Goal: Task Accomplishment & Management: Complete application form

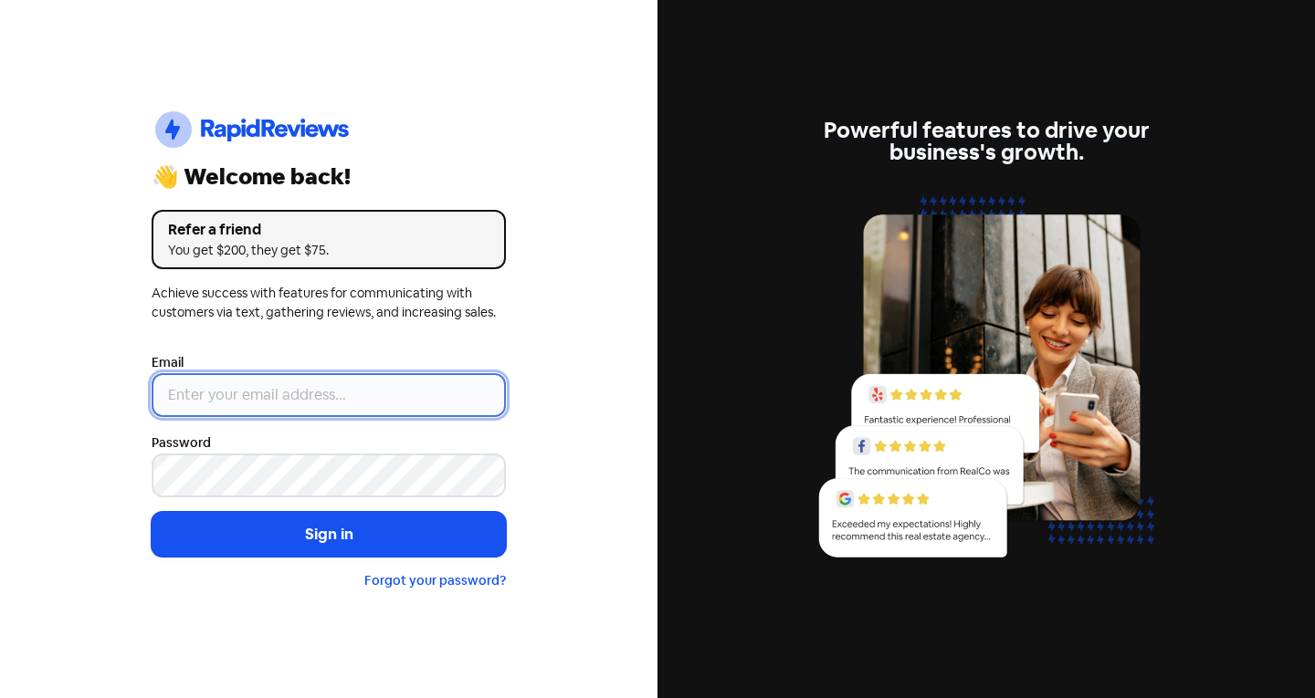
click at [416, 382] on input "email" at bounding box center [329, 395] width 354 height 44
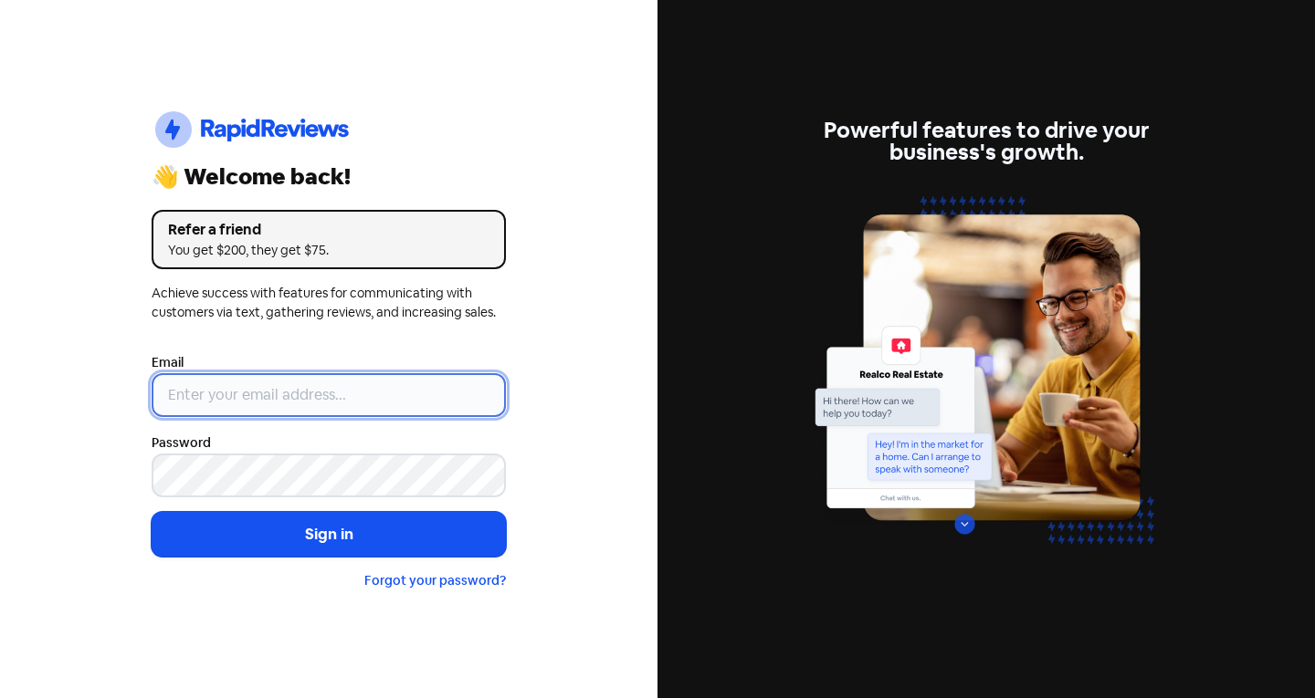
type input "[EMAIL_ADDRESS][DOMAIN_NAME]"
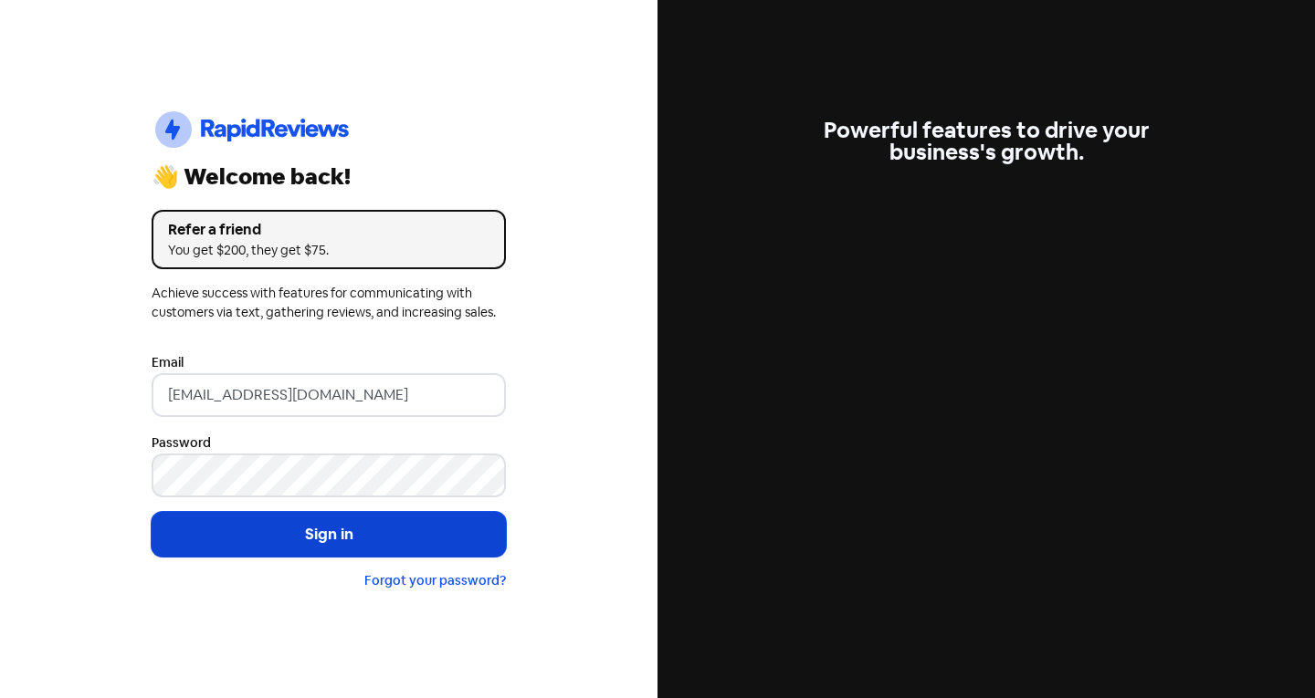
click at [310, 544] on button "Sign in" at bounding box center [329, 535] width 354 height 46
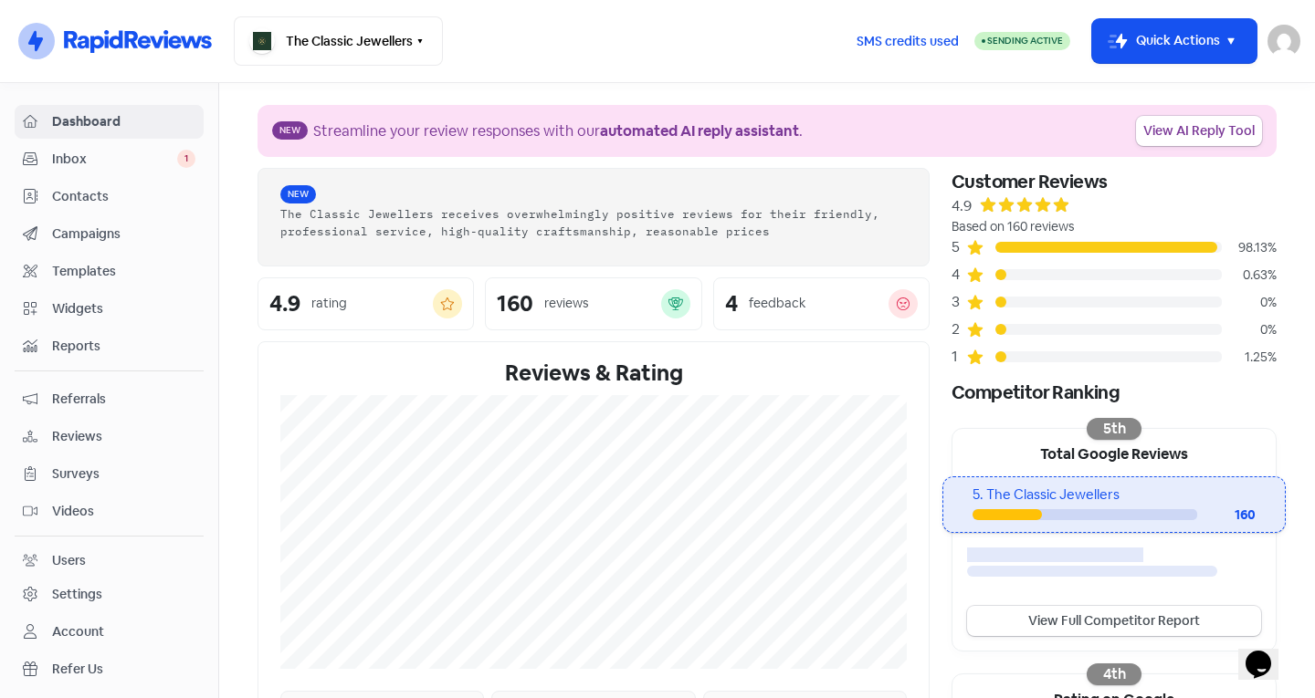
drag, startPoint x: 108, startPoint y: 201, endPoint x: 223, endPoint y: 182, distance: 116.6
click at [108, 201] on span "Contacts" at bounding box center [123, 196] width 143 height 19
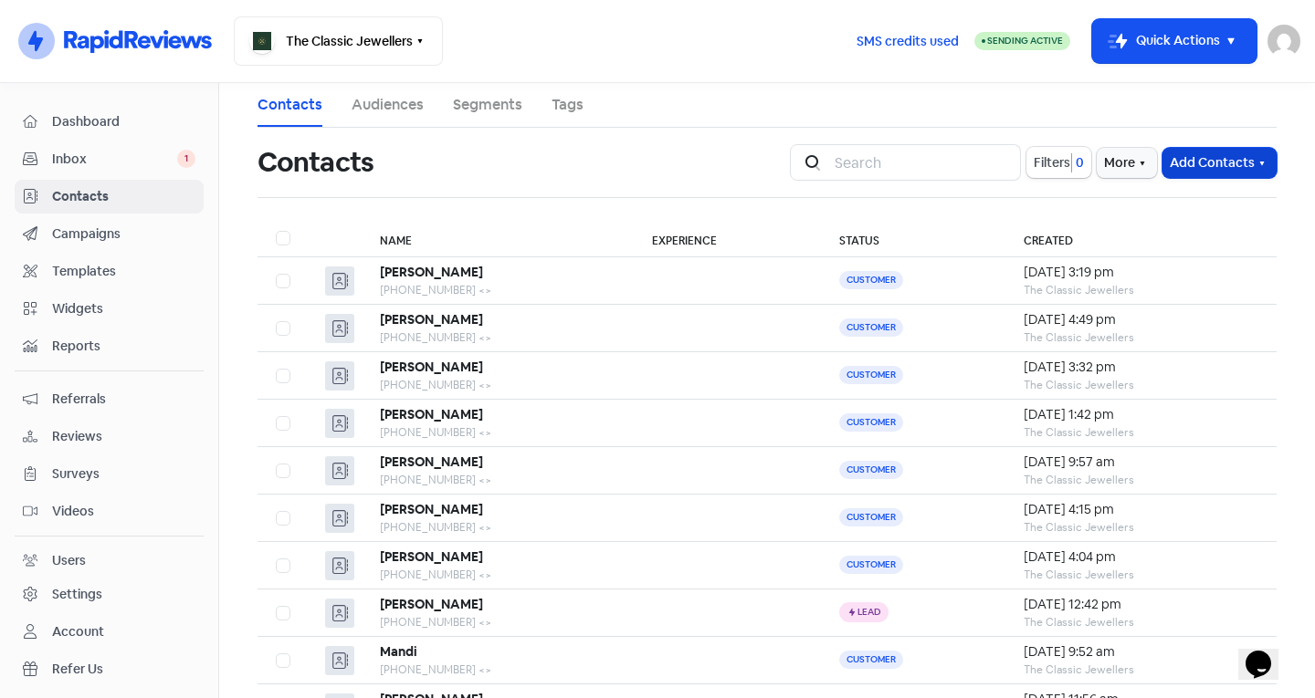
click at [1201, 154] on button "Add Contacts" at bounding box center [1219, 163] width 114 height 30
click at [1161, 205] on button "Add a contact" at bounding box center [1169, 202] width 213 height 37
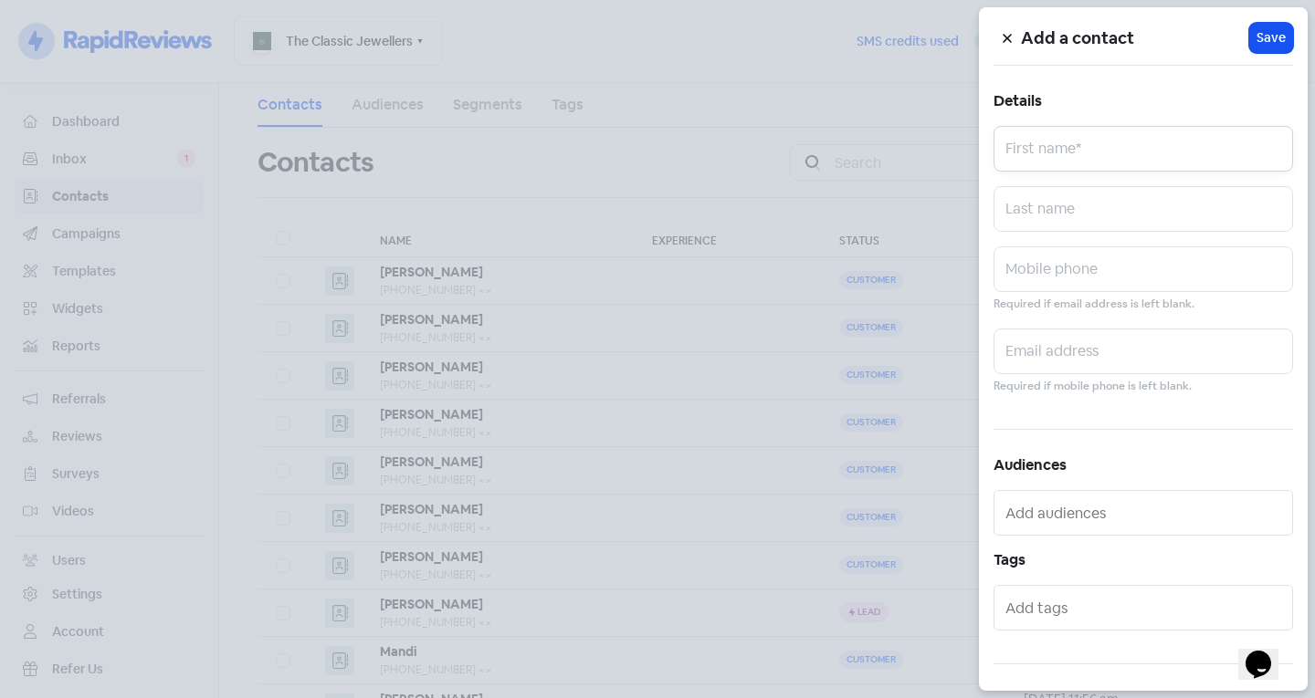
click at [1042, 149] on input "text" at bounding box center [1142, 149] width 299 height 46
type input "[PERSON_NAME]"
type input "Whitry"
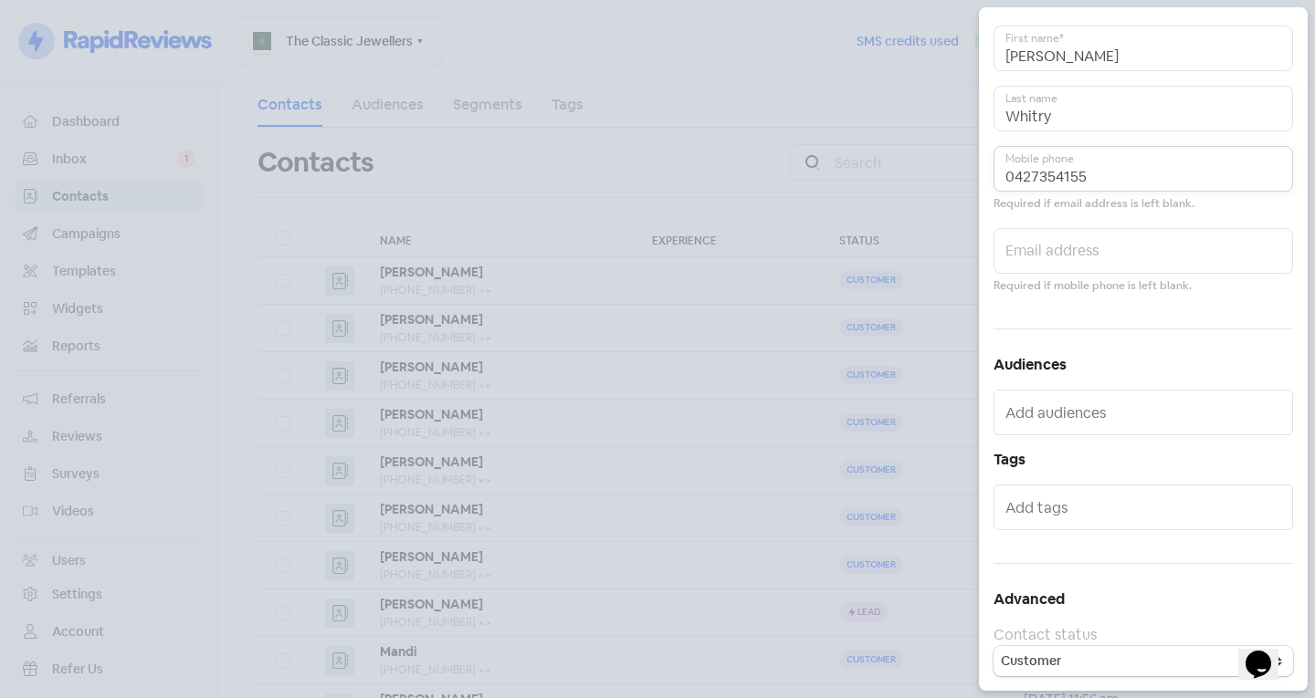
type input "0427354155"
click at [1071, 492] on div at bounding box center [1142, 508] width 299 height 46
click at [1082, 509] on input "text" at bounding box center [1144, 507] width 279 height 29
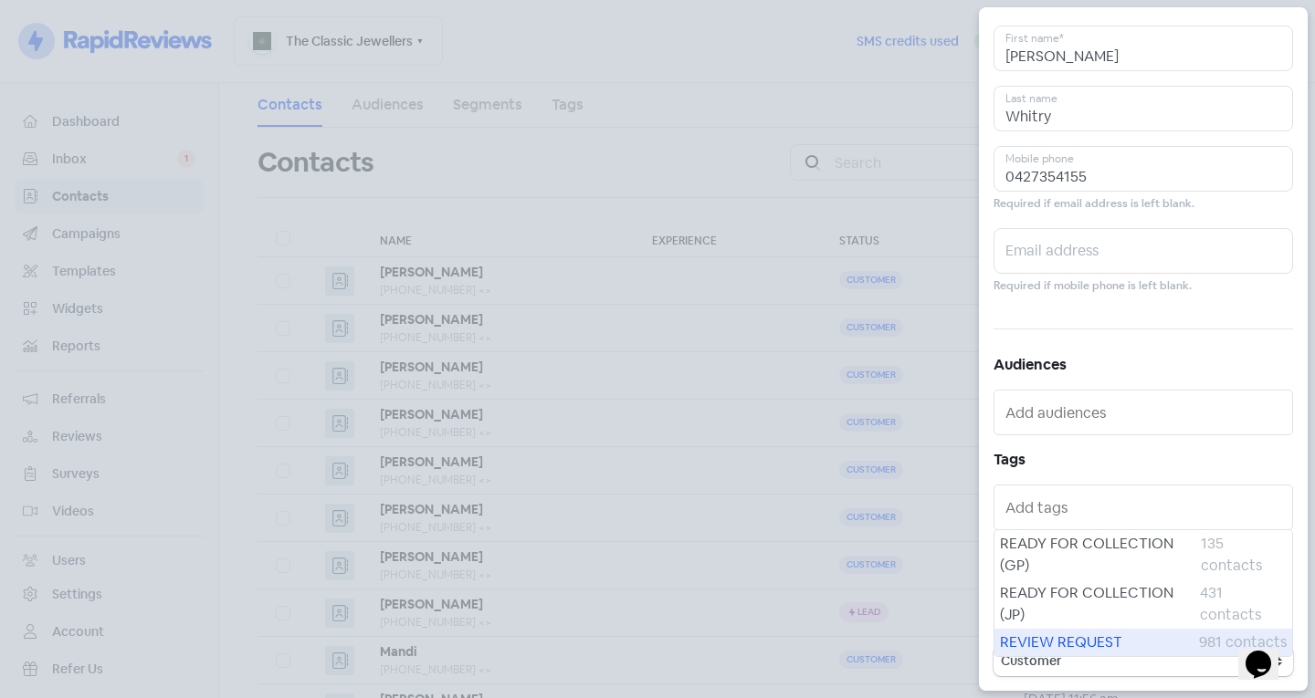
click at [1070, 636] on span "REVIEW REQUEST" at bounding box center [1099, 643] width 199 height 22
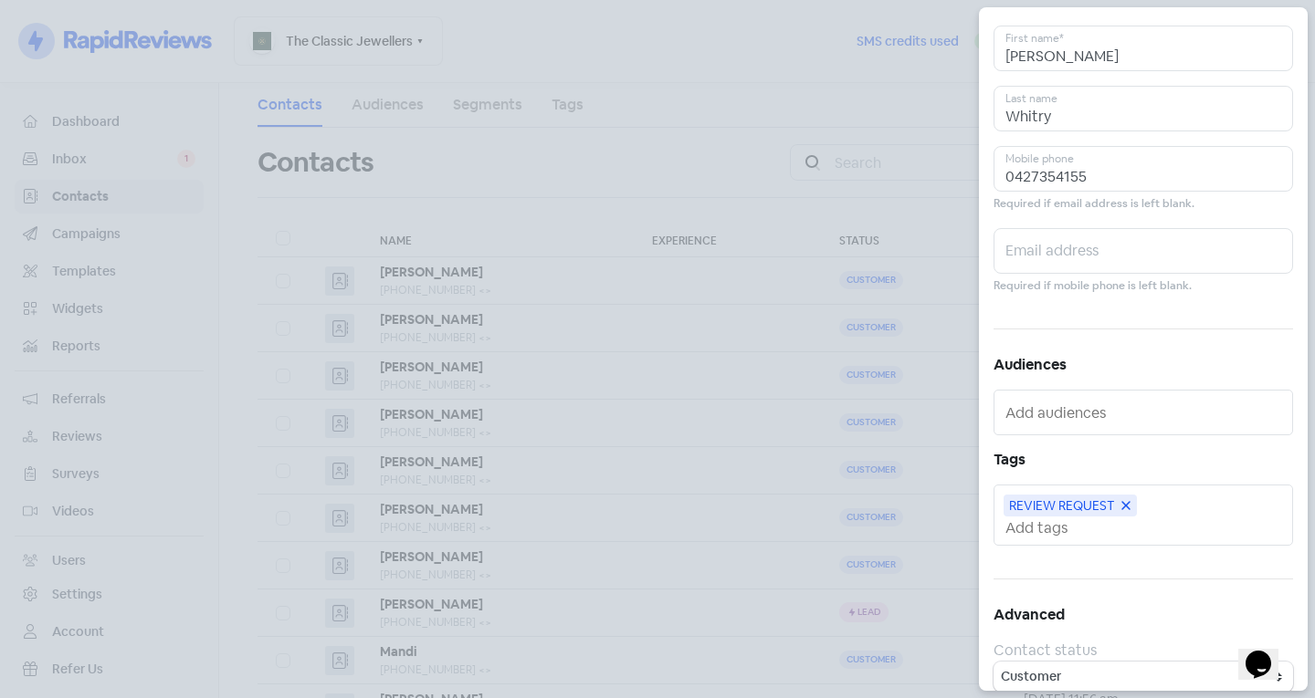
scroll to position [0, 0]
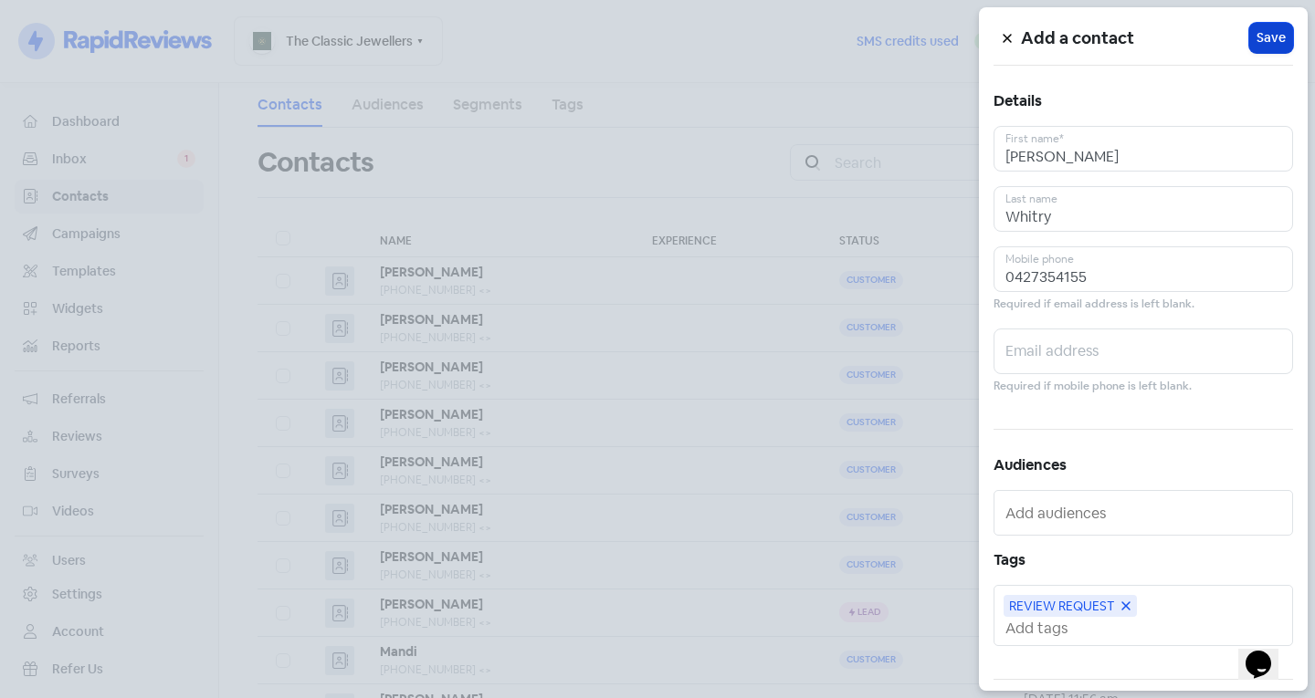
click at [1256, 43] on span "Save" at bounding box center [1270, 37] width 29 height 19
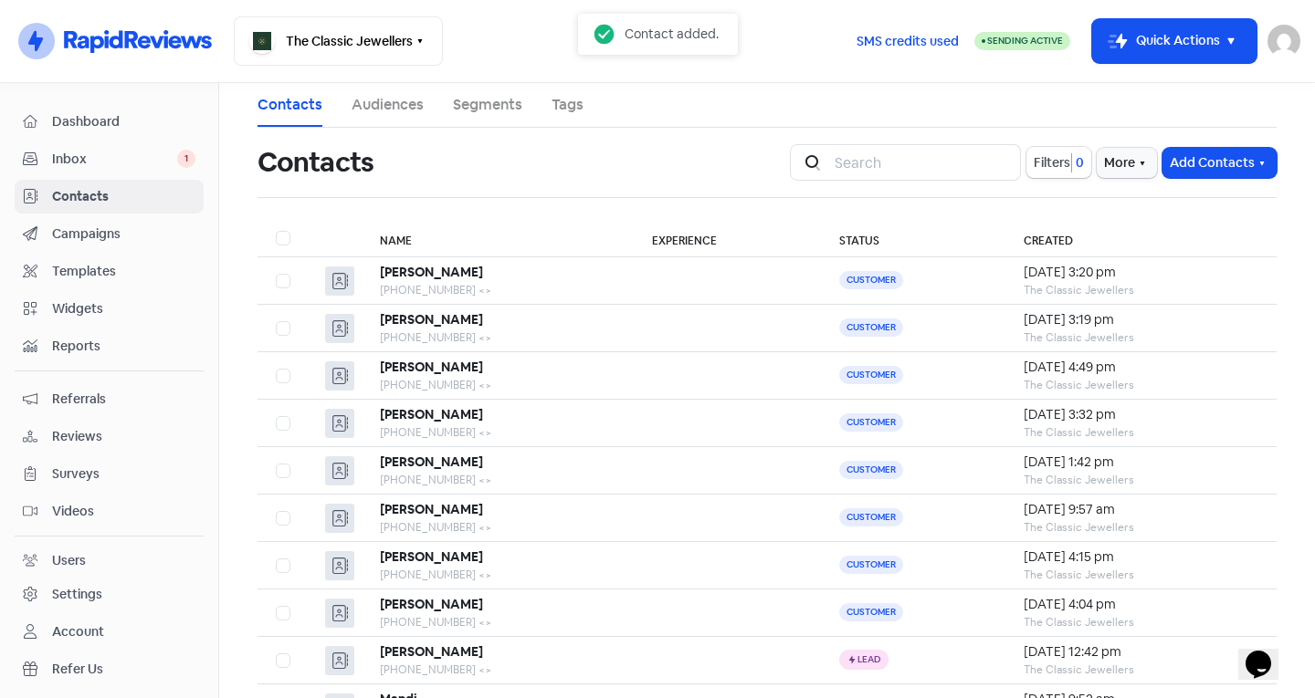
click at [1201, 146] on div "Icon For Search Filters 0 More Add Contacts" at bounding box center [1033, 162] width 487 height 37
click at [1204, 154] on button "Add Contacts" at bounding box center [1219, 163] width 114 height 30
click at [1139, 203] on button "Add a contact" at bounding box center [1169, 202] width 213 height 37
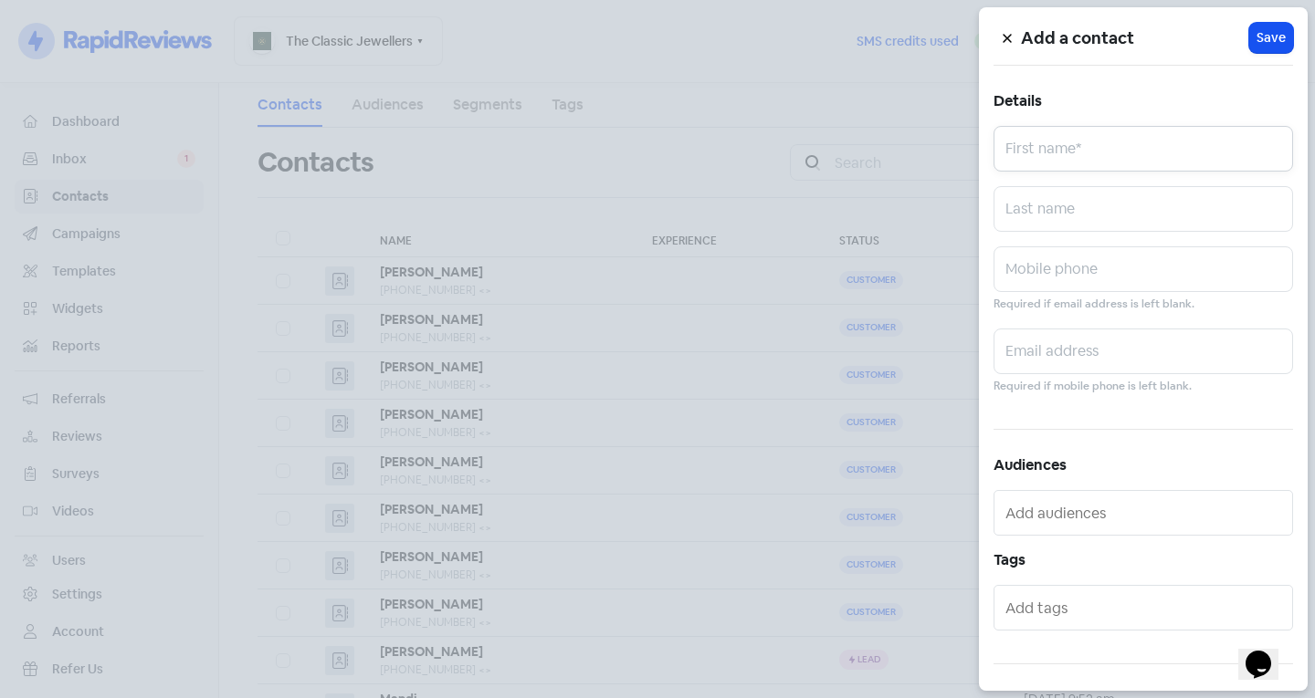
click at [1054, 152] on input "text" at bounding box center [1142, 149] width 299 height 46
type input "Counrtny"
type input "[PERSON_NAME]"
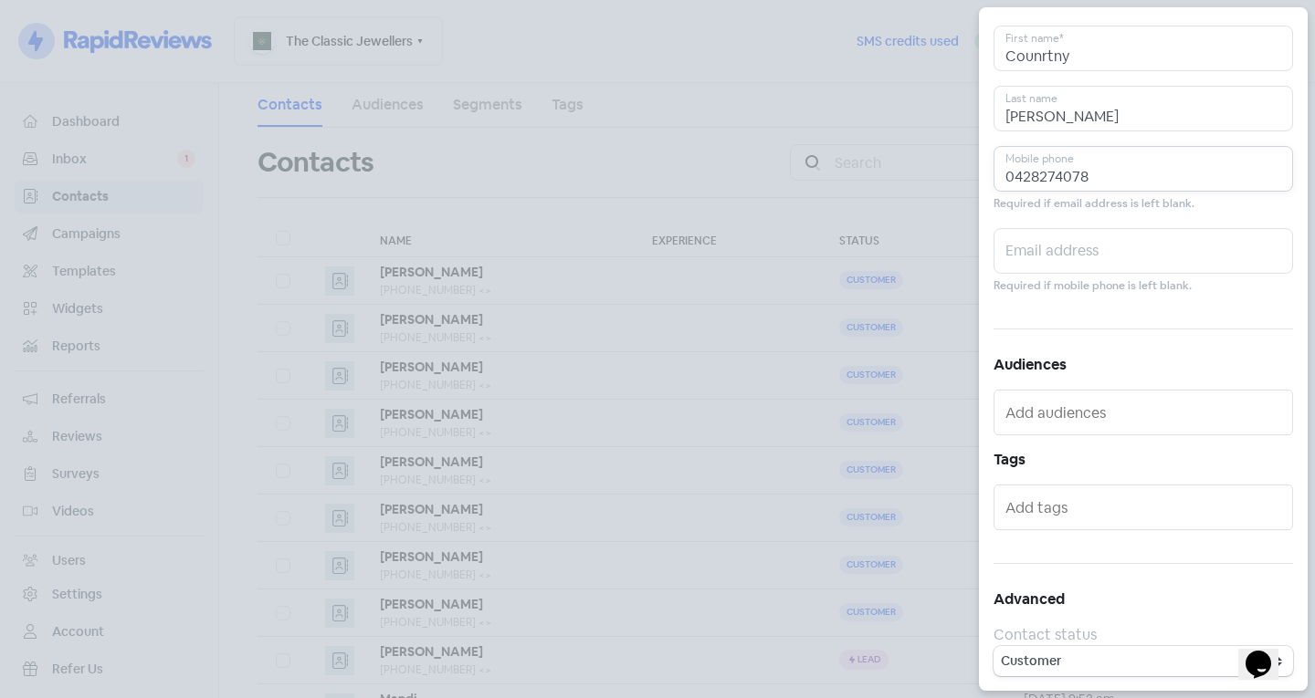
type input "0428274078"
click at [1072, 511] on input "text" at bounding box center [1144, 507] width 279 height 29
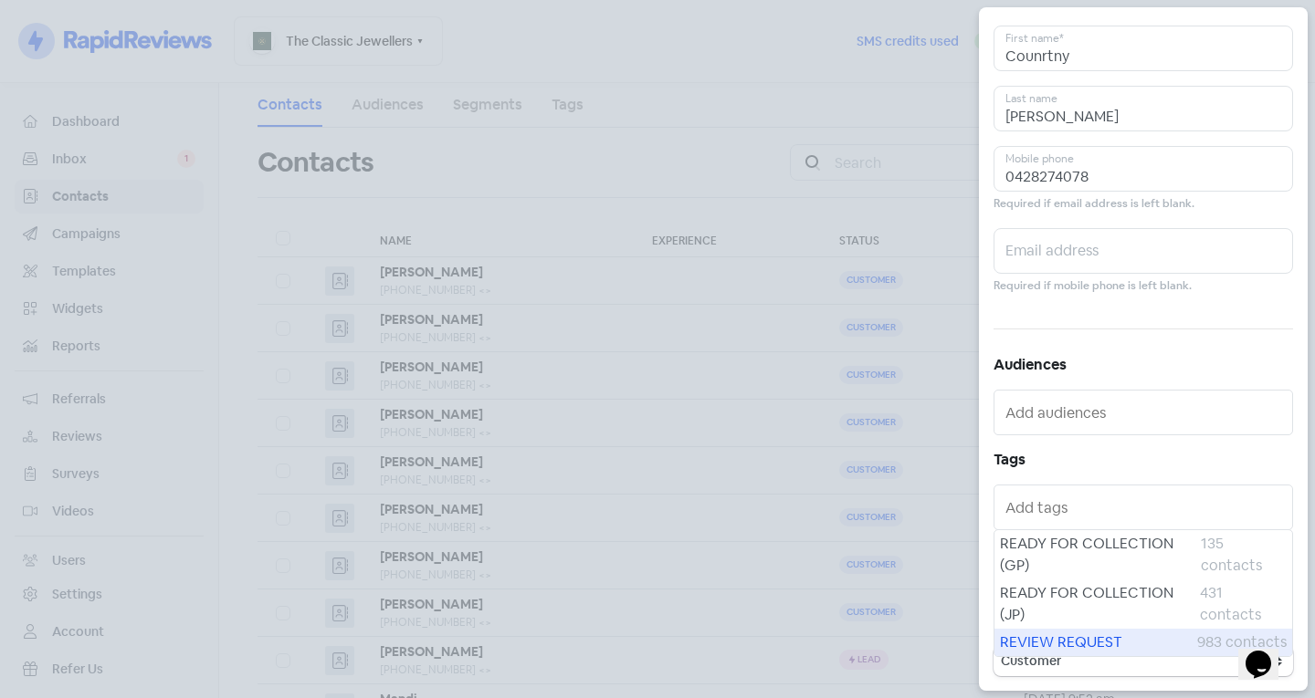
click at [1086, 636] on span "REVIEW REQUEST" at bounding box center [1098, 643] width 197 height 22
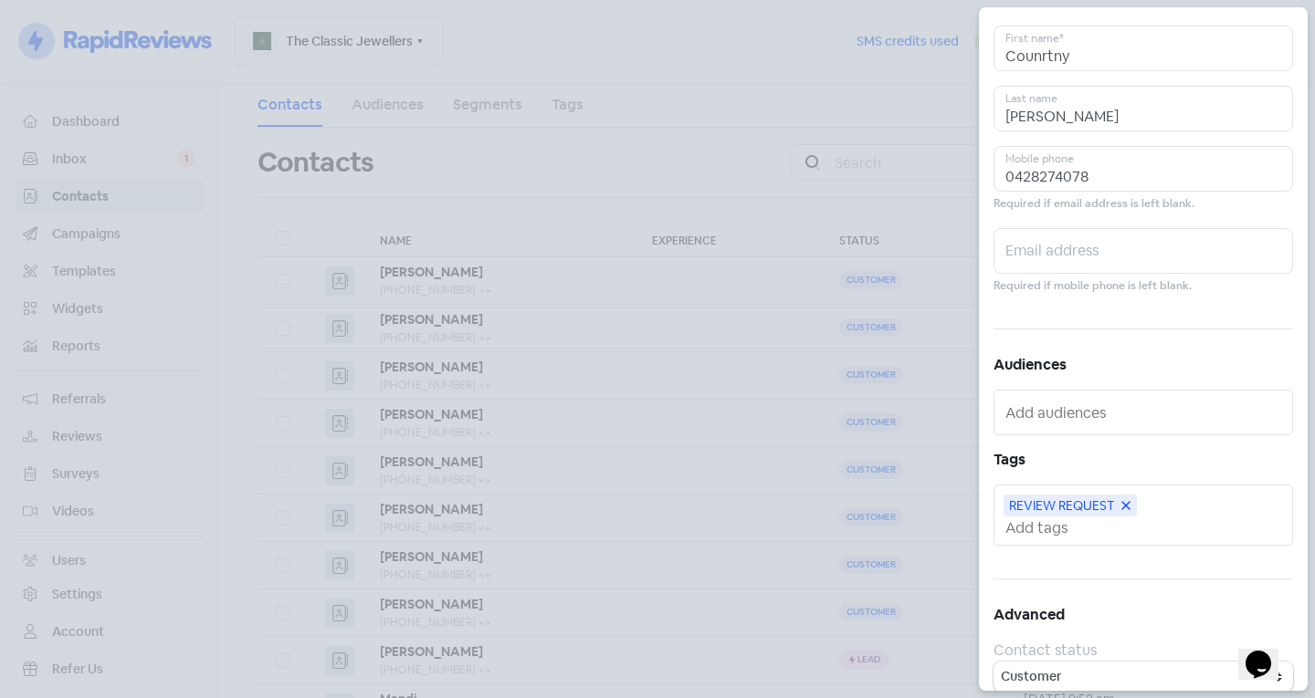
scroll to position [0, 0]
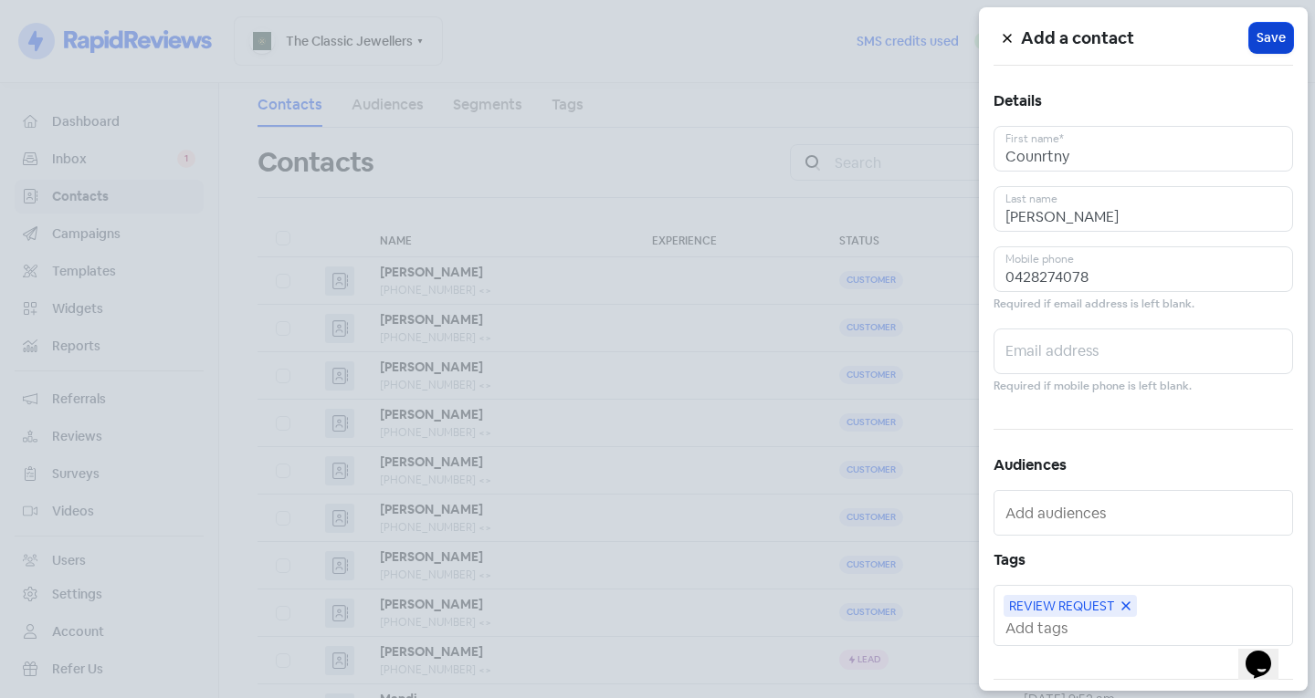
click at [1257, 36] on span "Save" at bounding box center [1270, 37] width 29 height 19
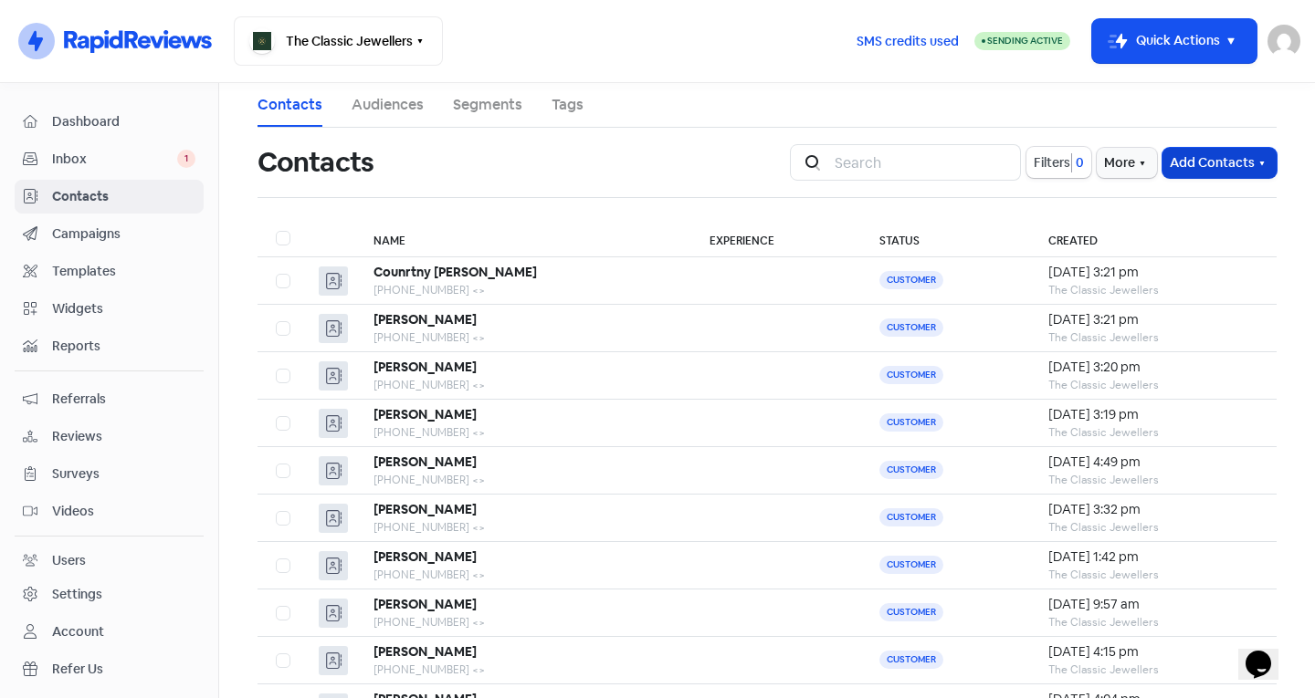
click at [1216, 154] on button "Add Contacts" at bounding box center [1219, 163] width 114 height 30
click at [1147, 207] on button "Add a contact" at bounding box center [1169, 202] width 213 height 37
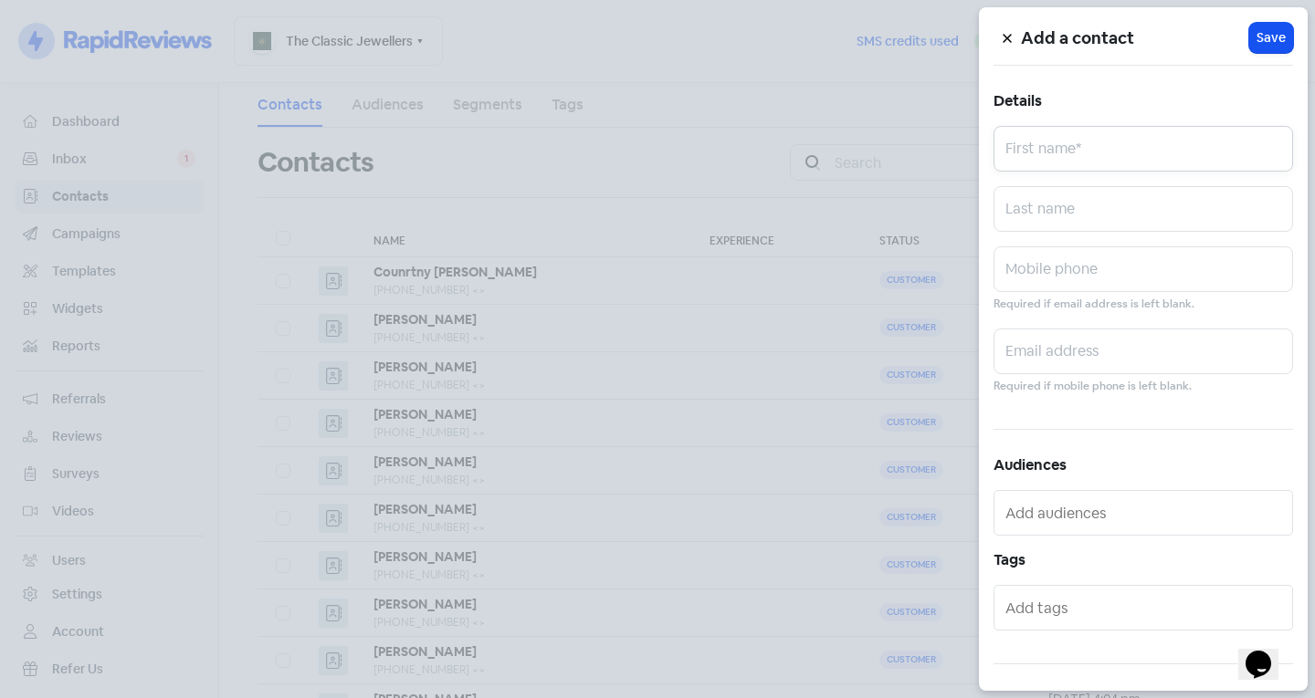
click at [1045, 158] on input "text" at bounding box center [1142, 149] width 299 height 46
type input "t"
click at [1057, 259] on input "text" at bounding box center [1142, 269] width 299 height 46
drag, startPoint x: 1080, startPoint y: 163, endPoint x: 938, endPoint y: 152, distance: 141.9
click at [938, 697] on div "Add a contact Icon For Loading Save Details Tniai First name* Last name Mobile …" at bounding box center [657, 698] width 1315 height 0
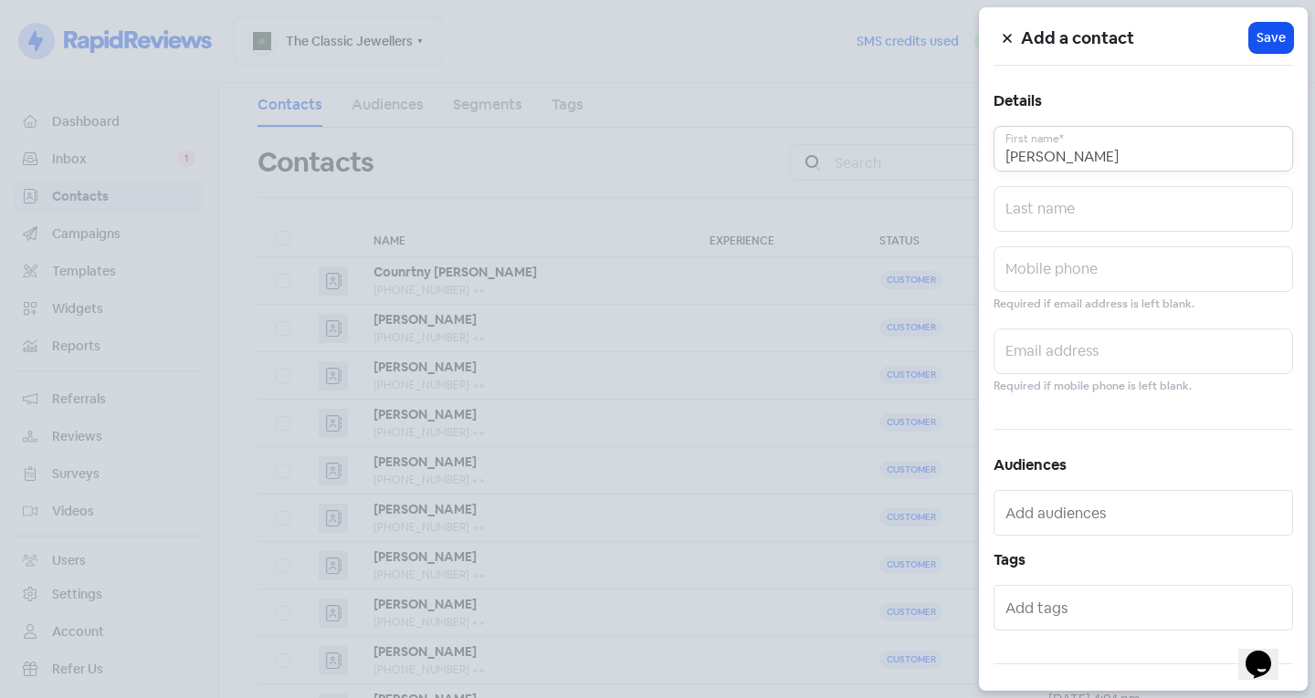
type input "[PERSON_NAME]"
type input "Radivojevic"
type input "0407758030"
click at [1060, 592] on div at bounding box center [1142, 608] width 299 height 46
click at [1060, 604] on input "text" at bounding box center [1144, 607] width 279 height 29
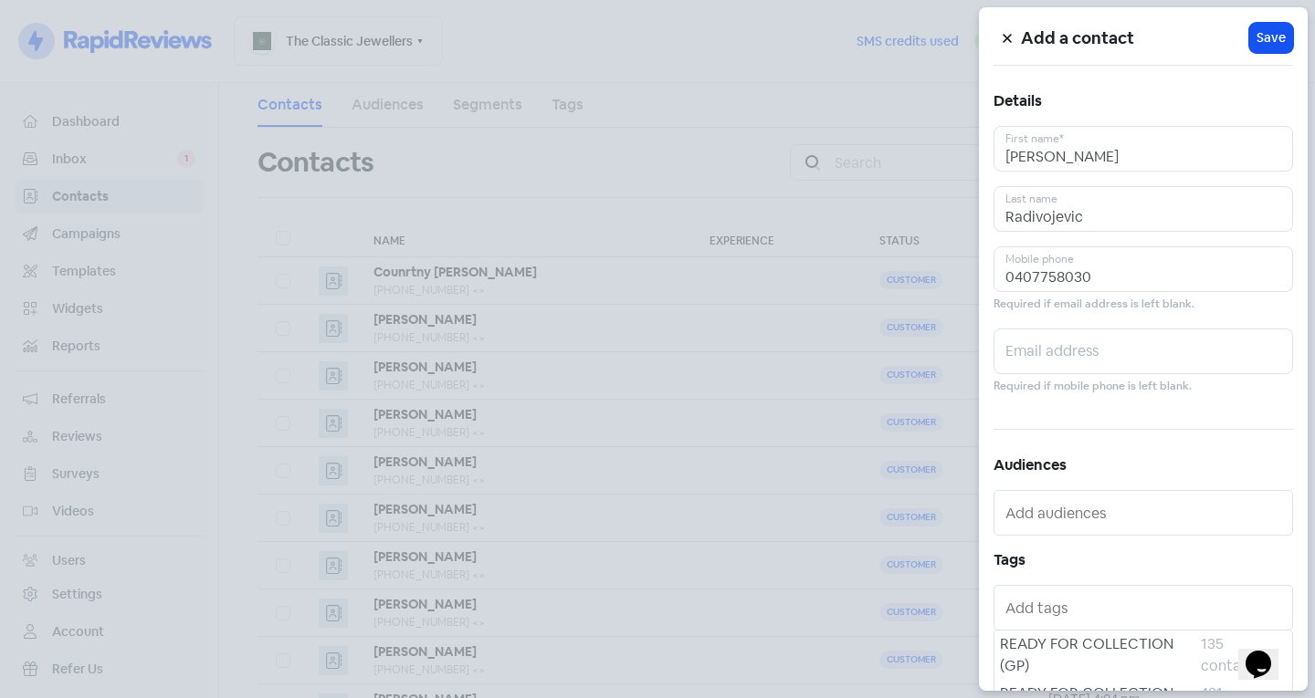
scroll to position [100, 0]
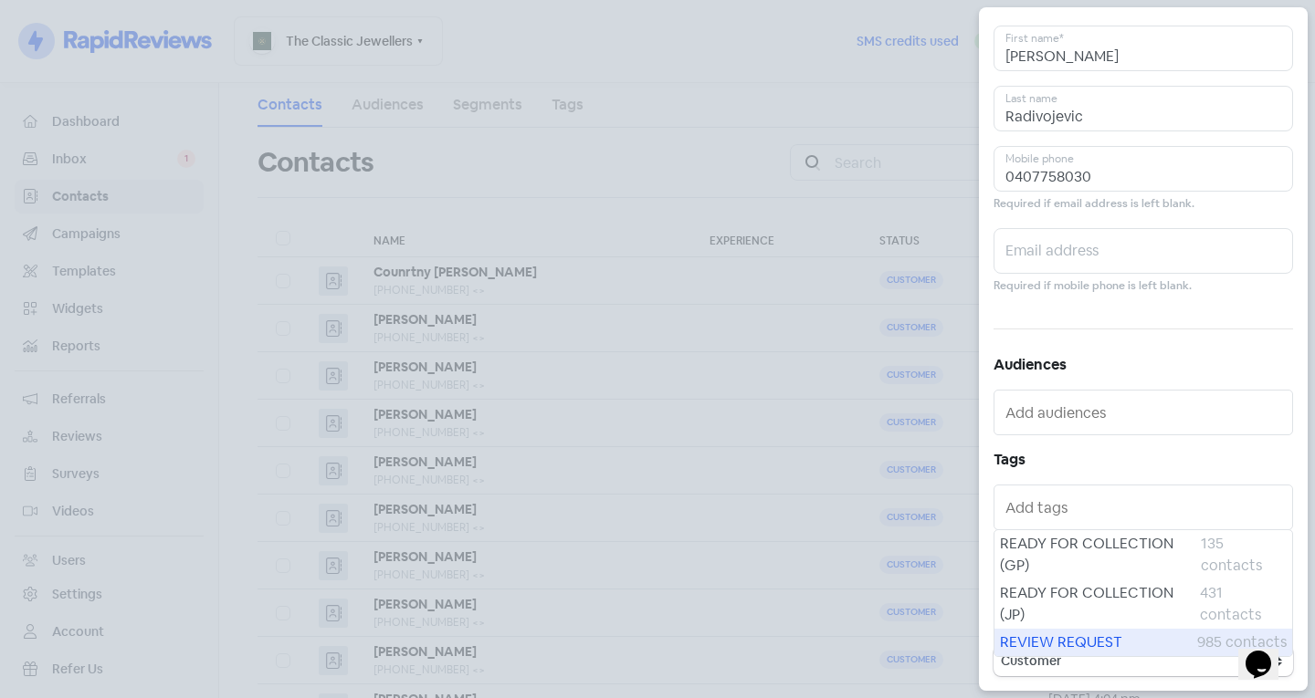
click at [1076, 636] on span "REVIEW REQUEST" at bounding box center [1098, 643] width 197 height 22
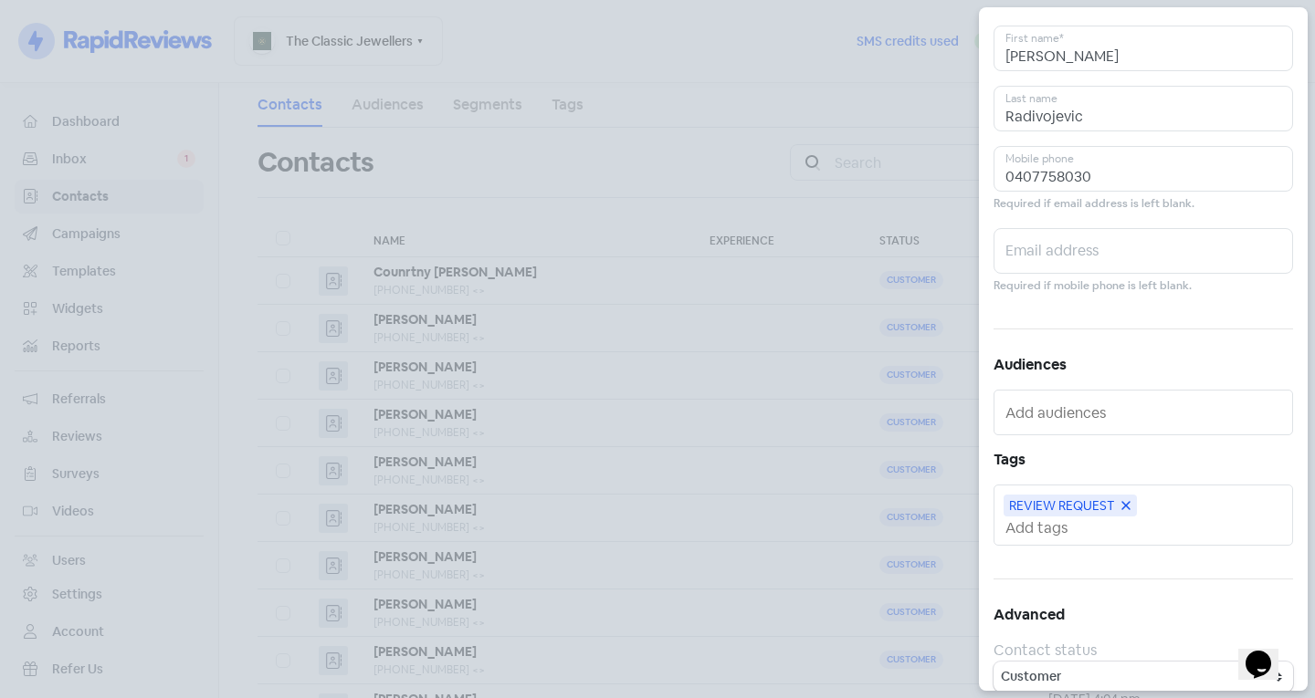
scroll to position [0, 0]
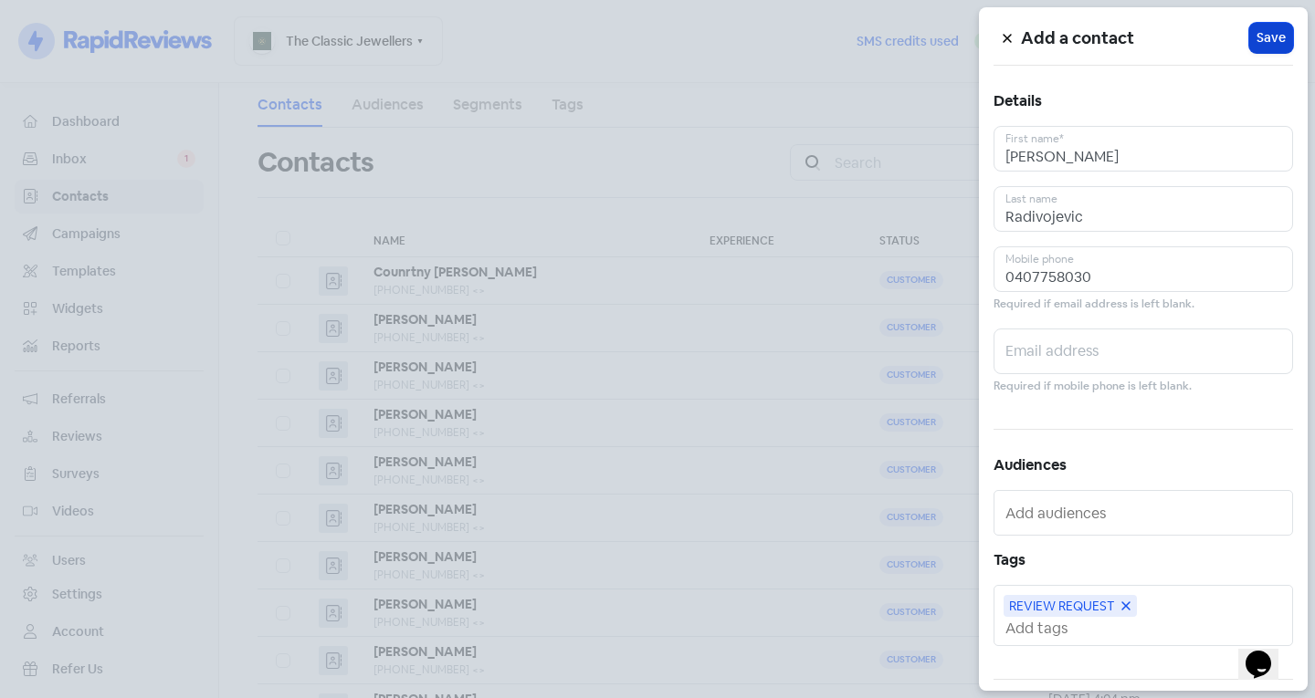
click at [1256, 36] on span "Save" at bounding box center [1270, 37] width 29 height 19
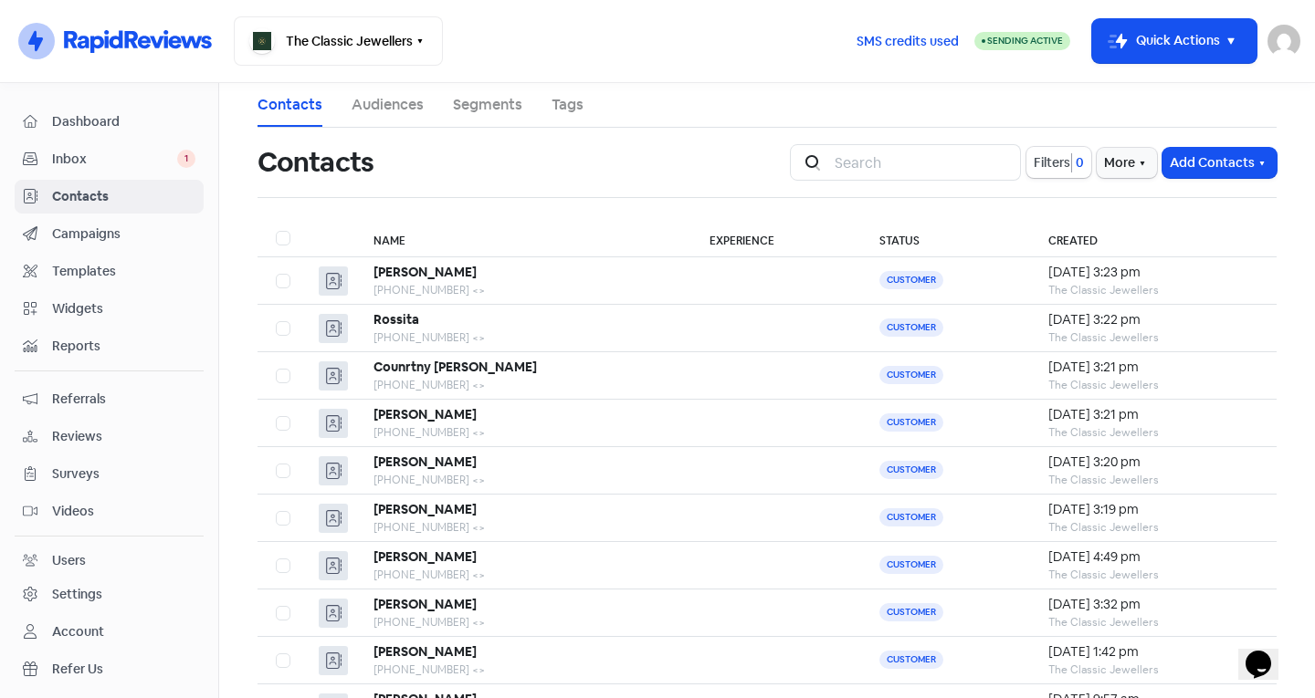
click at [1182, 142] on div "Icon For Search Filters 0 More Add Contacts" at bounding box center [1033, 162] width 509 height 58
click at [1189, 153] on button "Add Contacts" at bounding box center [1219, 163] width 114 height 30
click at [1139, 199] on button "Add a contact" at bounding box center [1169, 202] width 213 height 37
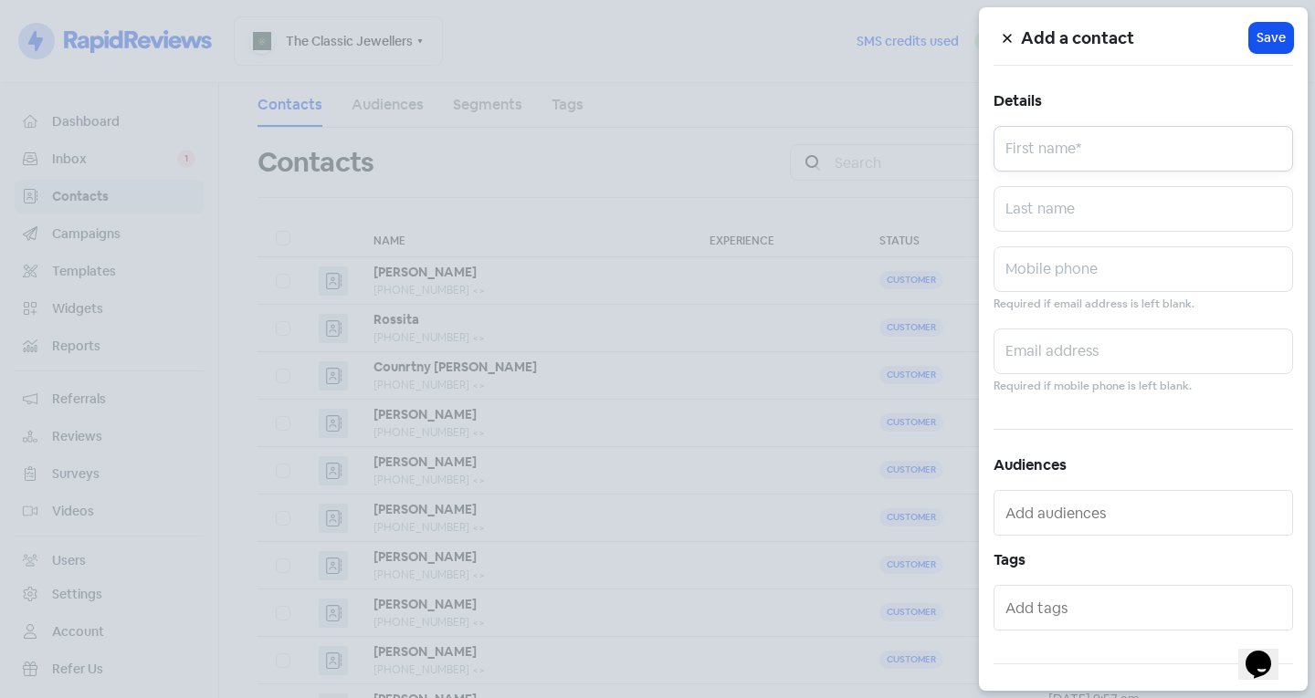
click at [1054, 163] on input "text" at bounding box center [1142, 149] width 299 height 46
type input "[PERSON_NAME]"
type input "0457200564"
click at [1071, 625] on div at bounding box center [1142, 608] width 299 height 46
click at [1059, 603] on input "text" at bounding box center [1144, 607] width 279 height 29
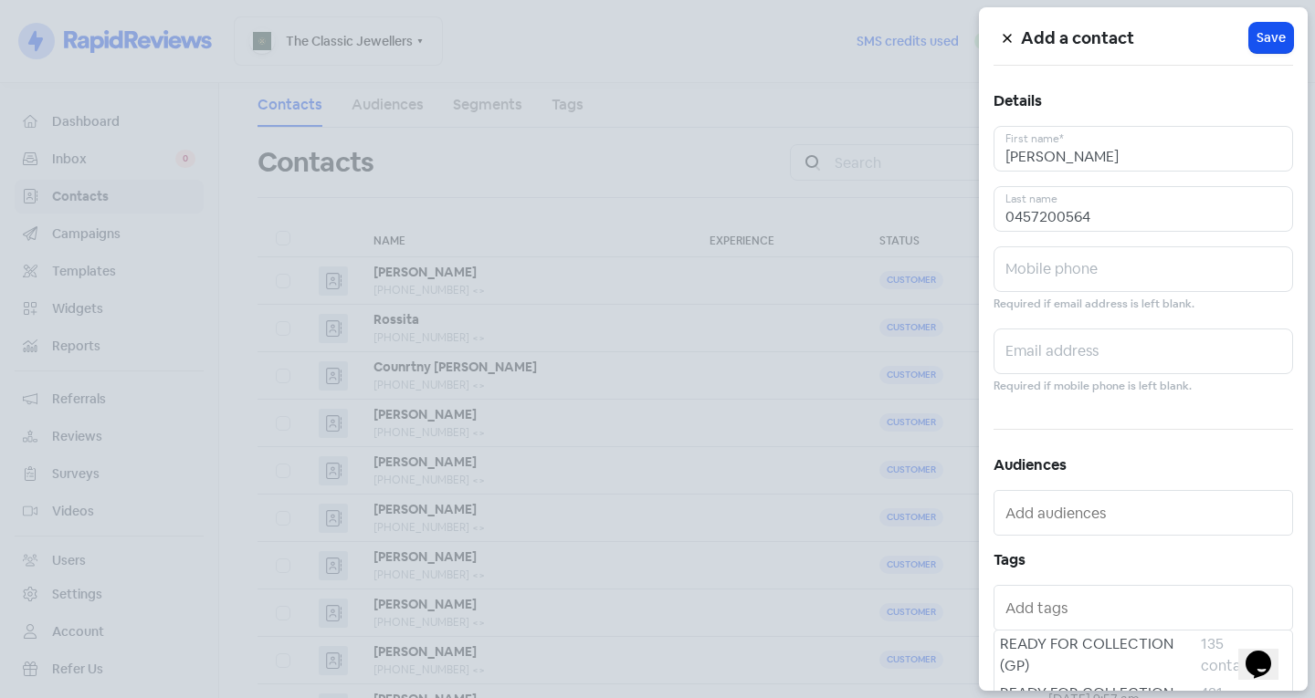
scroll to position [100, 0]
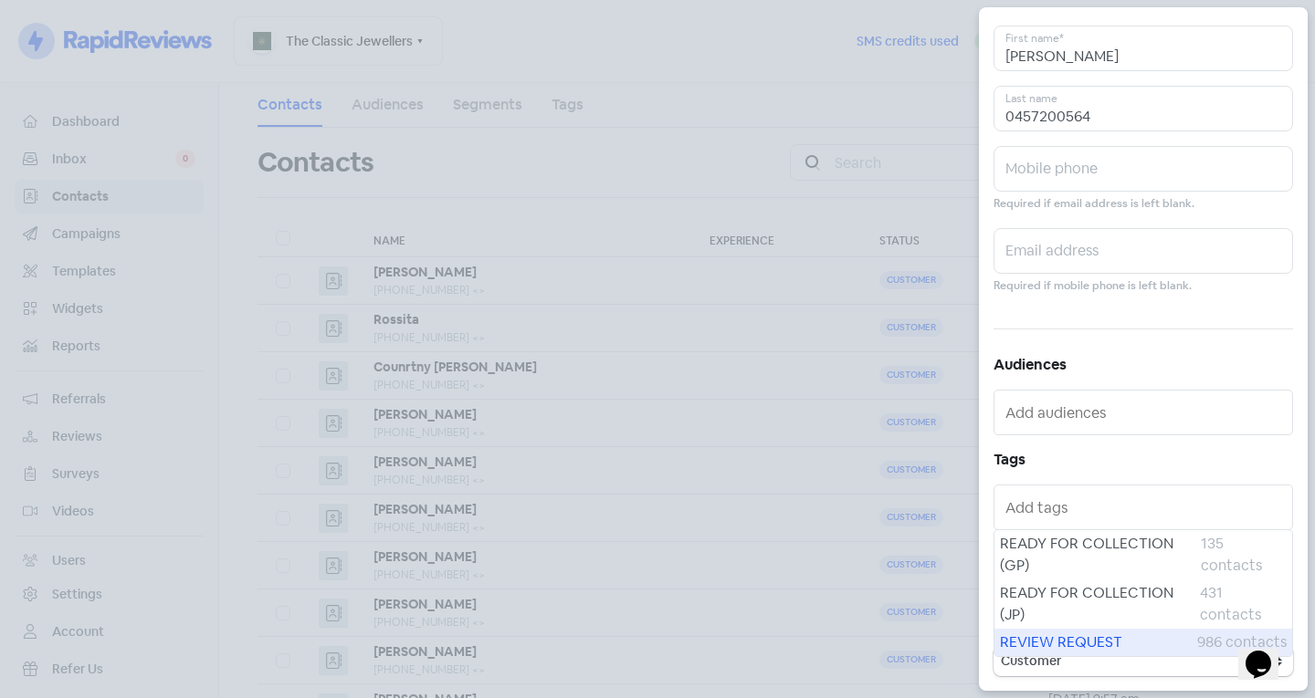
click at [1076, 634] on span "REVIEW REQUEST" at bounding box center [1098, 643] width 197 height 22
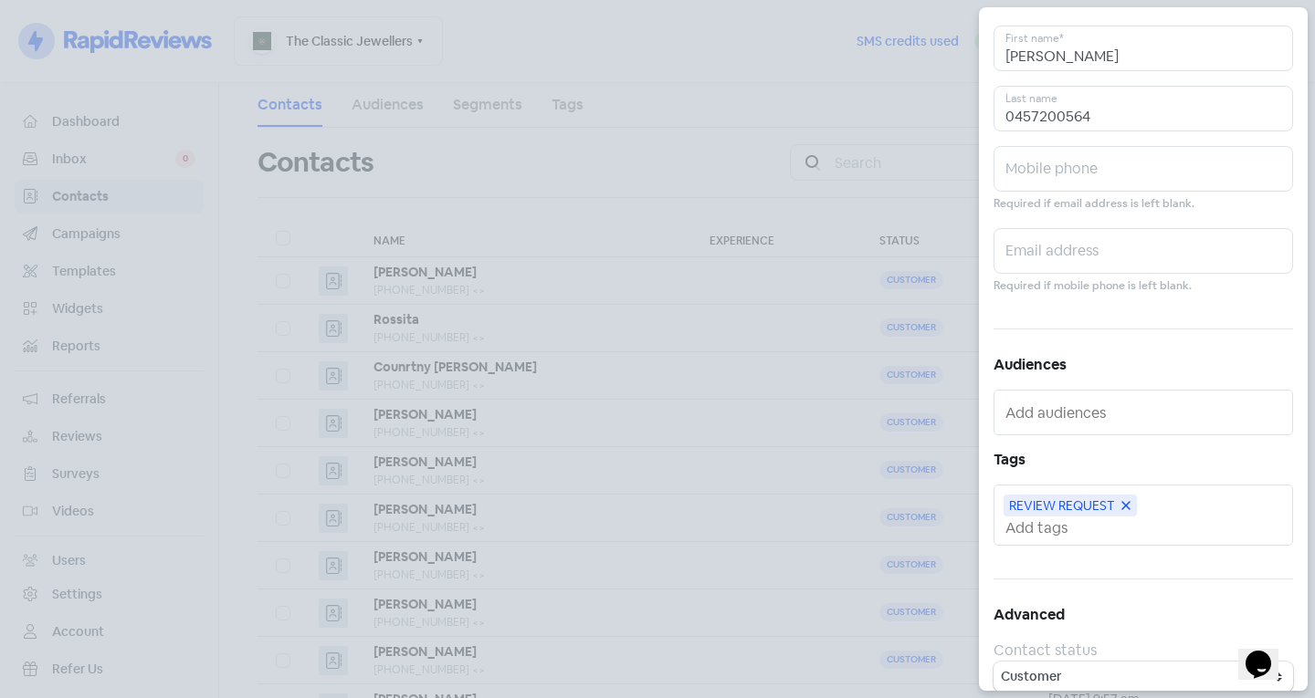
scroll to position [0, 0]
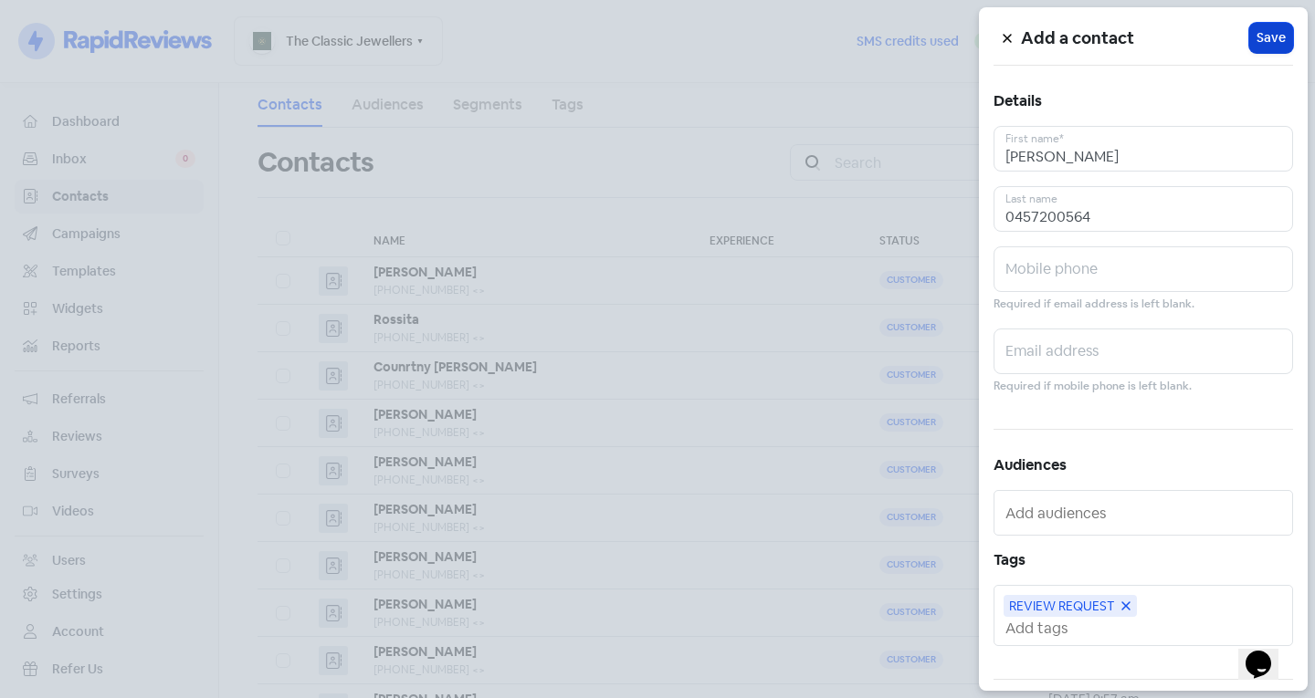
click at [1259, 37] on span "Save" at bounding box center [1270, 37] width 29 height 19
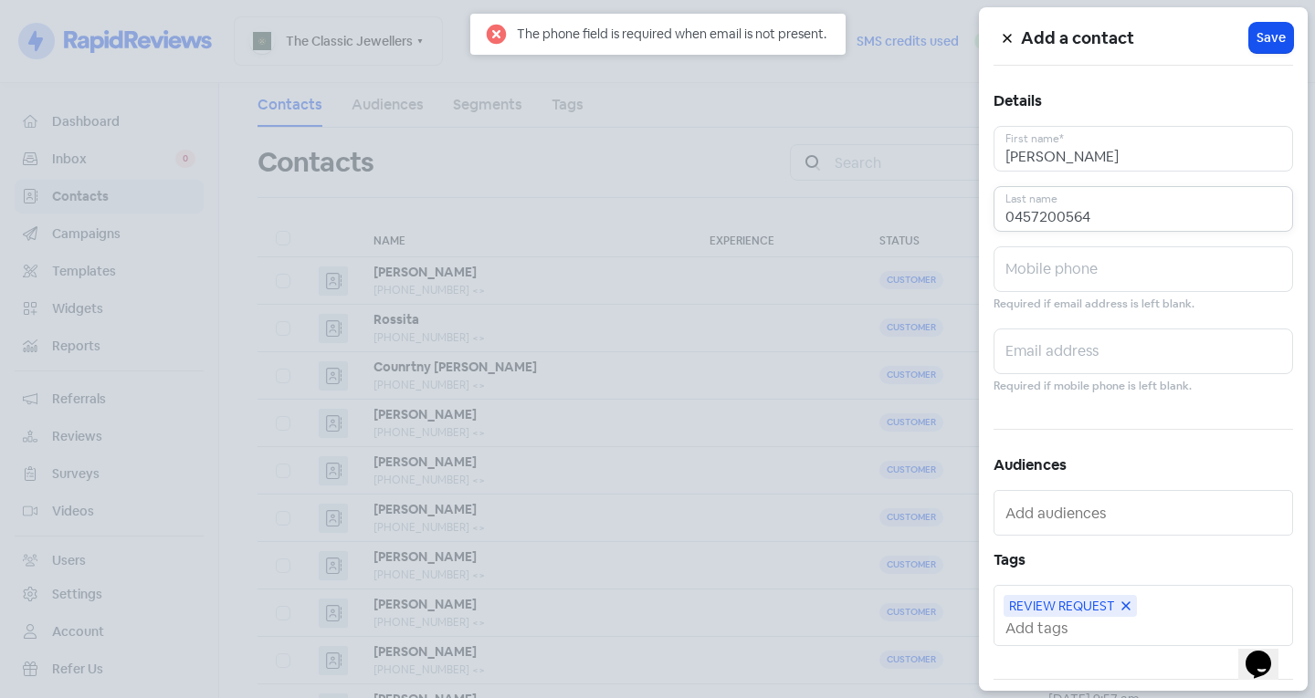
click at [1110, 208] on input "0457200564" at bounding box center [1142, 209] width 299 height 46
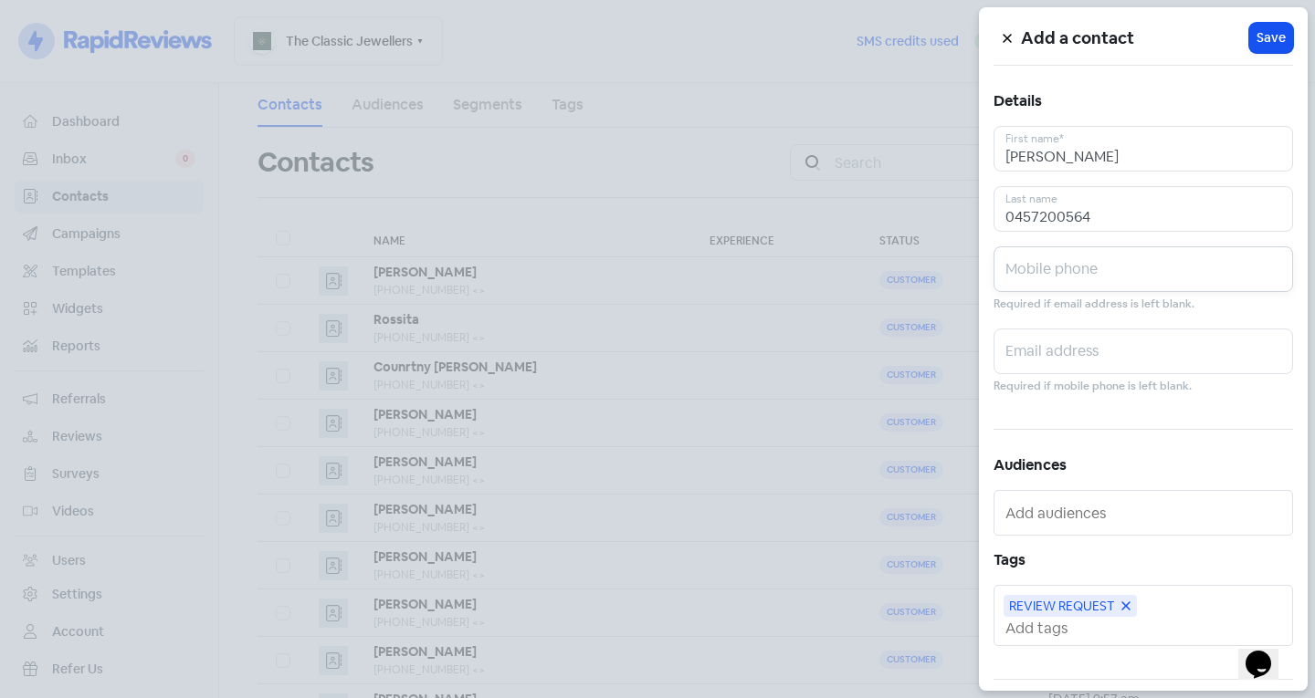
click at [1070, 270] on input "text" at bounding box center [1142, 269] width 299 height 46
paste input "0457200564"
type input "0457200564"
click at [1085, 225] on input "0457200564" at bounding box center [1142, 209] width 299 height 46
click at [1266, 27] on button "Icon For Loading Save" at bounding box center [1271, 38] width 44 height 30
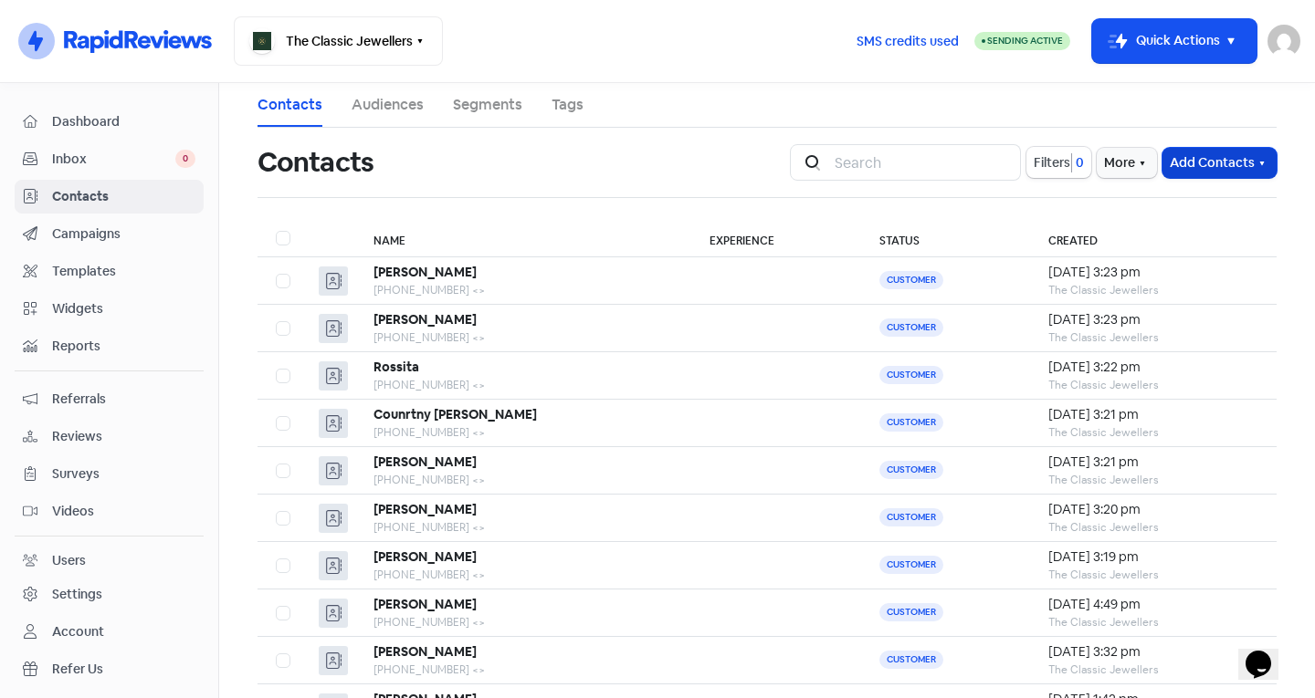
click at [1194, 162] on button "Add Contacts" at bounding box center [1219, 163] width 114 height 30
click at [1146, 208] on button "Add a contact" at bounding box center [1169, 202] width 213 height 37
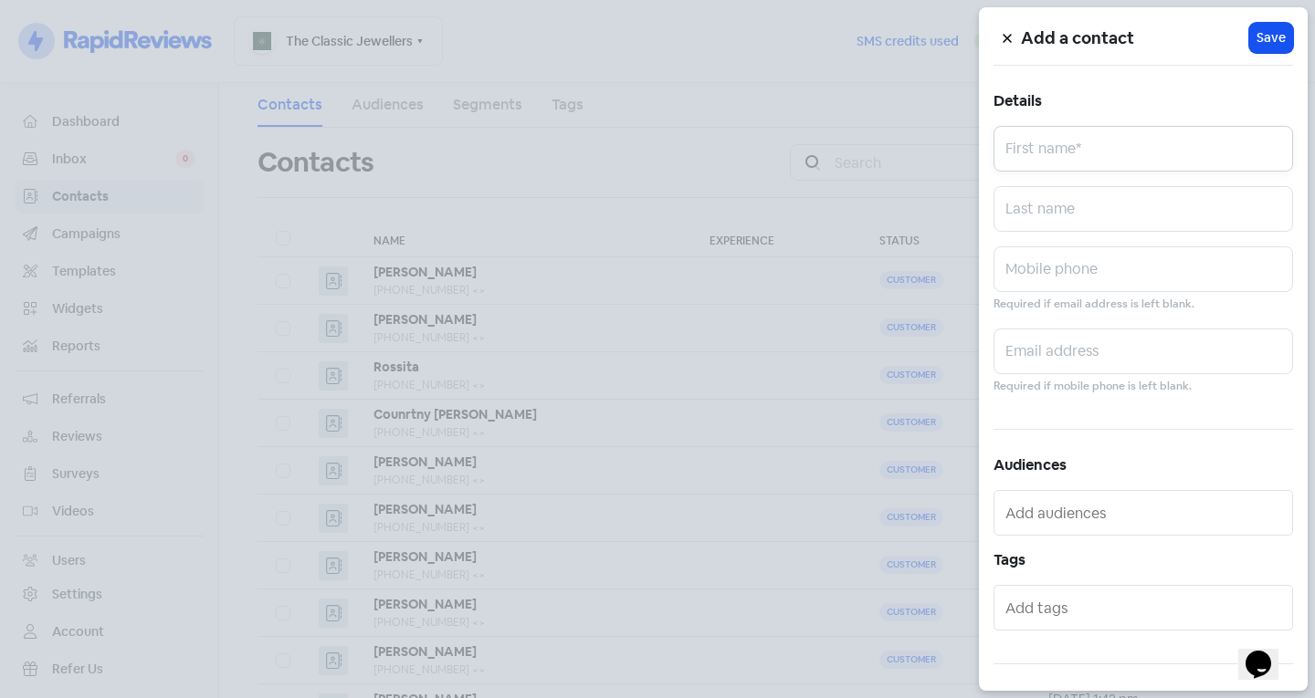
click at [1036, 164] on input "text" at bounding box center [1142, 149] width 299 height 46
type input "Camerun"
type input "Cains \"
type input "0490302647"
click at [1066, 511] on input "text" at bounding box center [1144, 512] width 279 height 29
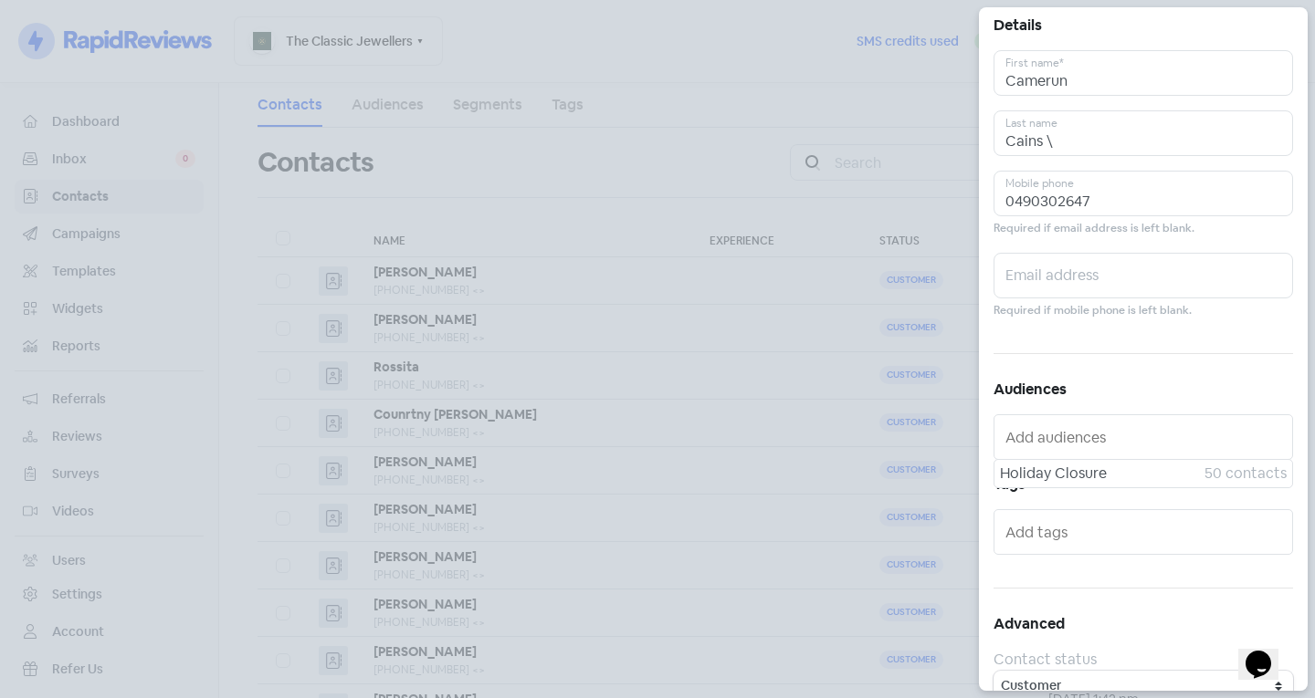
click at [1085, 526] on input "text" at bounding box center [1144, 532] width 279 height 29
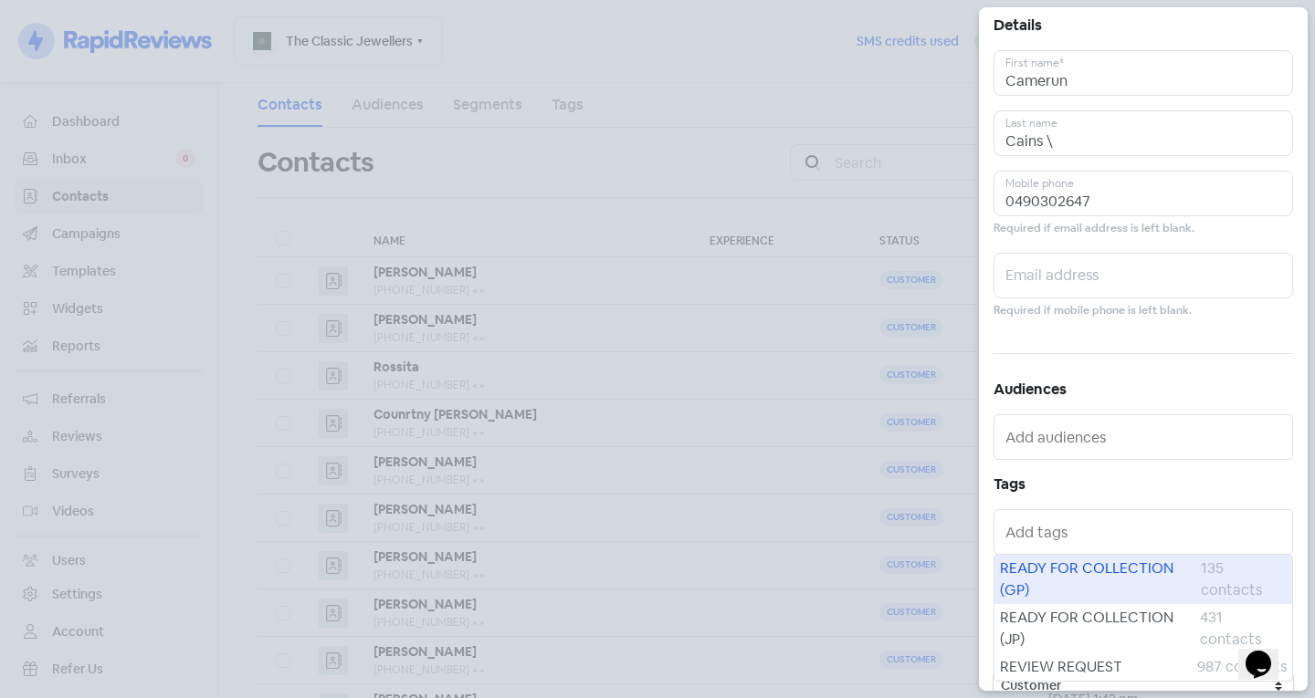
scroll to position [100, 0]
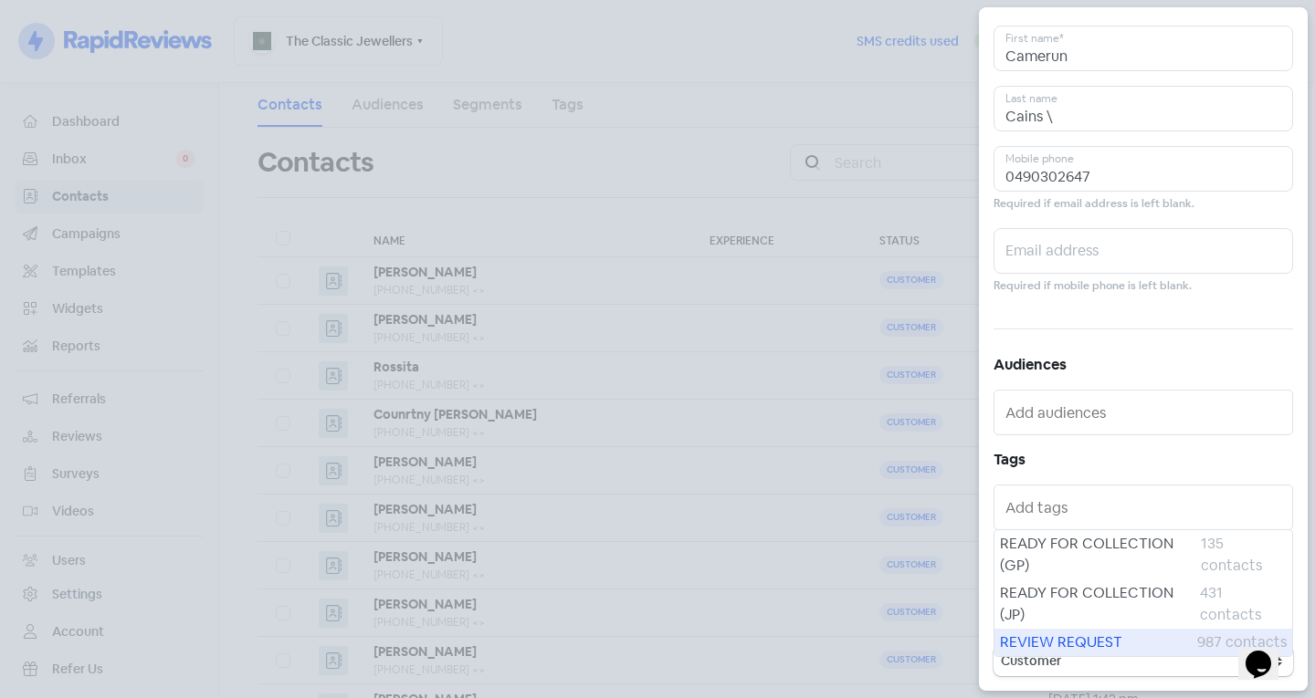
click at [1066, 641] on span "REVIEW REQUEST" at bounding box center [1098, 643] width 197 height 22
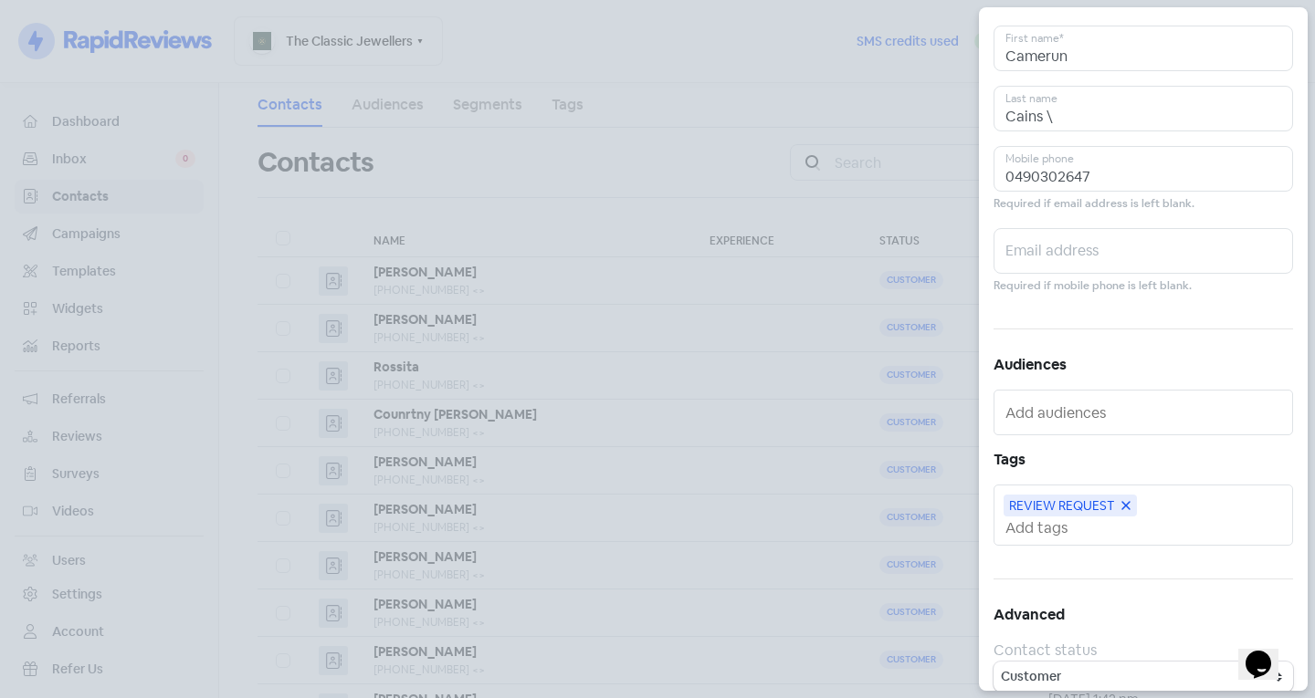
scroll to position [0, 0]
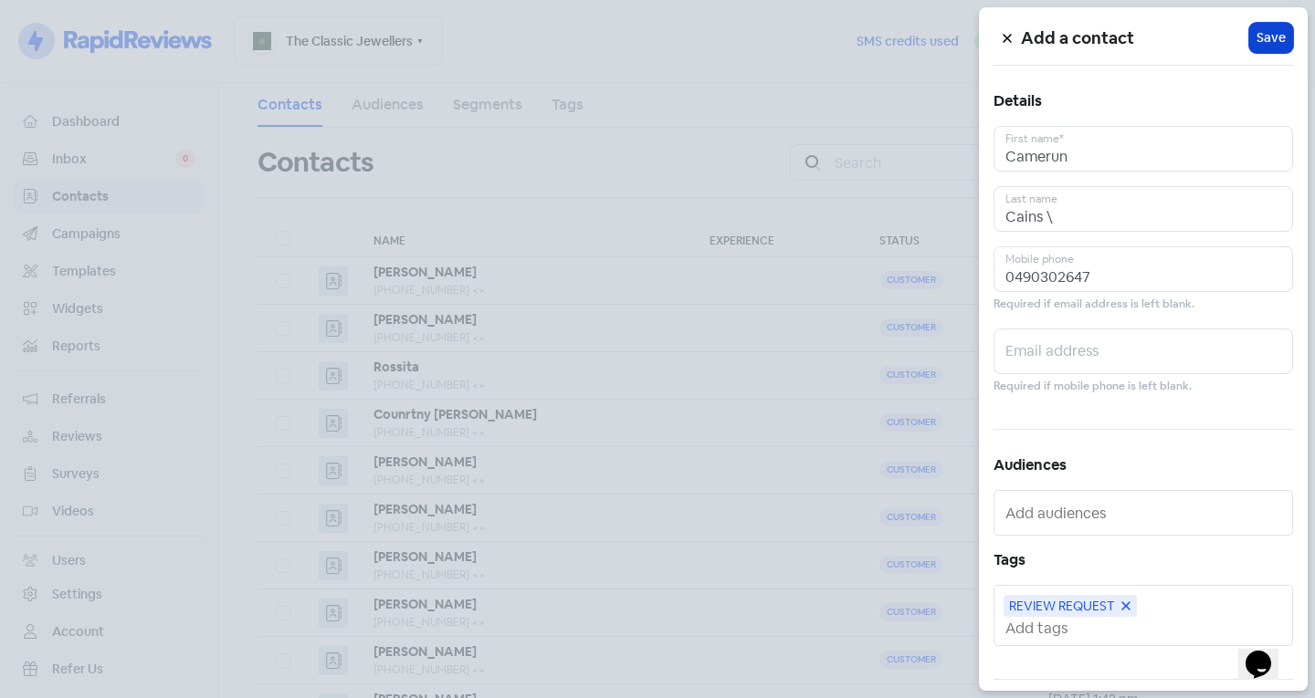
click at [1268, 41] on span "Save" at bounding box center [1270, 37] width 29 height 19
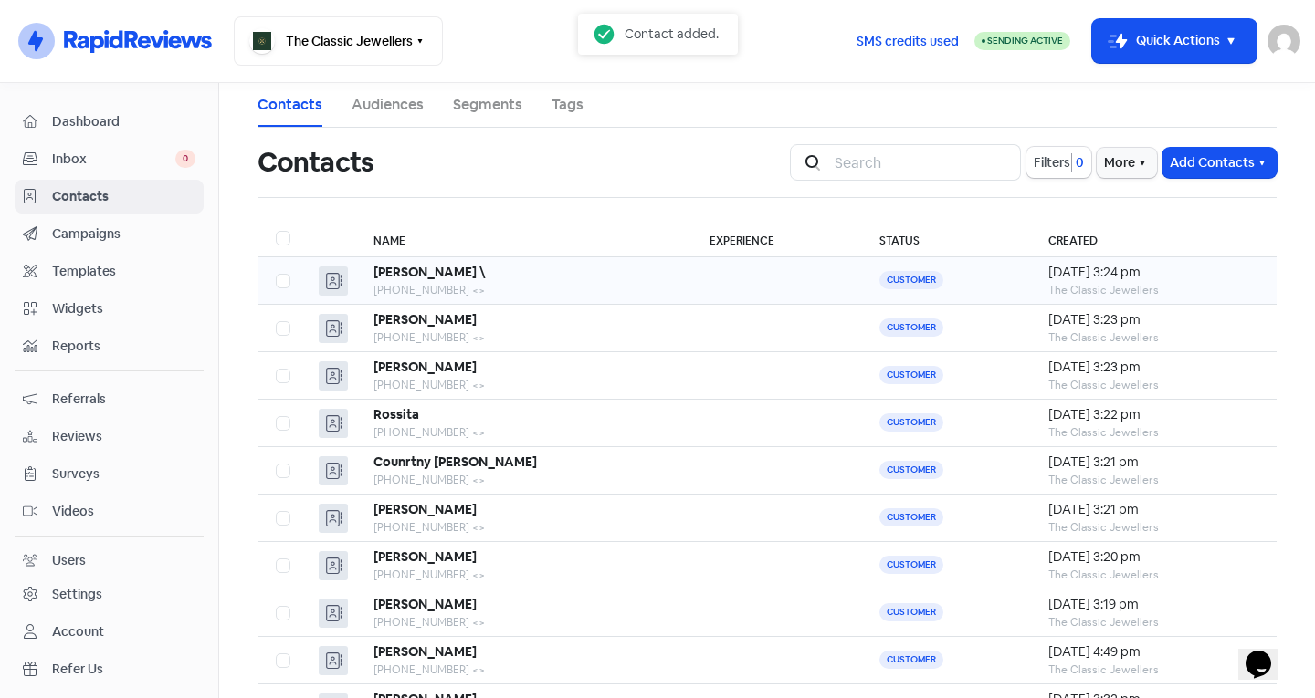
click at [691, 270] on td at bounding box center [776, 280] width 170 height 47
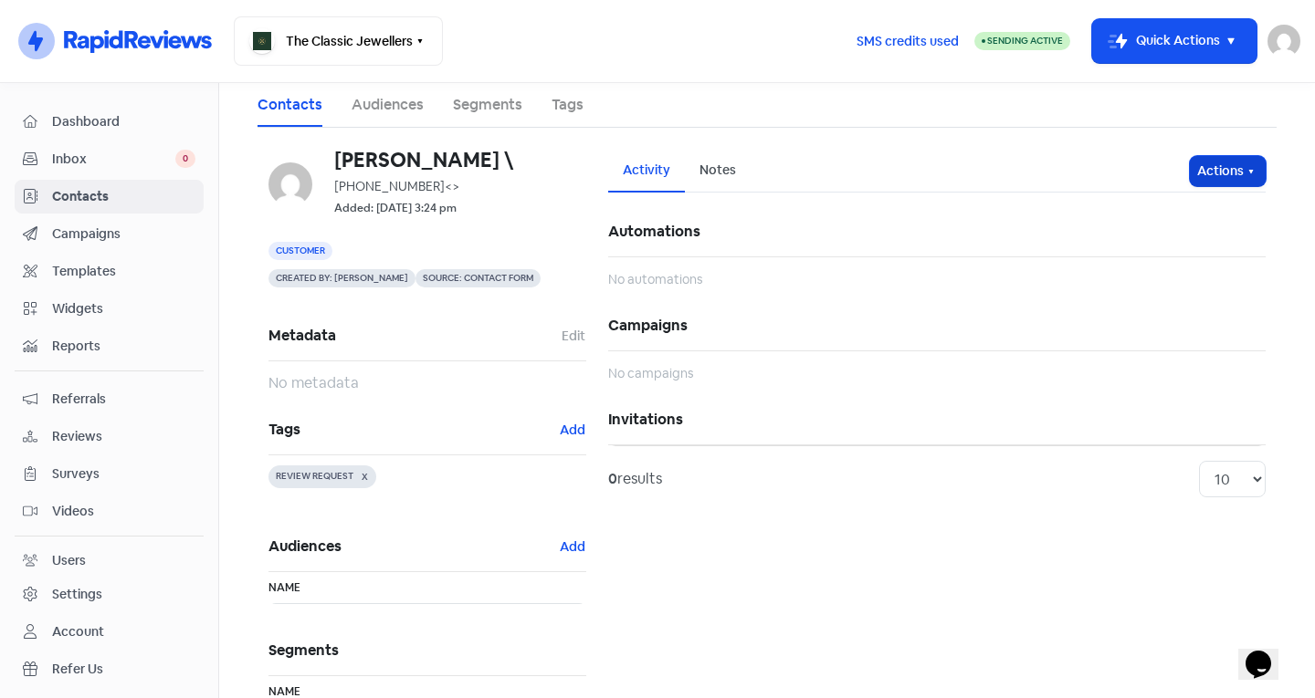
click at [1190, 180] on button "Actions" at bounding box center [1228, 171] width 76 height 30
click at [1162, 249] on button "Edit details" at bounding box center [1192, 247] width 144 height 37
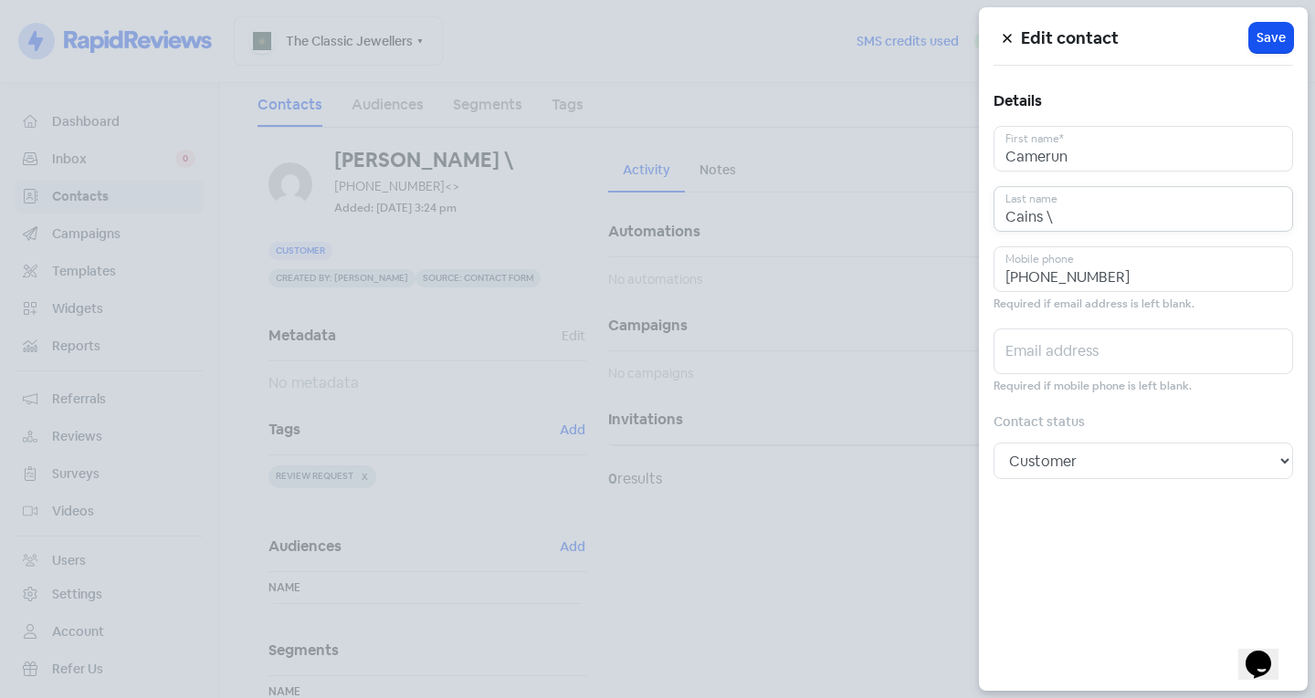
click at [1071, 208] on input "Cains \" at bounding box center [1142, 209] width 299 height 46
type input "Cains"
click at [1264, 27] on button "Icon For Loading Save" at bounding box center [1271, 38] width 44 height 30
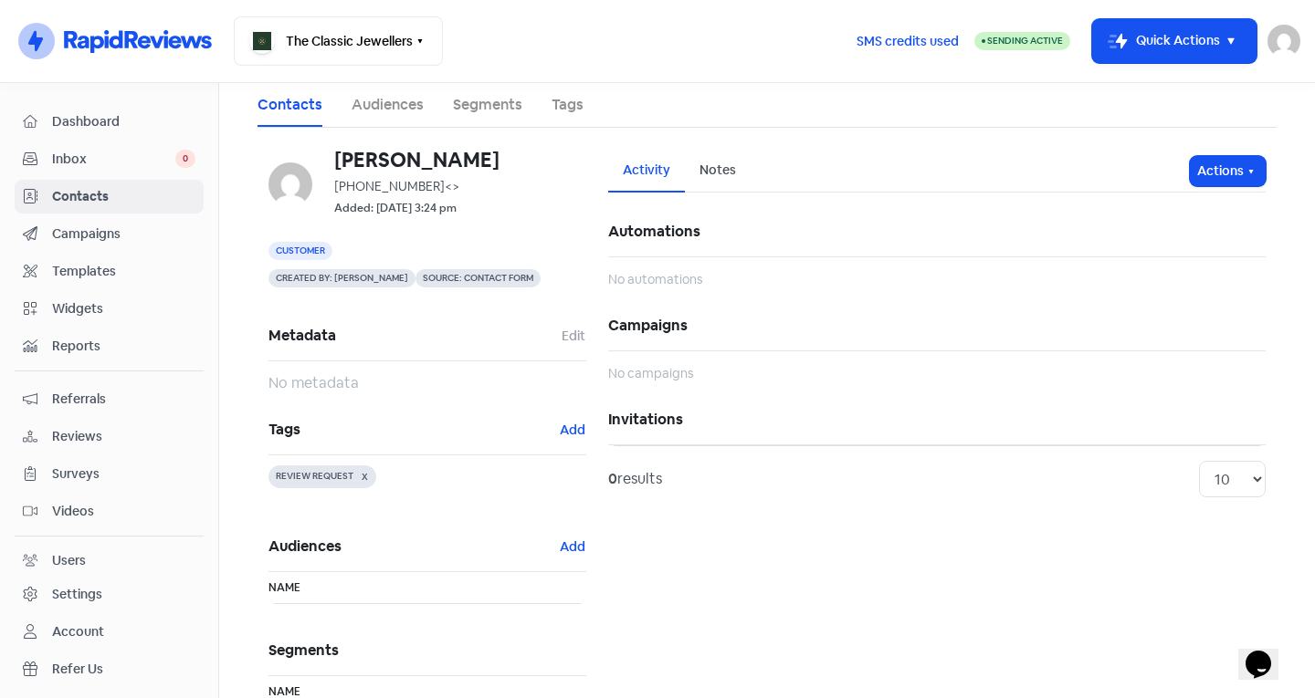
click at [152, 187] on span "Contacts" at bounding box center [123, 196] width 143 height 19
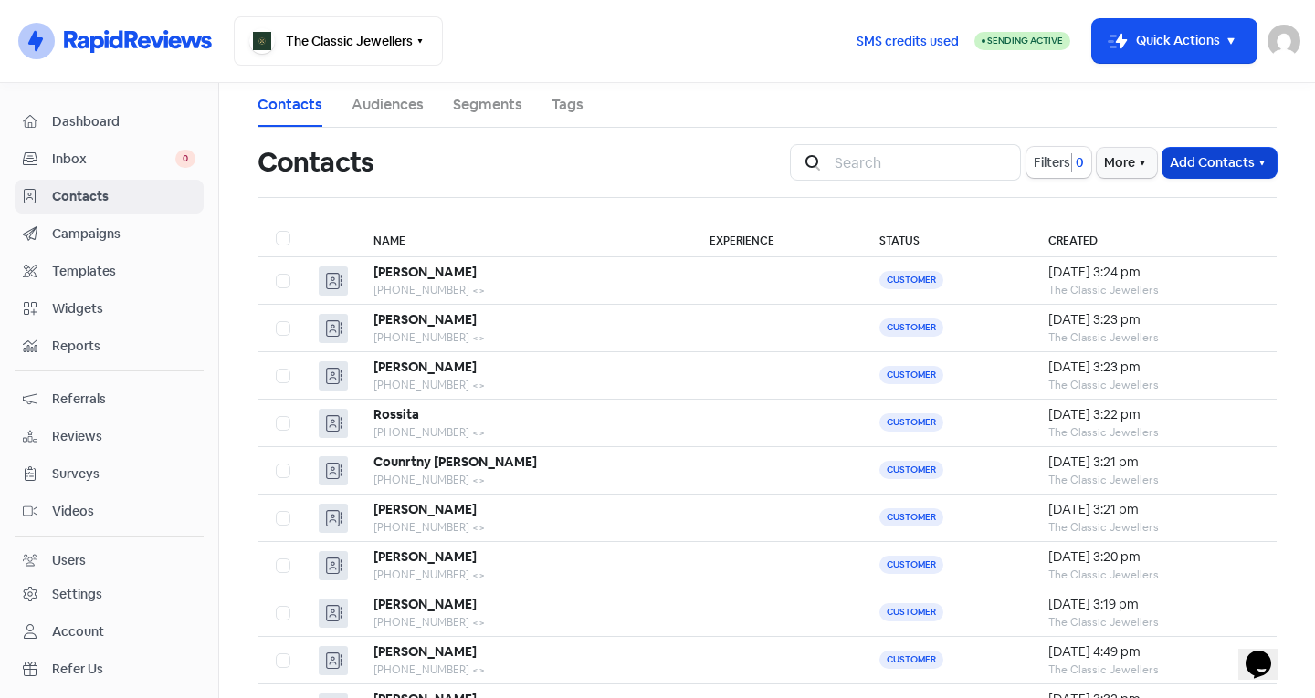
click at [1189, 163] on button "Add Contacts" at bounding box center [1219, 163] width 114 height 30
click at [1119, 203] on button "Add a contact" at bounding box center [1169, 202] width 213 height 37
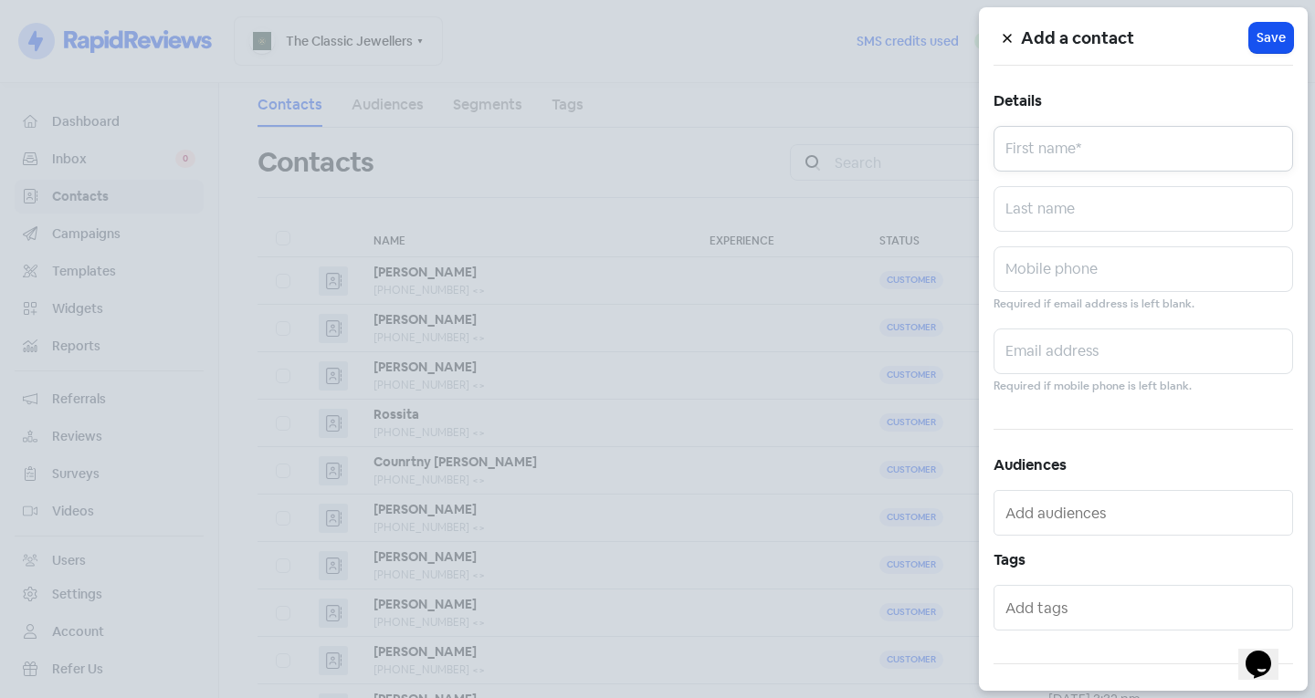
click at [1074, 148] on input "text" at bounding box center [1142, 149] width 299 height 46
type input "[PERSON_NAME]"
type input "Plane"
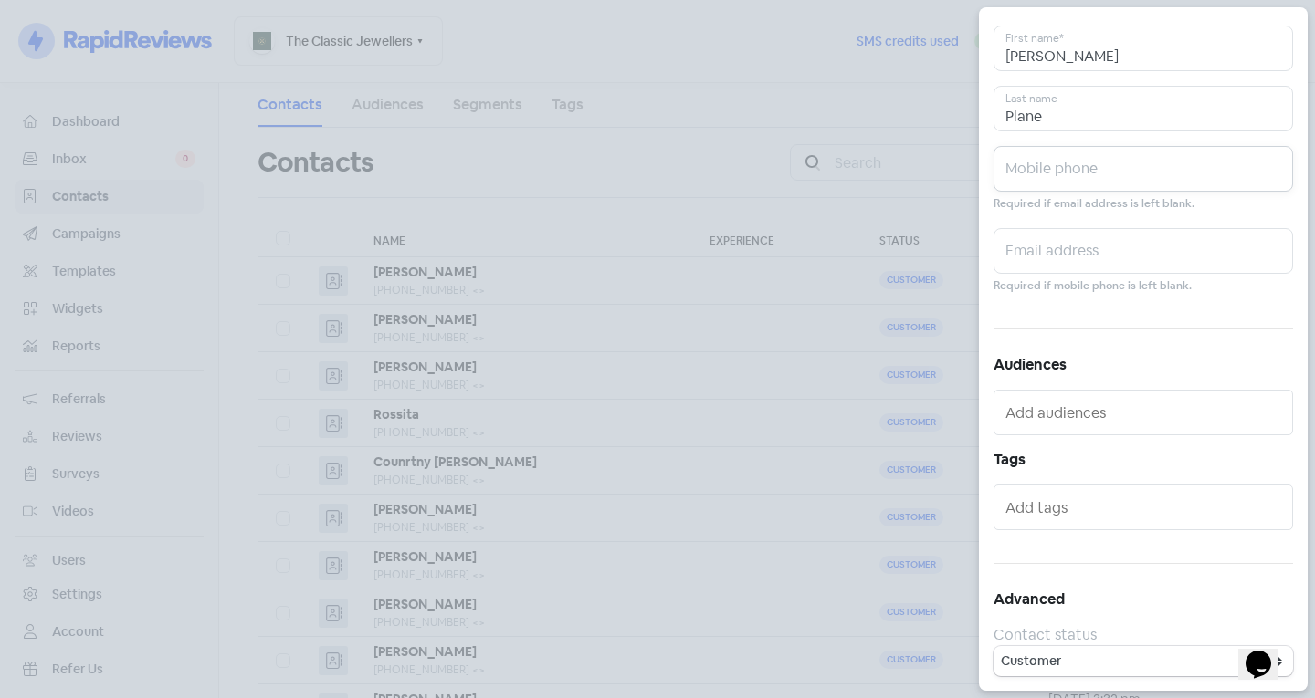
click at [1085, 178] on input "text" at bounding box center [1142, 169] width 299 height 46
type input "0403261227"
click at [1068, 507] on input "text" at bounding box center [1144, 507] width 279 height 29
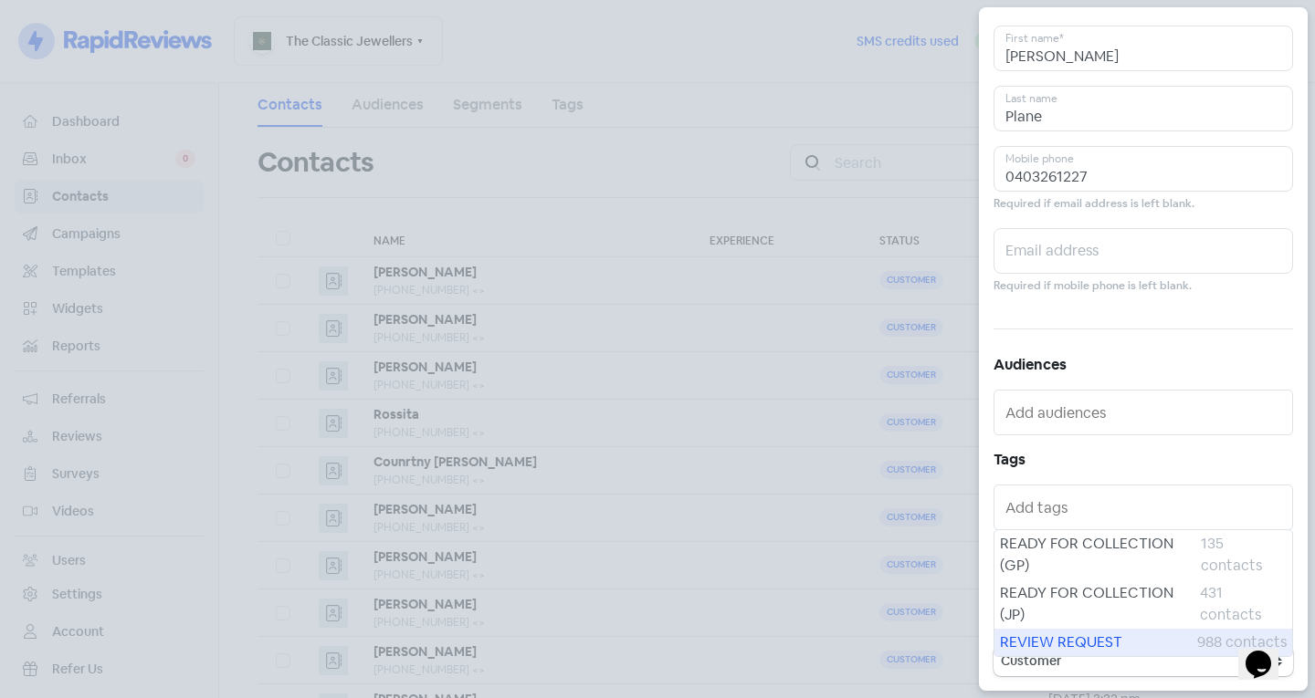
click at [1069, 635] on span "REVIEW REQUEST" at bounding box center [1098, 643] width 197 height 22
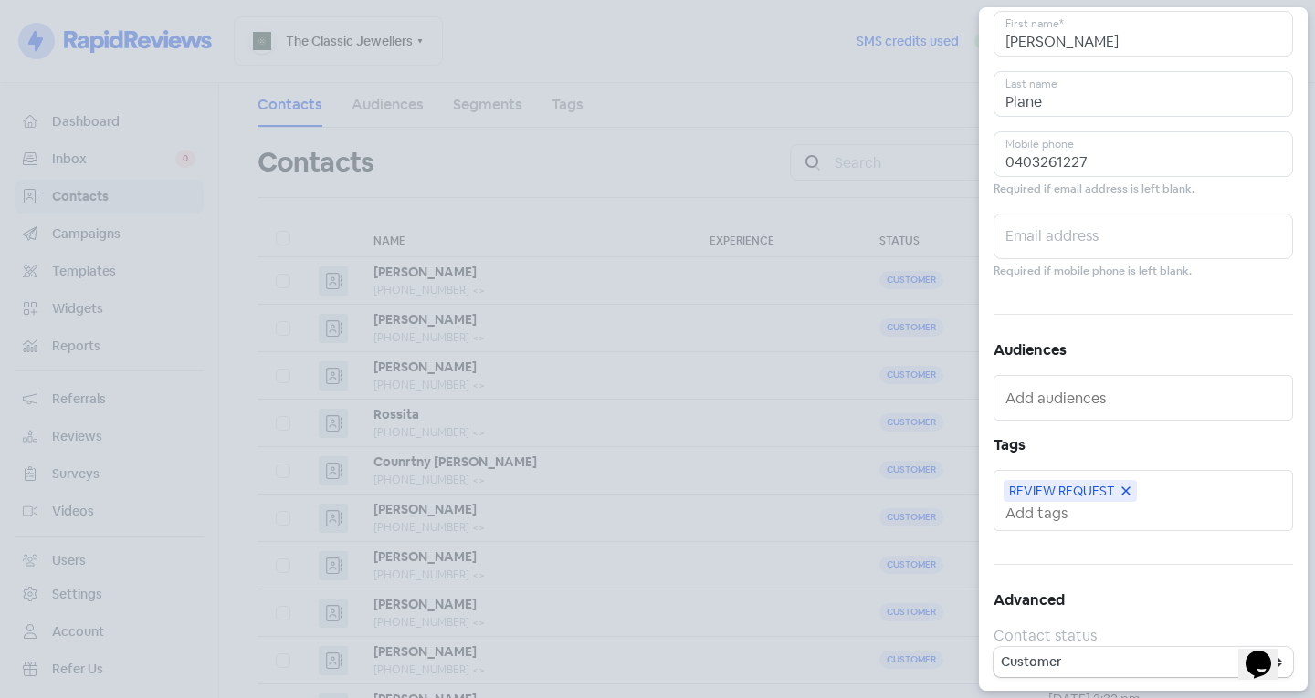
scroll to position [0, 0]
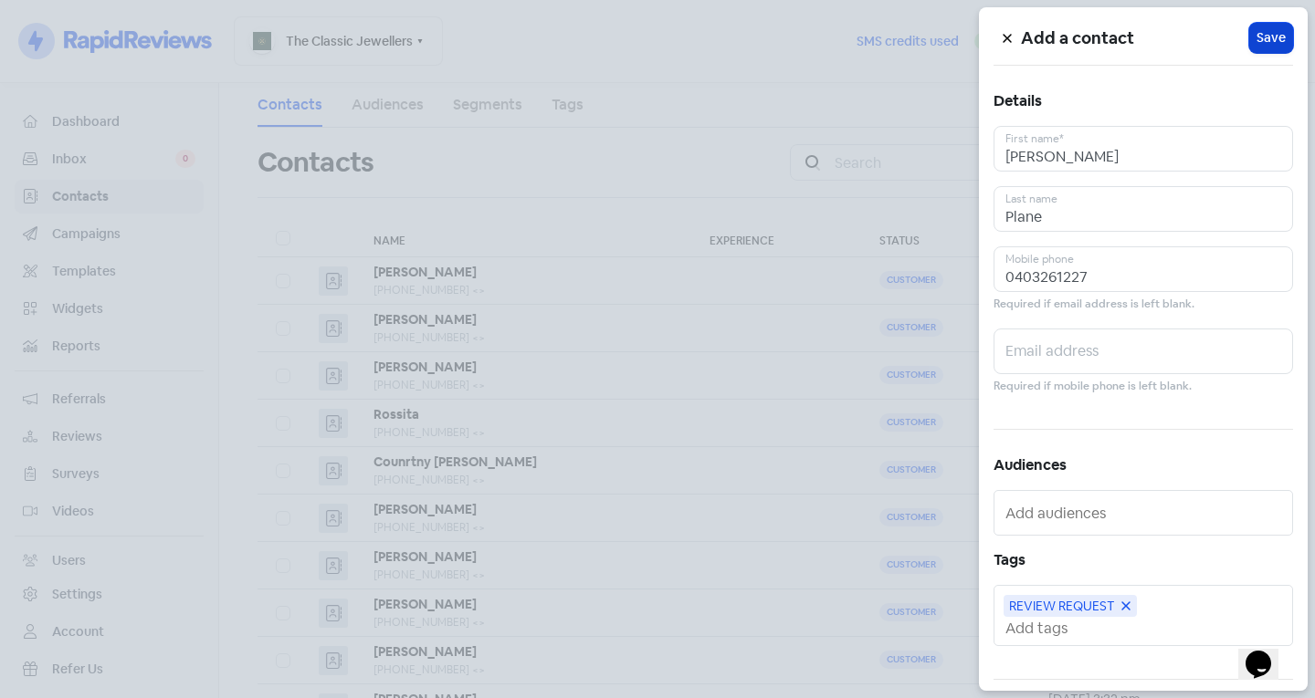
click at [1267, 37] on span "Save" at bounding box center [1270, 37] width 29 height 19
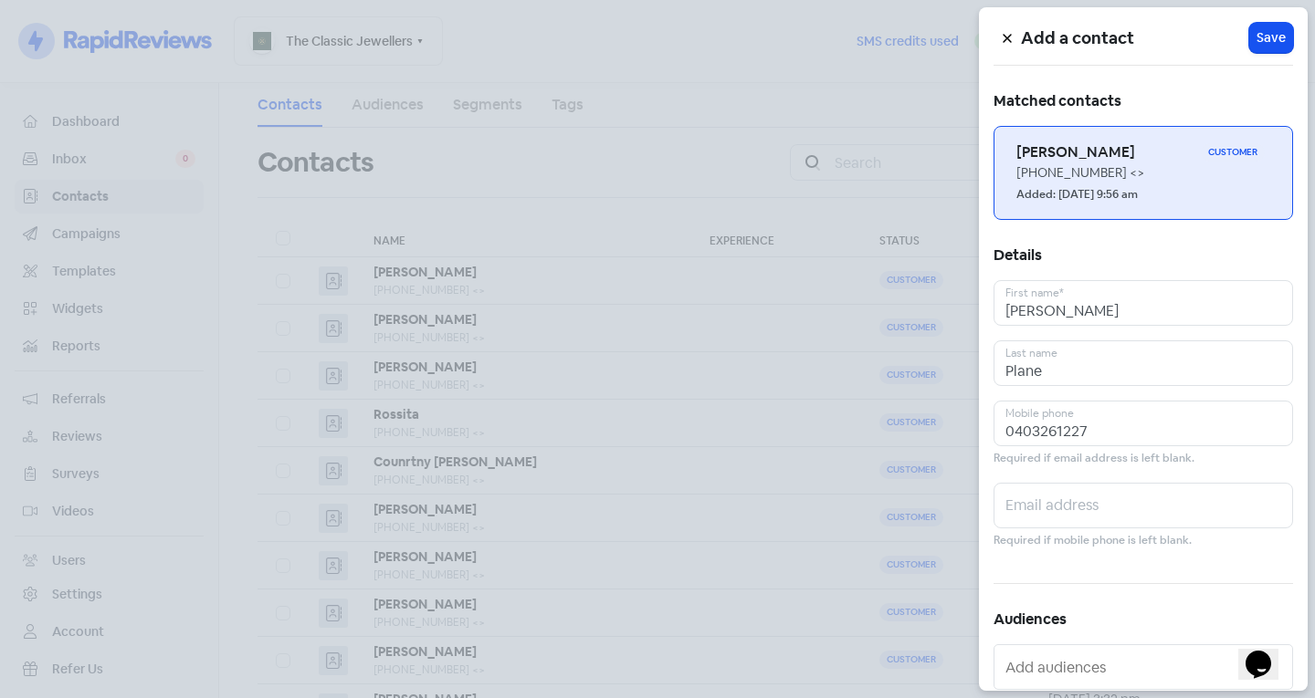
click at [1138, 190] on small "Added: [DATE] 9:56 am" at bounding box center [1076, 194] width 121 height 17
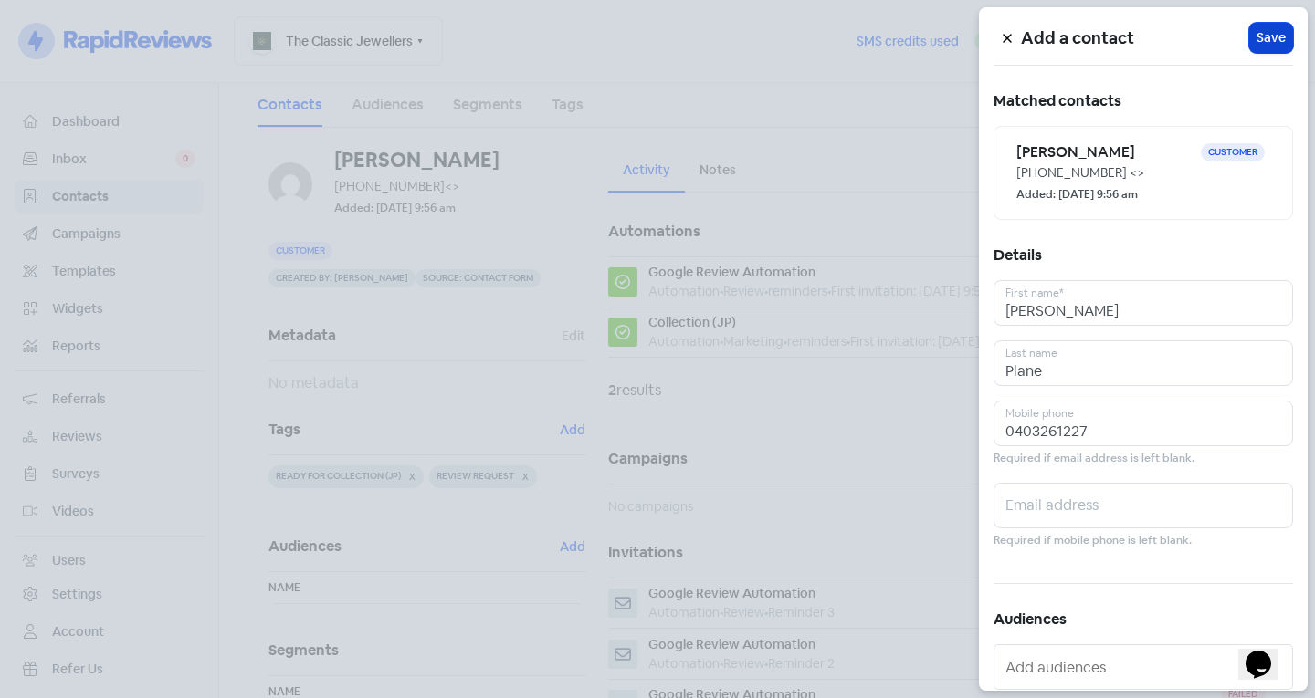
click at [1262, 49] on button "Icon For Loading Save" at bounding box center [1271, 38] width 44 height 30
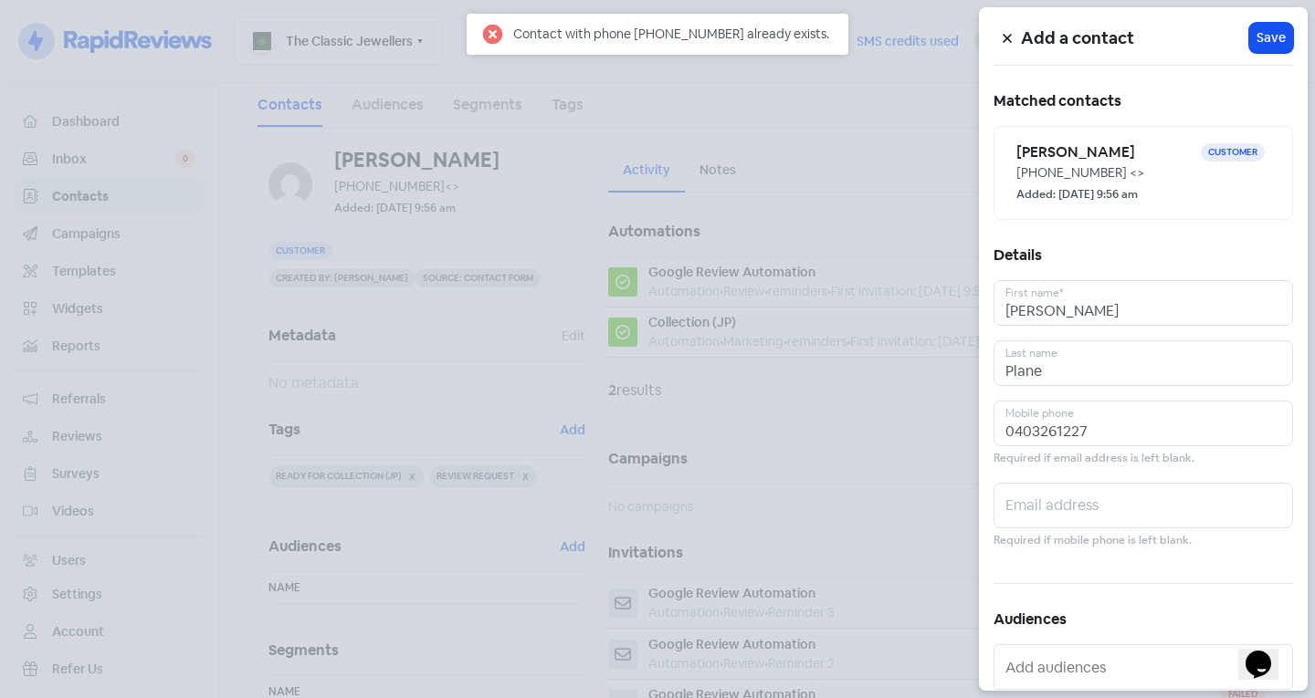
click at [1017, 40] on button at bounding box center [1006, 38] width 27 height 32
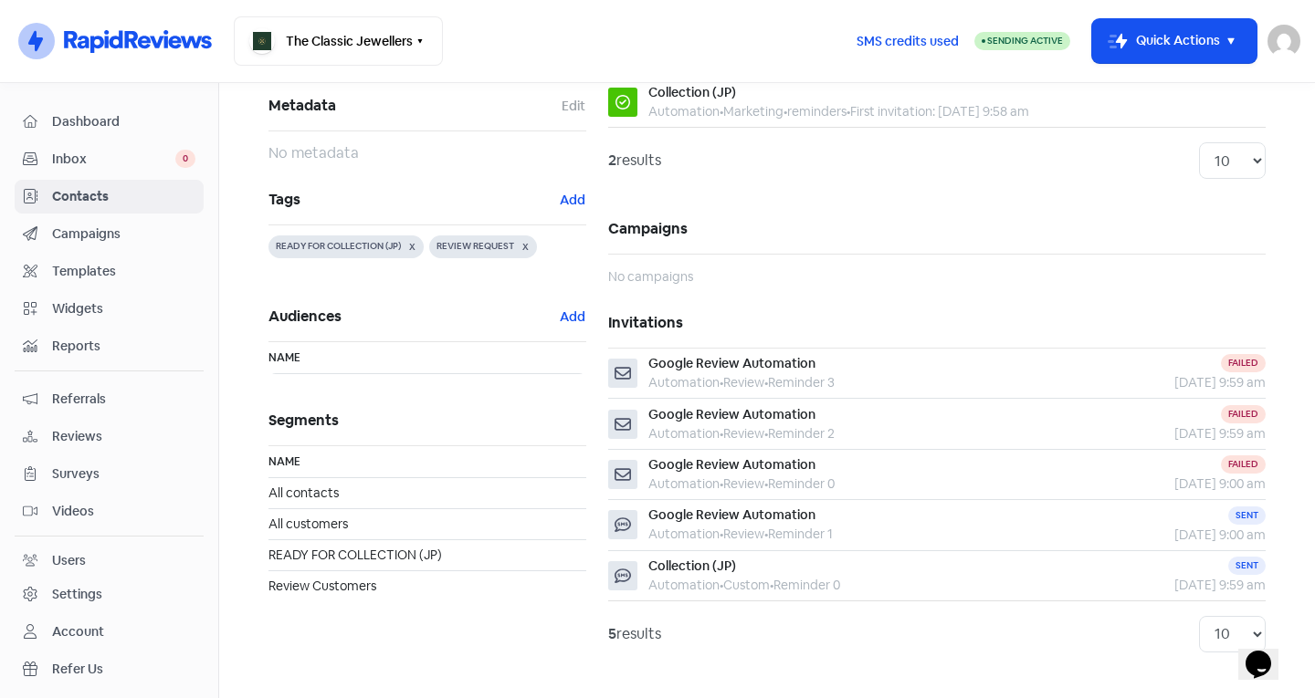
scroll to position [240, 0]
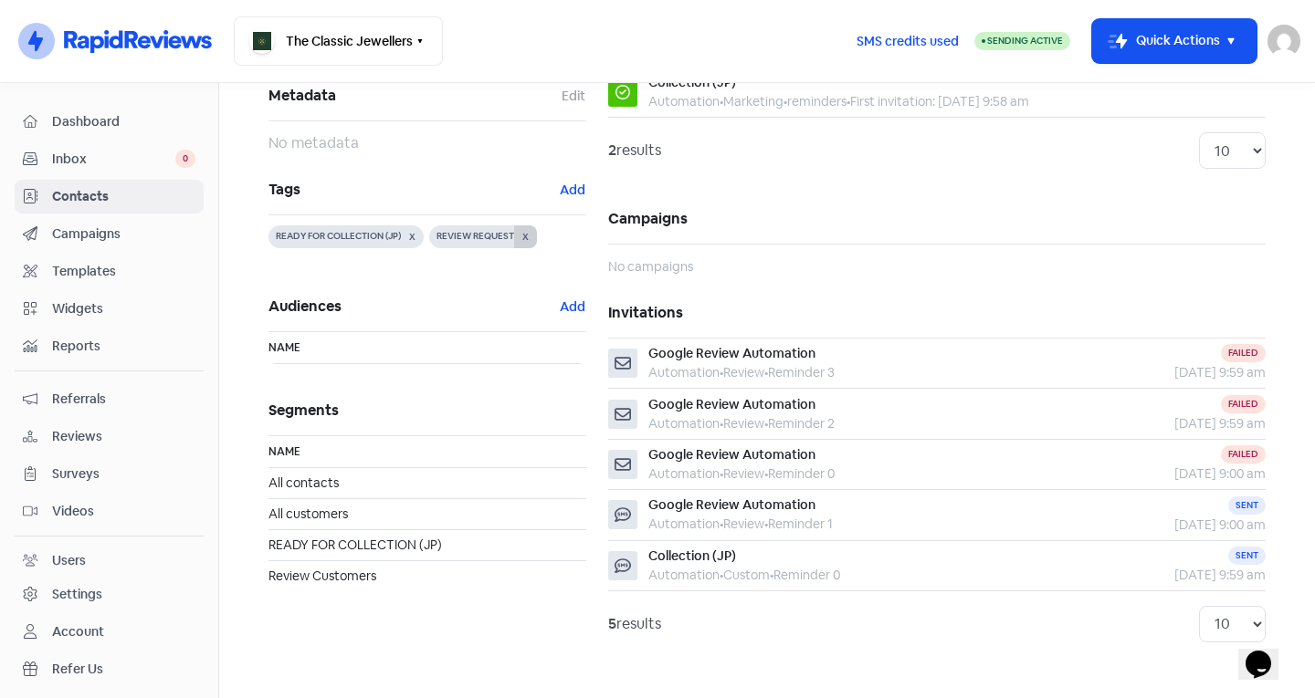
click at [519, 234] on button "X" at bounding box center [525, 236] width 23 height 23
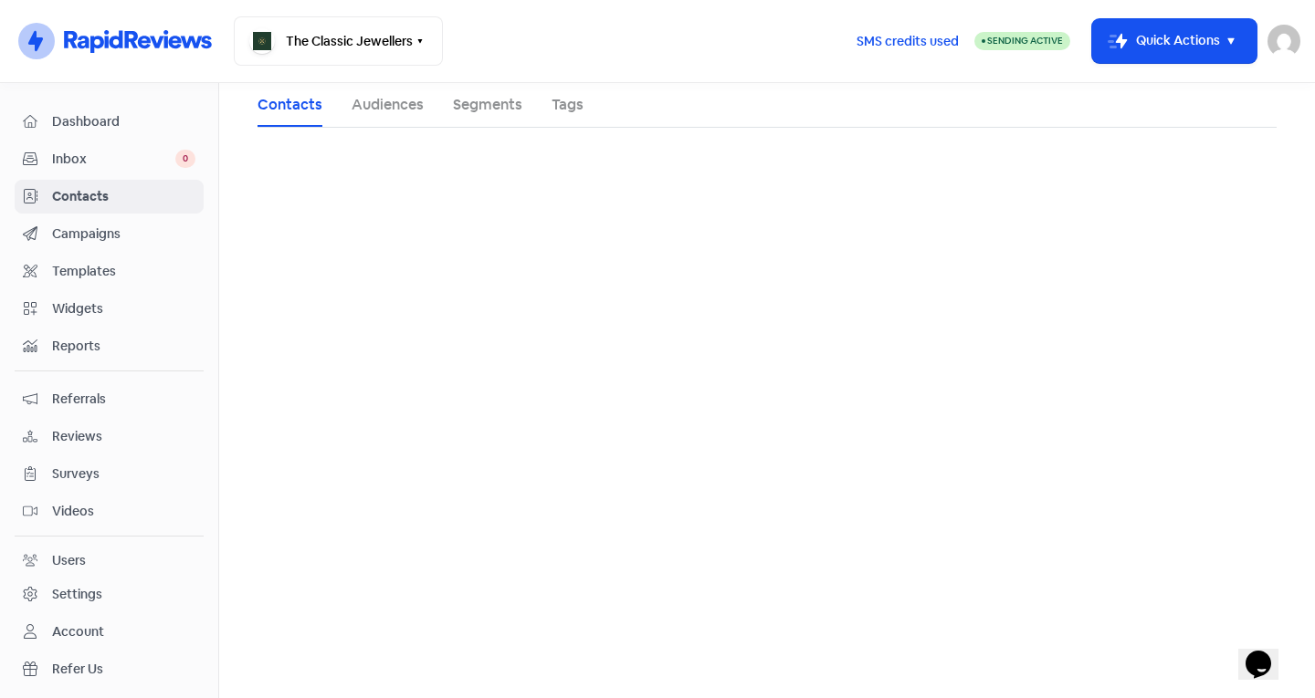
scroll to position [0, 0]
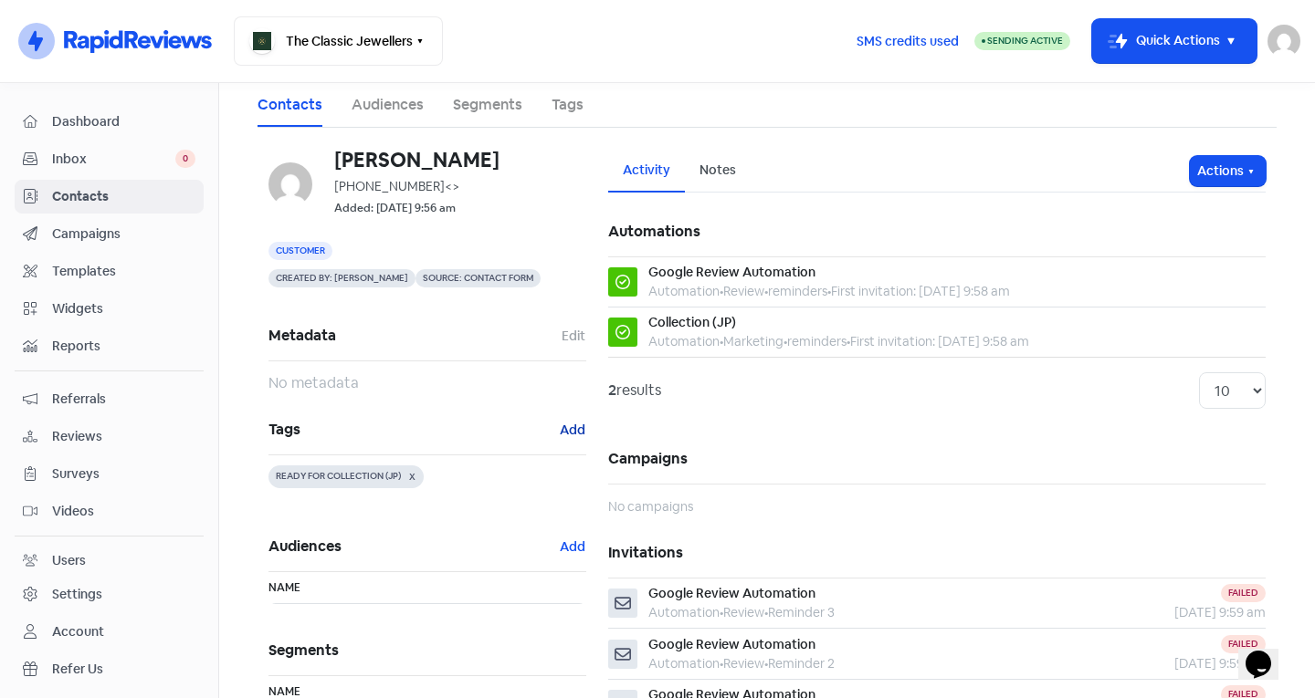
click at [562, 420] on button "Add" at bounding box center [572, 430] width 27 height 21
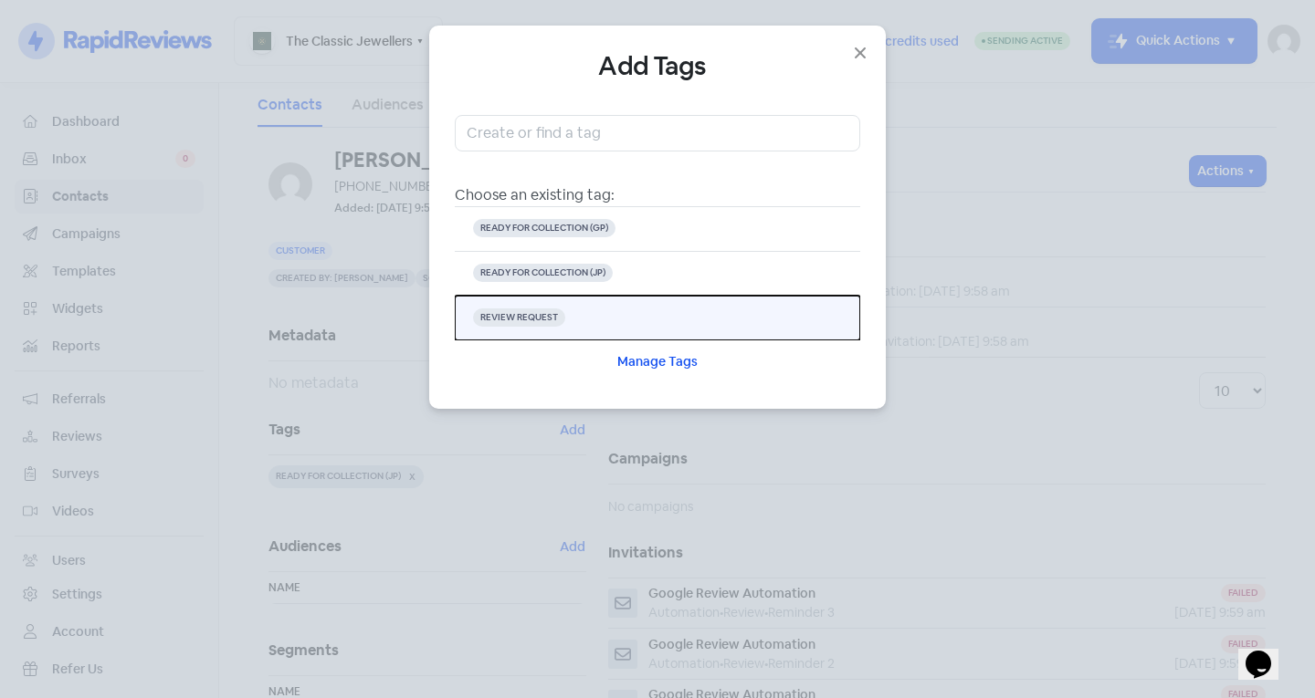
click at [559, 314] on span "REVIEW REQUEST" at bounding box center [519, 318] width 92 height 18
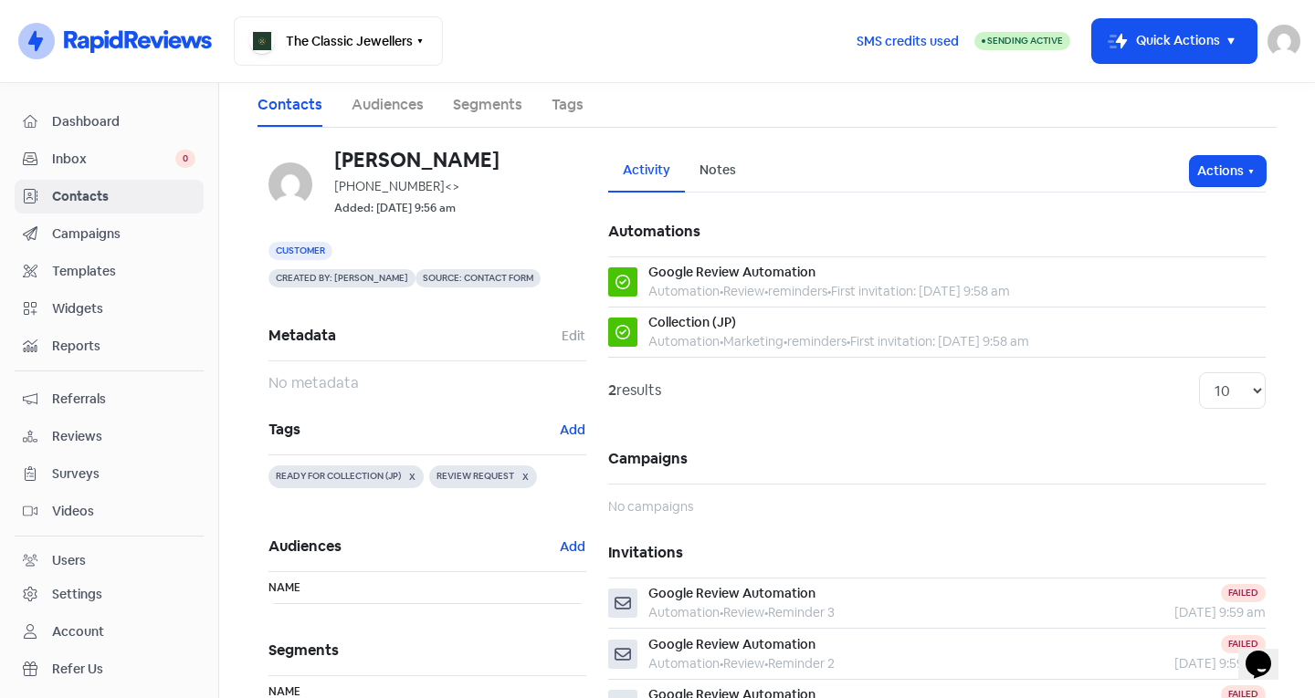
click at [136, 192] on span "Contacts" at bounding box center [123, 196] width 143 height 19
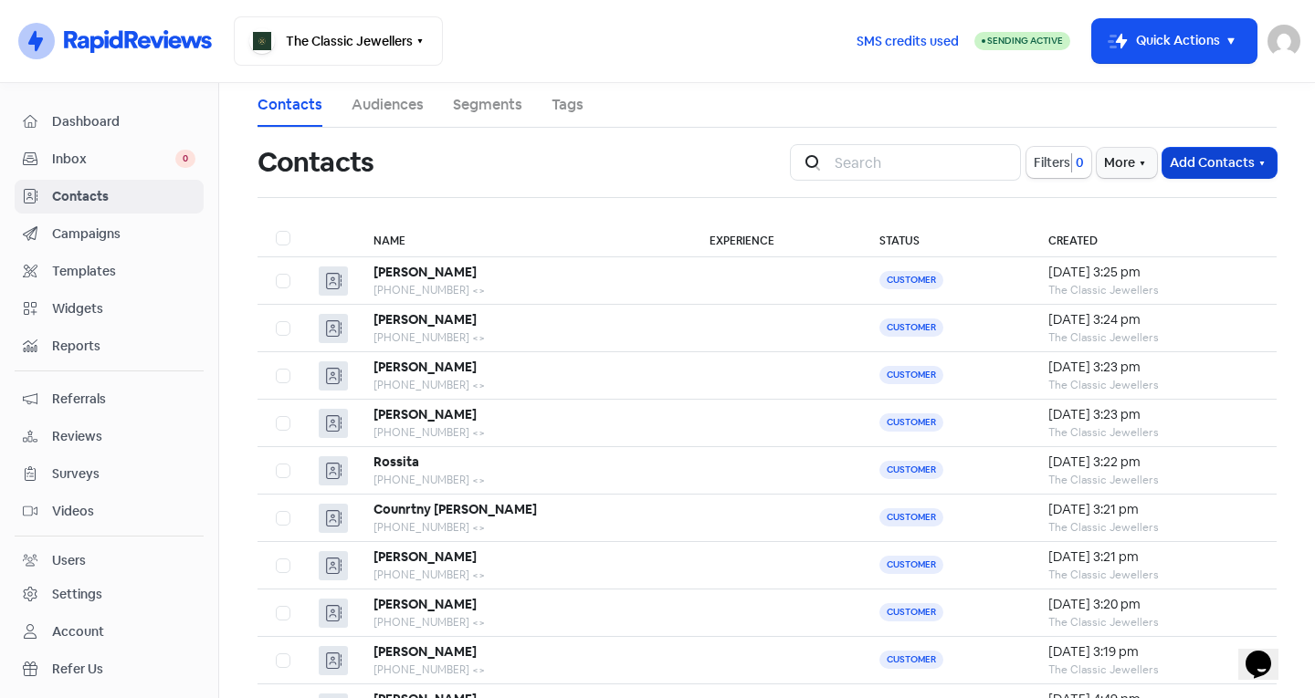
click at [1201, 177] on button "Add Contacts" at bounding box center [1219, 163] width 114 height 30
click at [1130, 209] on button "Add a contact" at bounding box center [1169, 202] width 213 height 37
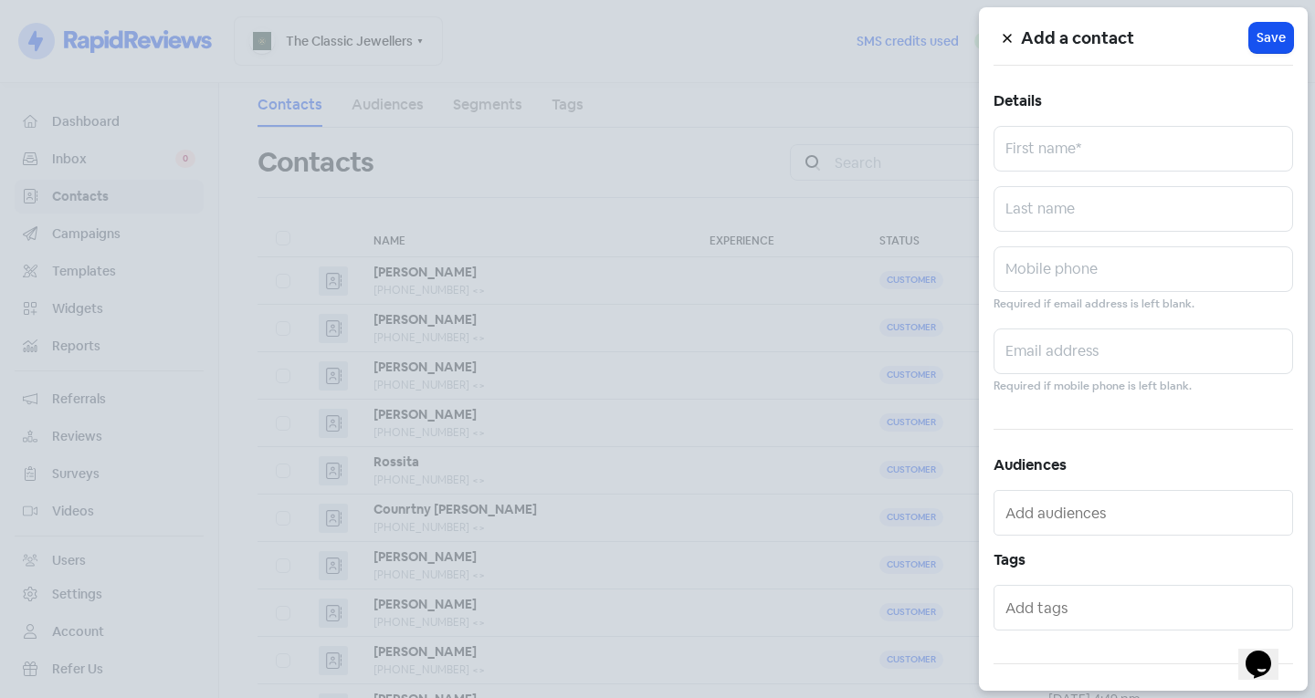
click at [1038, 173] on div "Add a contact Icon For Loading Save Details First name* Last name Mobile phone …" at bounding box center [1143, 349] width 329 height 684
click at [1033, 166] on input "text" at bounding box center [1142, 149] width 299 height 46
type input "[PERSON_NAME]"
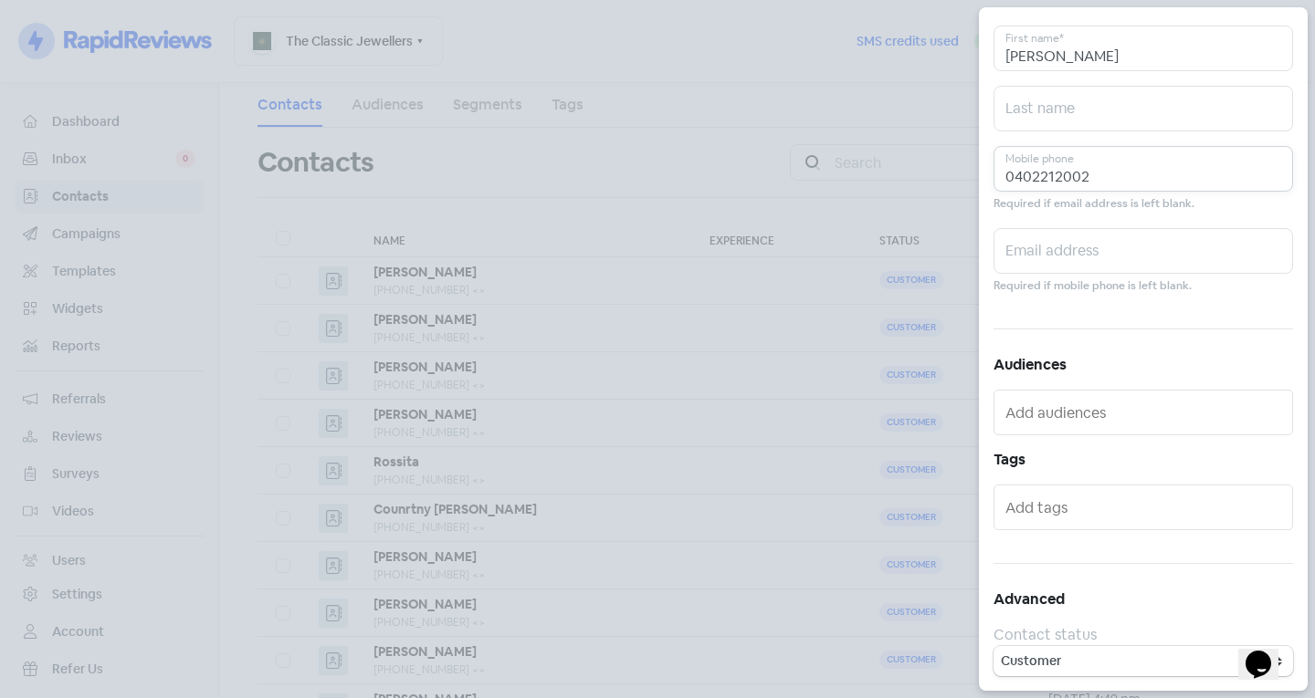
type input "0402212002"
click at [1057, 496] on input "text" at bounding box center [1144, 507] width 279 height 29
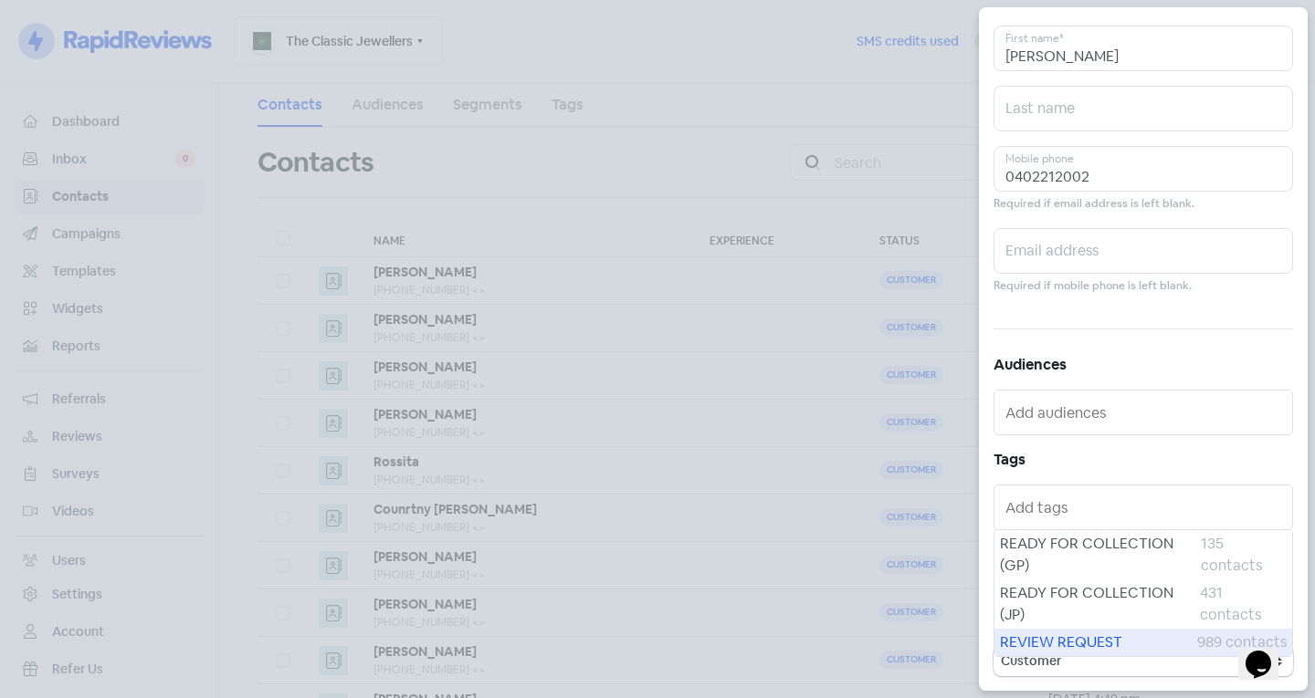
click at [1065, 645] on span "REVIEW REQUEST" at bounding box center [1098, 643] width 197 height 22
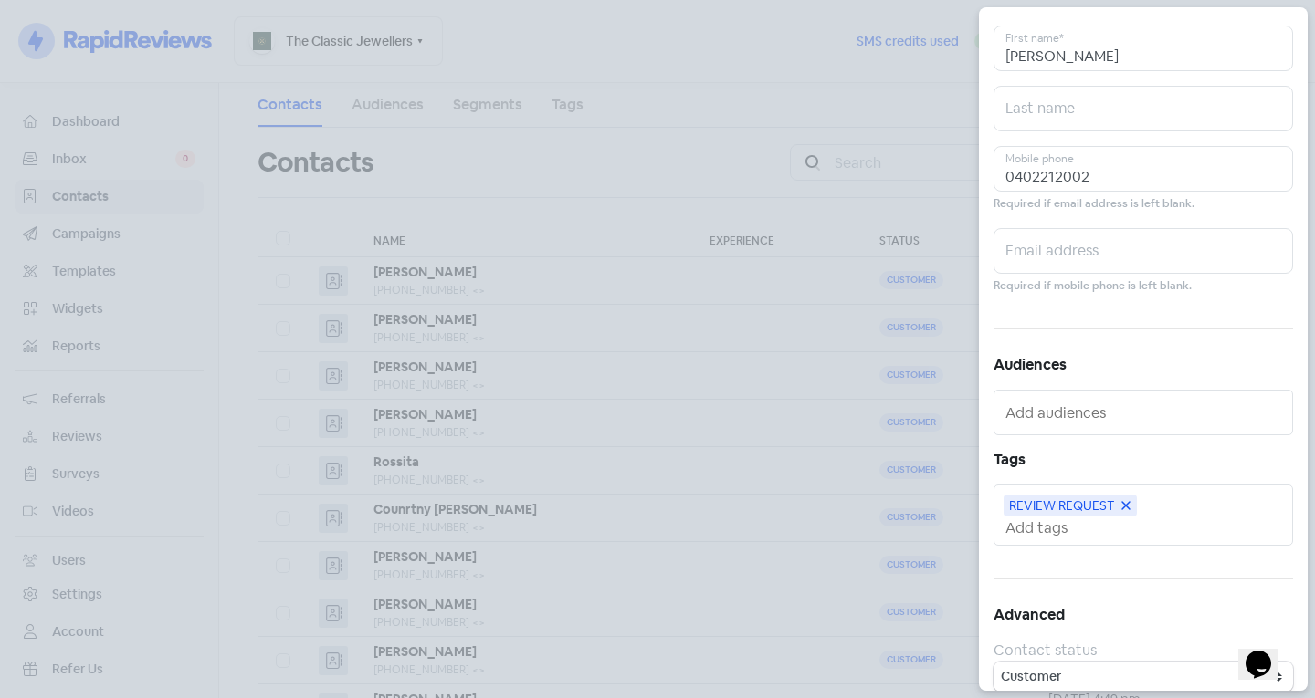
scroll to position [0, 0]
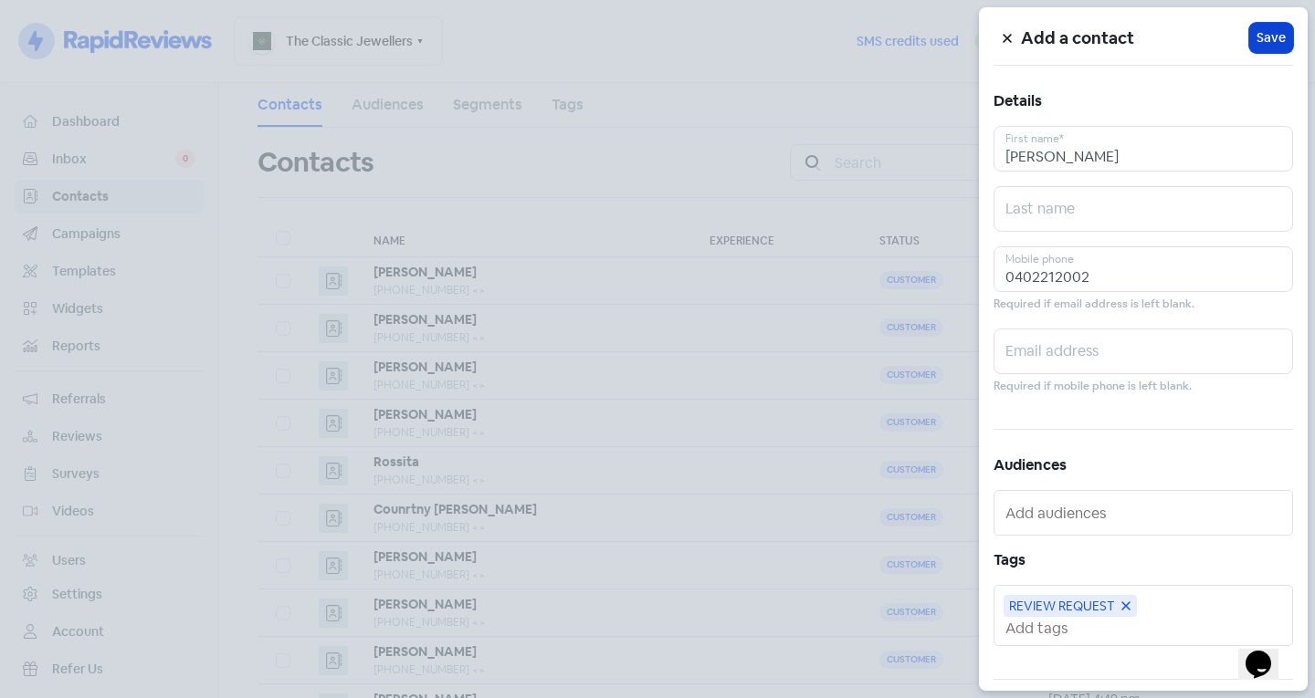
click at [1261, 28] on span "Save" at bounding box center [1270, 37] width 29 height 19
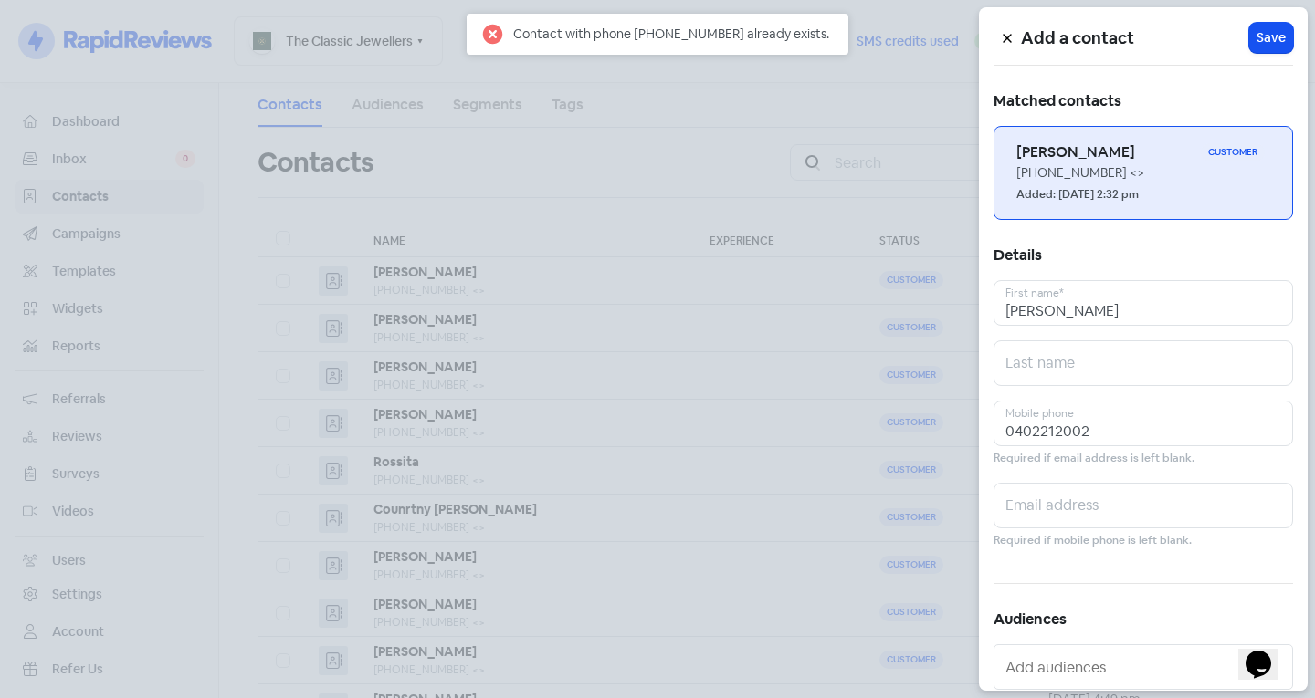
click at [1132, 196] on small "Added: [DATE] 2:32 pm" at bounding box center [1077, 194] width 122 height 17
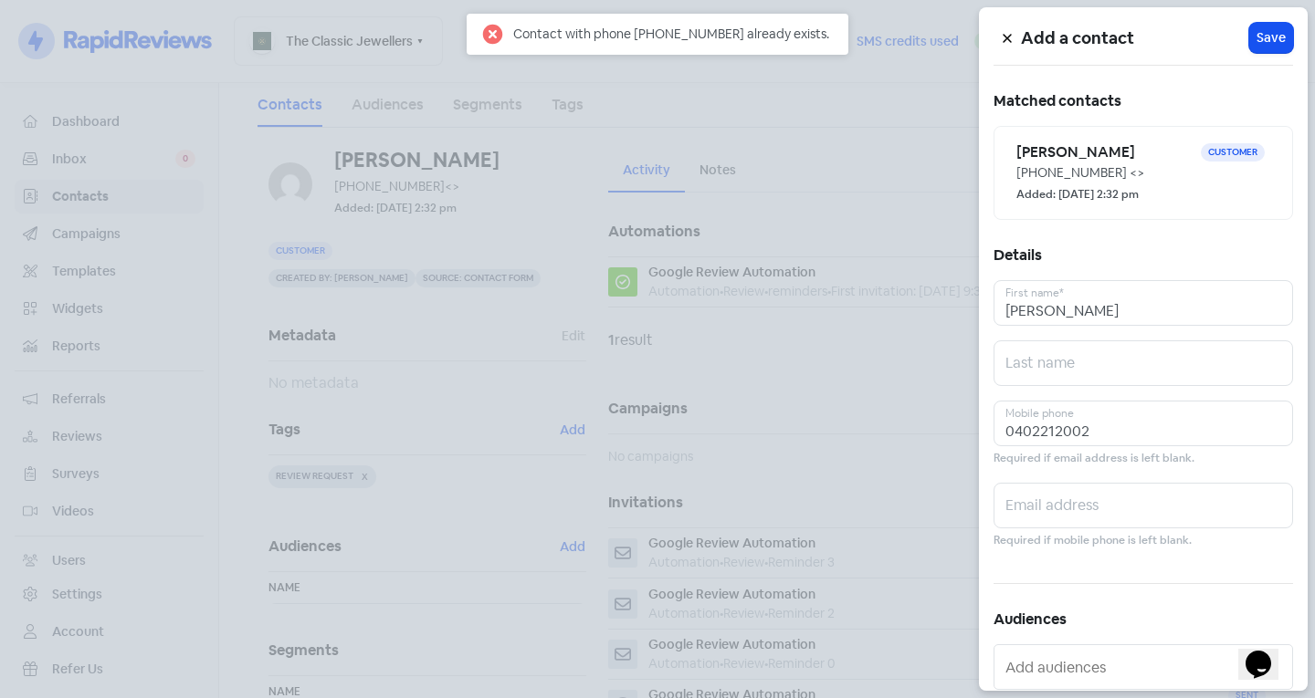
click at [909, 243] on div at bounding box center [657, 349] width 1315 height 698
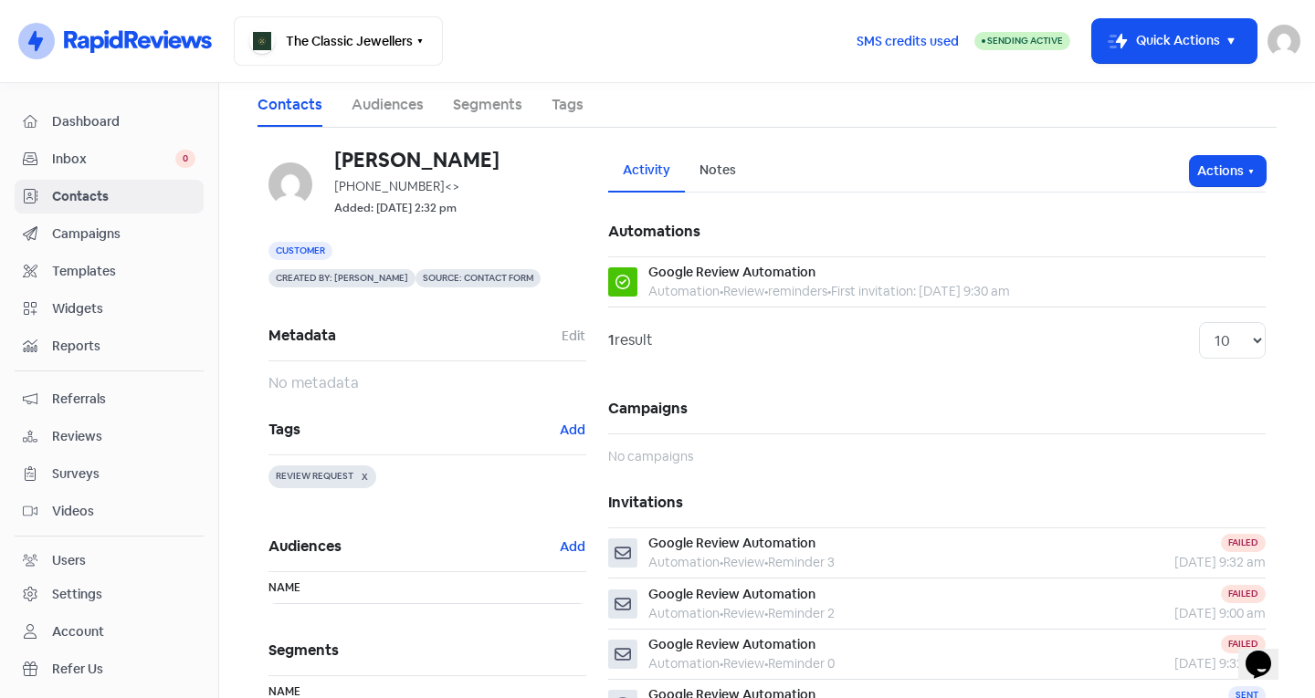
scroll to position [147, 0]
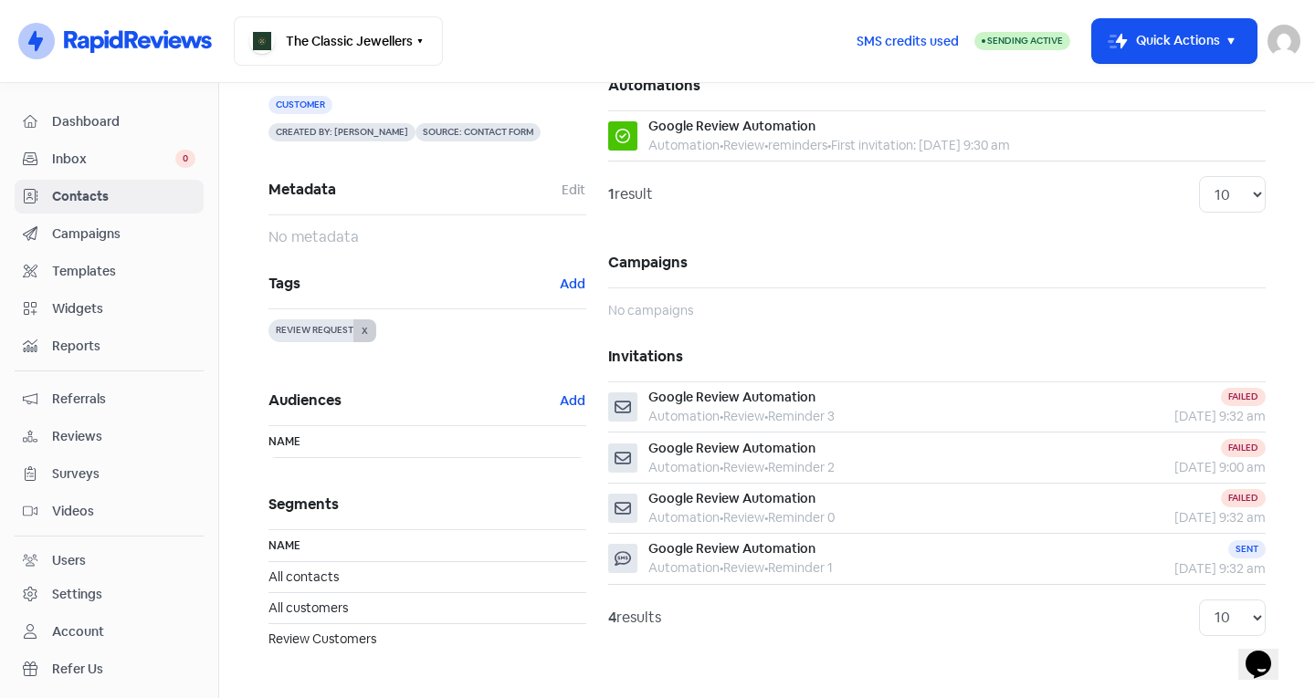
click at [360, 330] on button "X" at bounding box center [364, 331] width 23 height 23
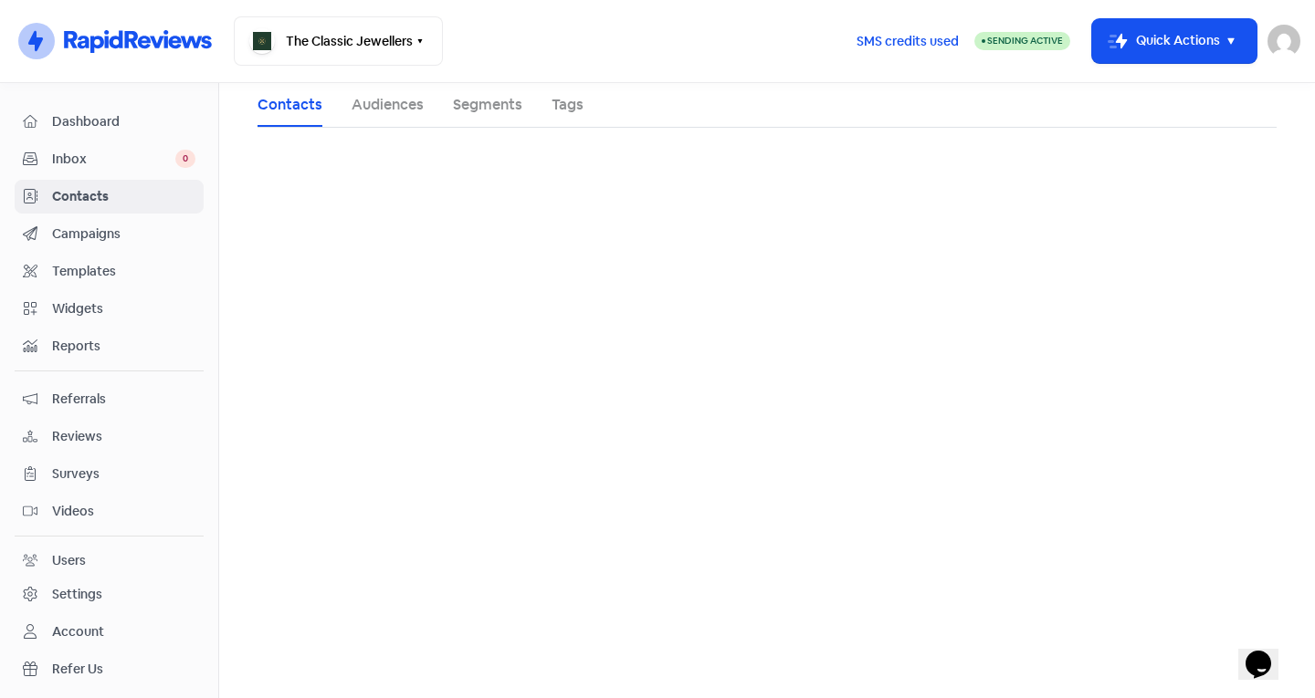
scroll to position [0, 0]
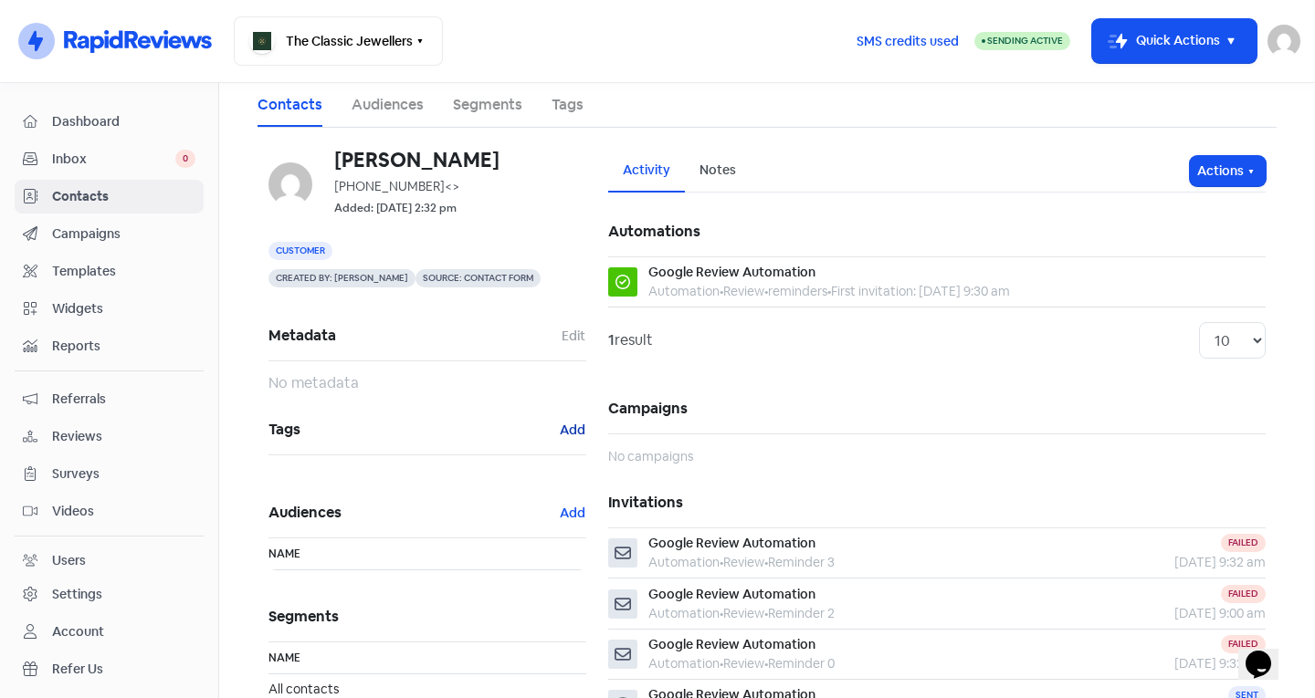
click at [565, 431] on button "Add" at bounding box center [572, 430] width 27 height 21
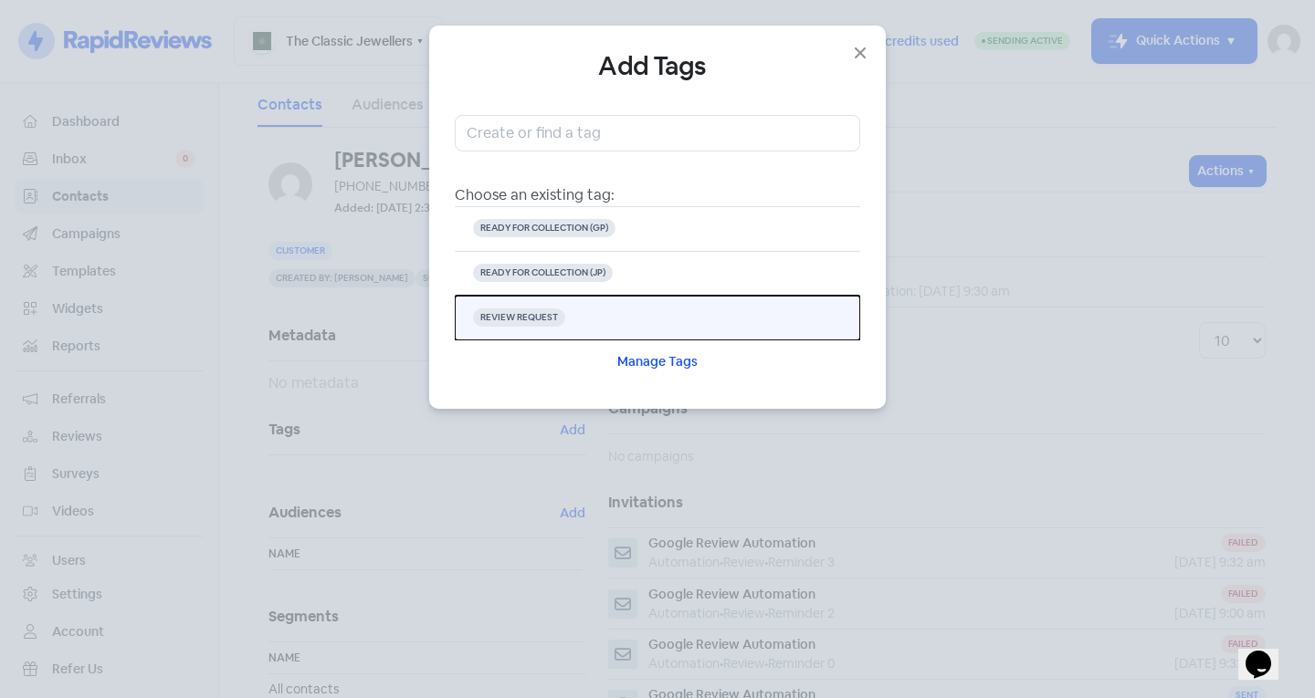
click at [575, 330] on button "REVIEW REQUEST" at bounding box center [657, 318] width 405 height 45
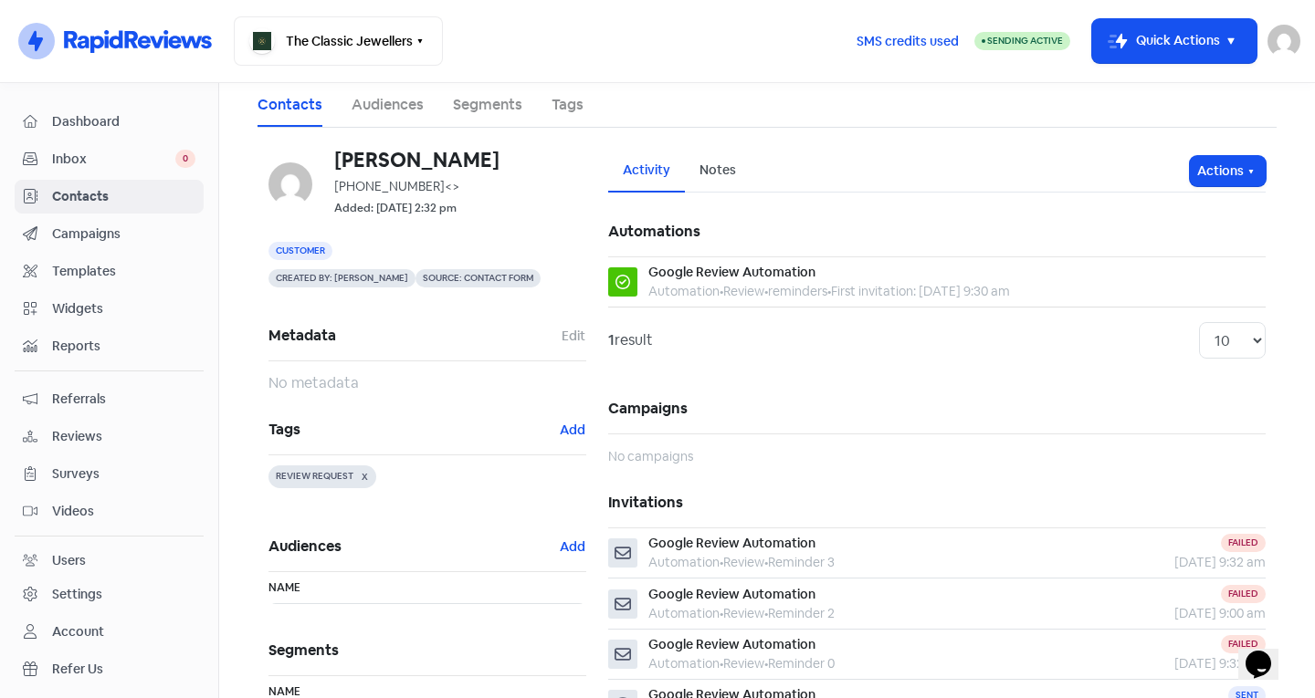
click at [119, 191] on span "Contacts" at bounding box center [123, 196] width 143 height 19
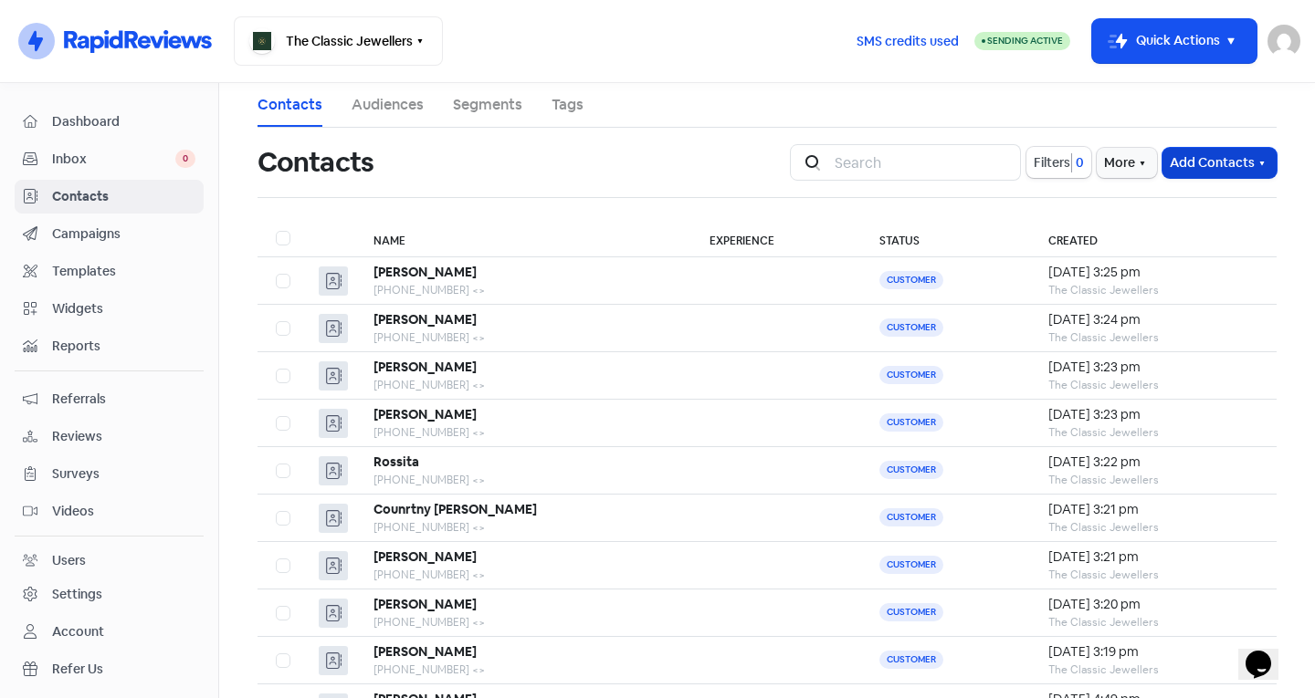
click at [1183, 160] on button "Add Contacts" at bounding box center [1219, 163] width 114 height 30
click at [1115, 203] on button "Add a contact" at bounding box center [1169, 202] width 213 height 37
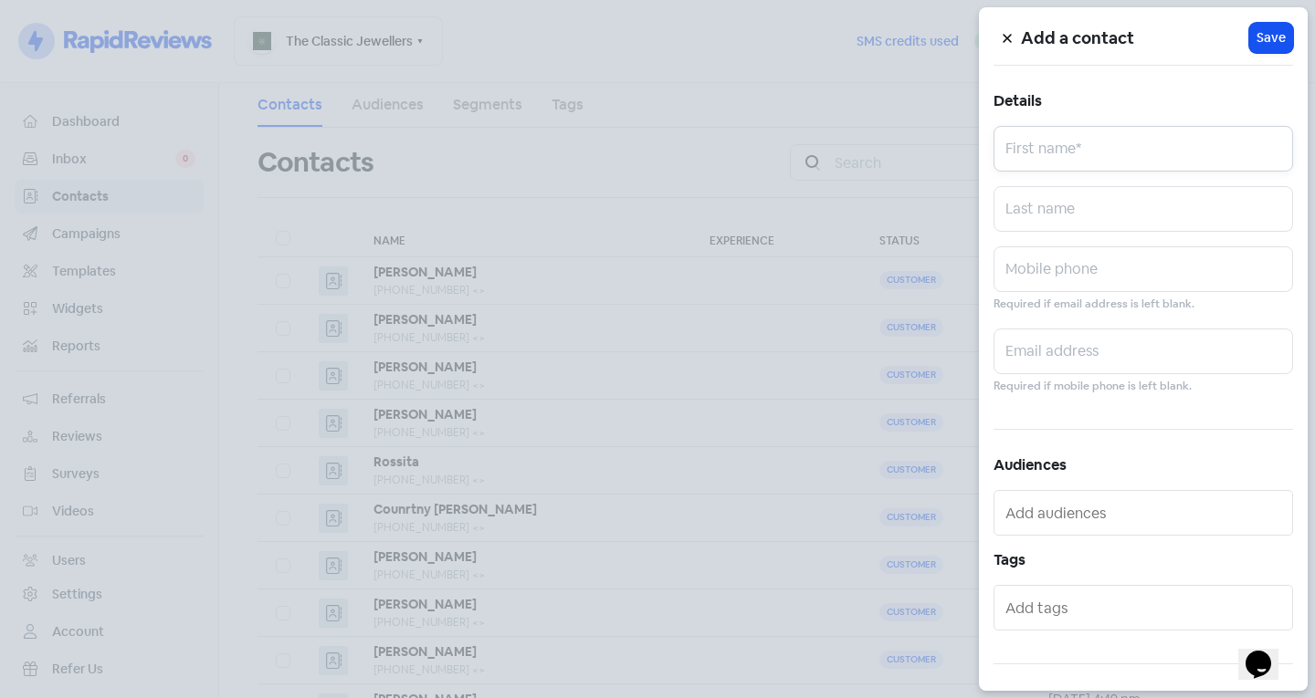
click at [1043, 156] on input "text" at bounding box center [1142, 149] width 299 height 46
type input "[PERSON_NAME]"
type input "0407790473"
click at [1142, 434] on div "Add a contact Icon For Loading Save Details [PERSON_NAME] First name* [PERSON_N…" at bounding box center [1143, 349] width 329 height 684
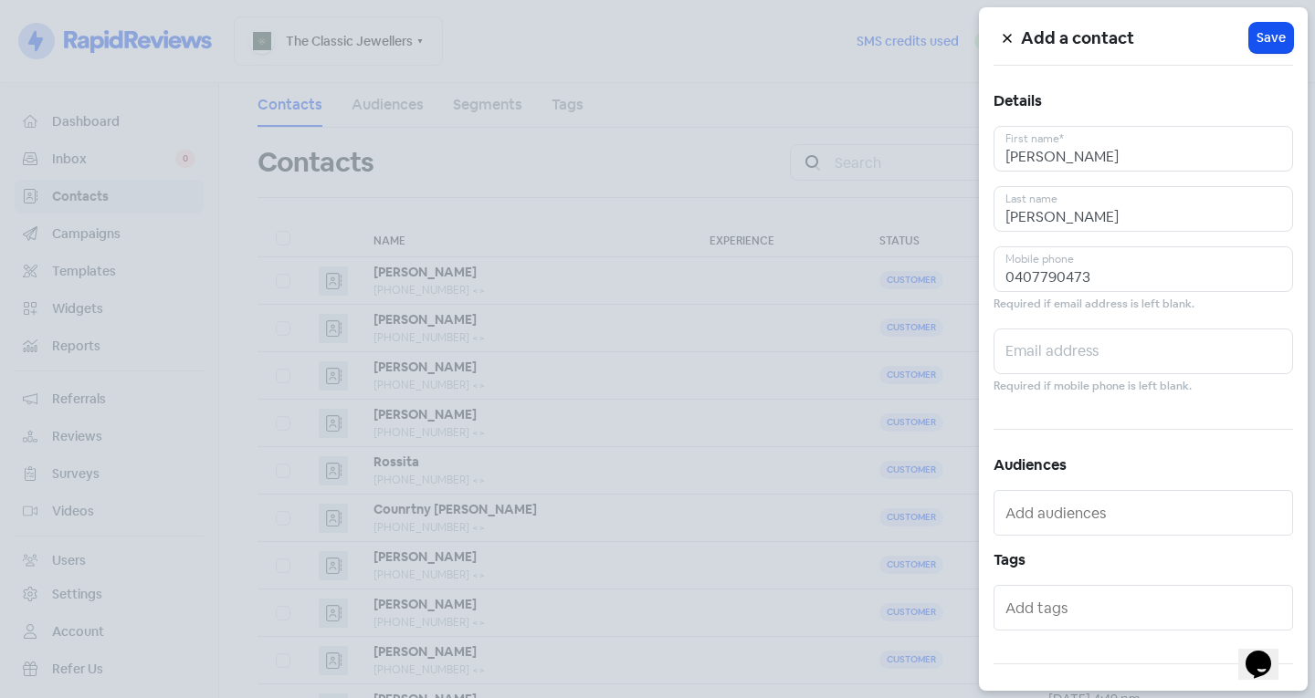
click at [1086, 600] on input "text" at bounding box center [1144, 607] width 279 height 29
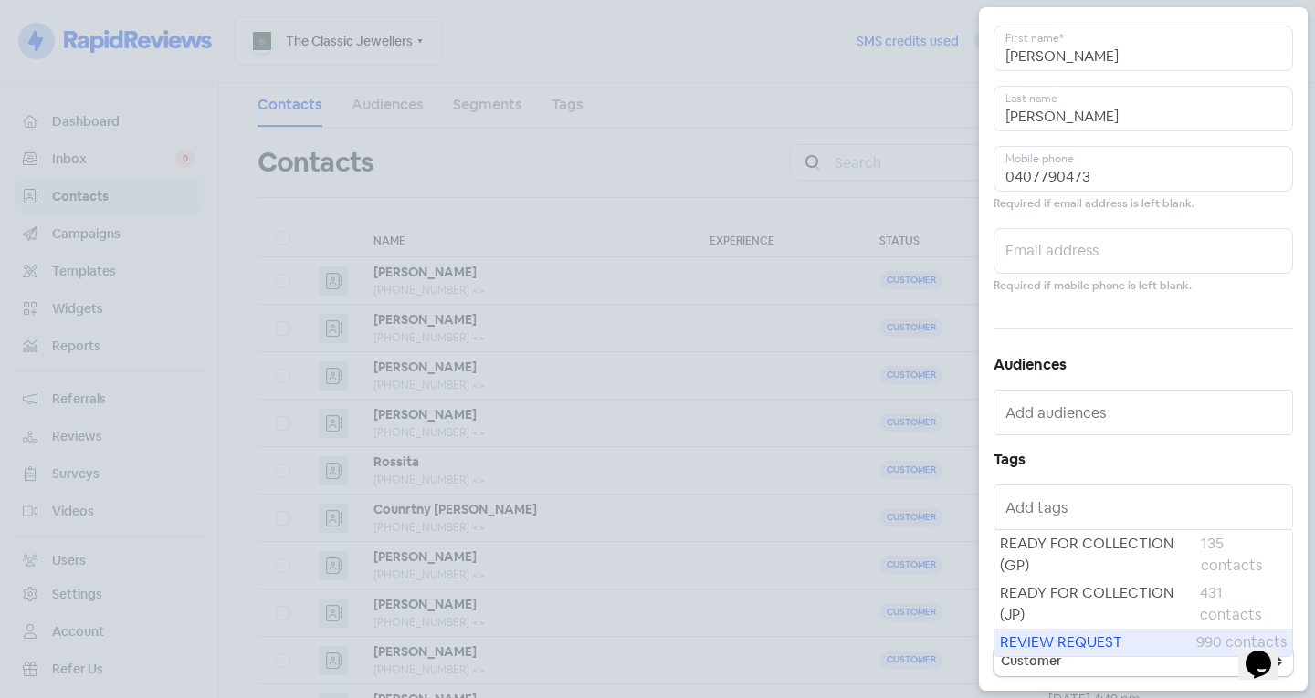
click at [1078, 635] on span "REVIEW REQUEST" at bounding box center [1098, 643] width 196 height 22
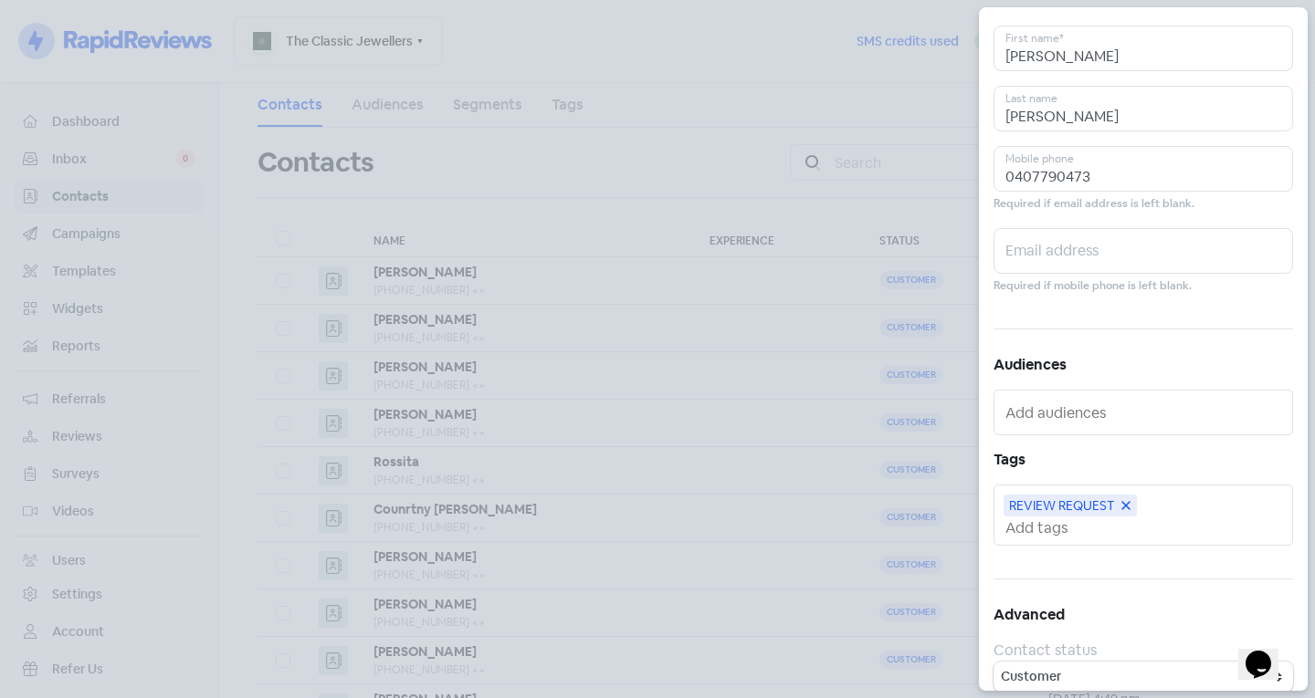
scroll to position [0, 0]
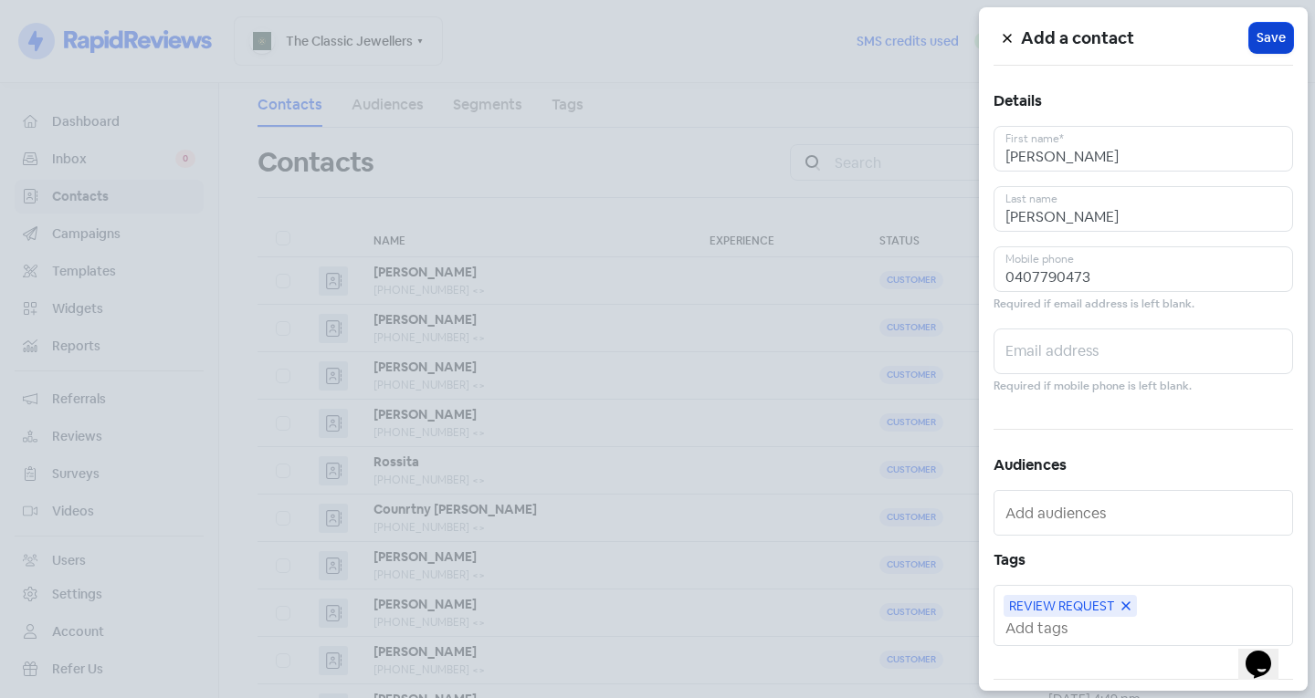
click at [1258, 42] on span "Save" at bounding box center [1270, 37] width 29 height 19
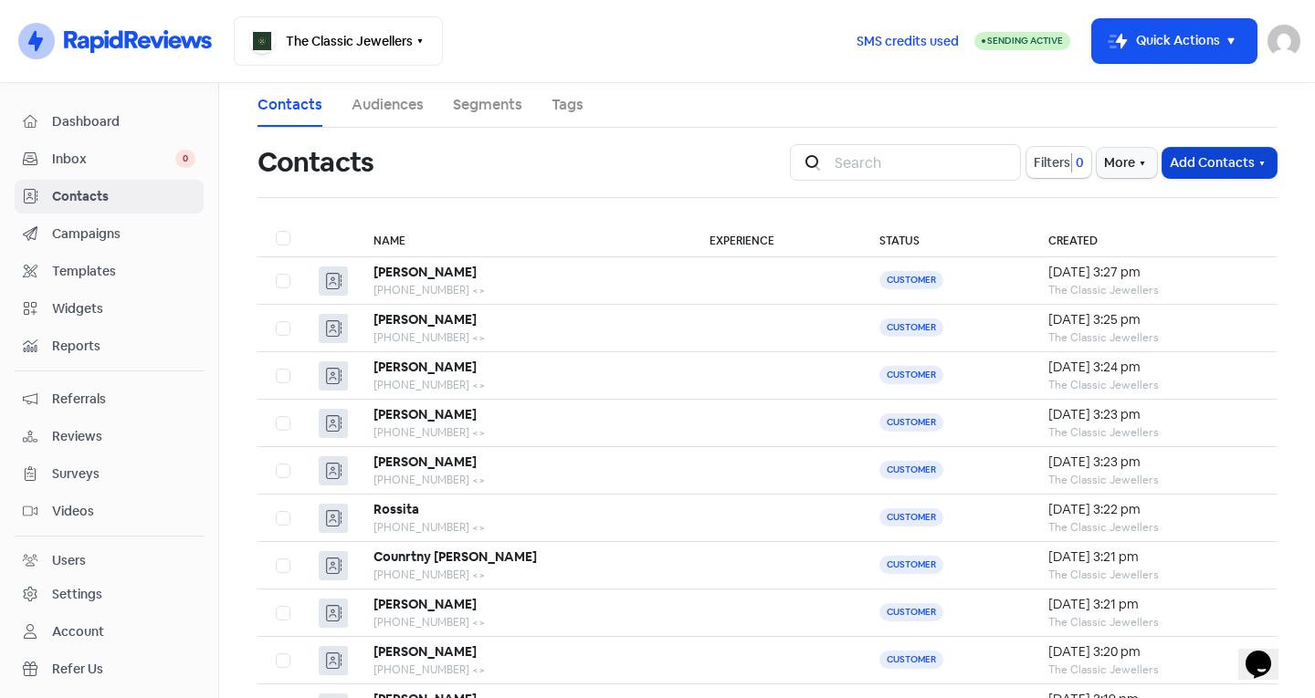
click at [1225, 158] on button "Add Contacts" at bounding box center [1219, 163] width 114 height 30
click at [1154, 204] on button "Add a contact" at bounding box center [1169, 202] width 213 height 37
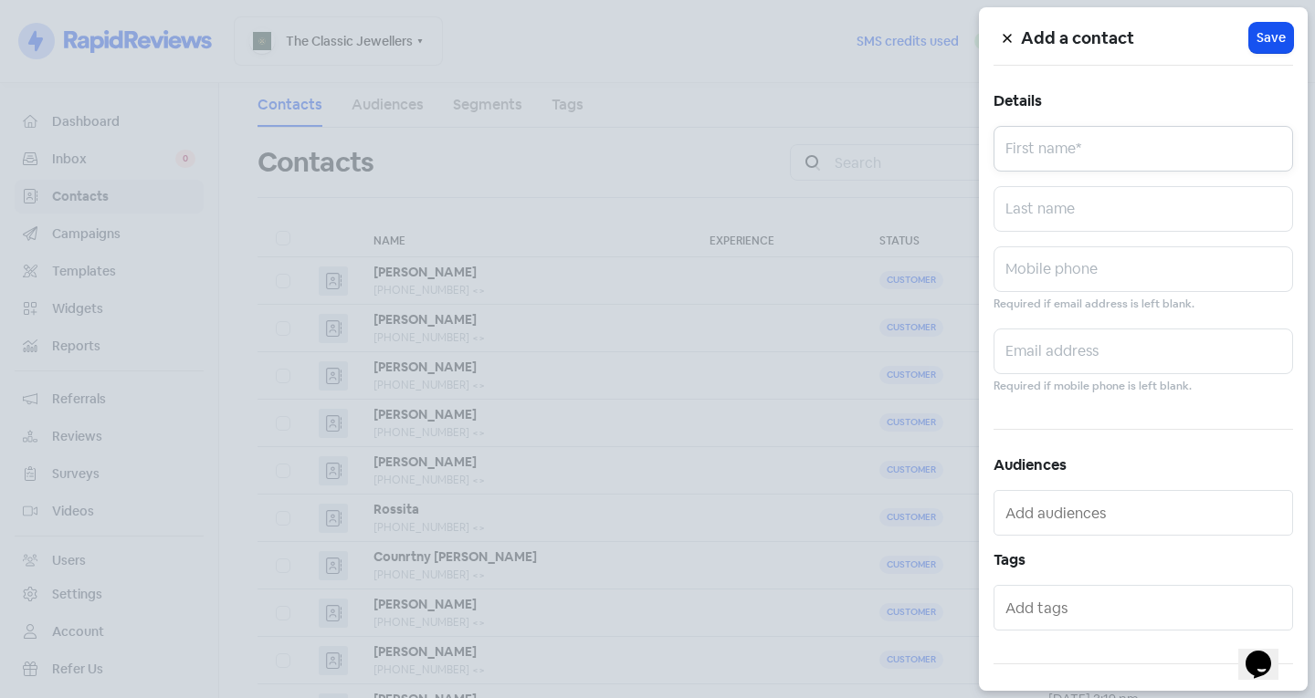
click at [1102, 153] on input "text" at bounding box center [1142, 149] width 299 height 46
type input "[PERSON_NAME]"
type input "Badcock"
click at [1060, 266] on input "text" at bounding box center [1142, 269] width 299 height 46
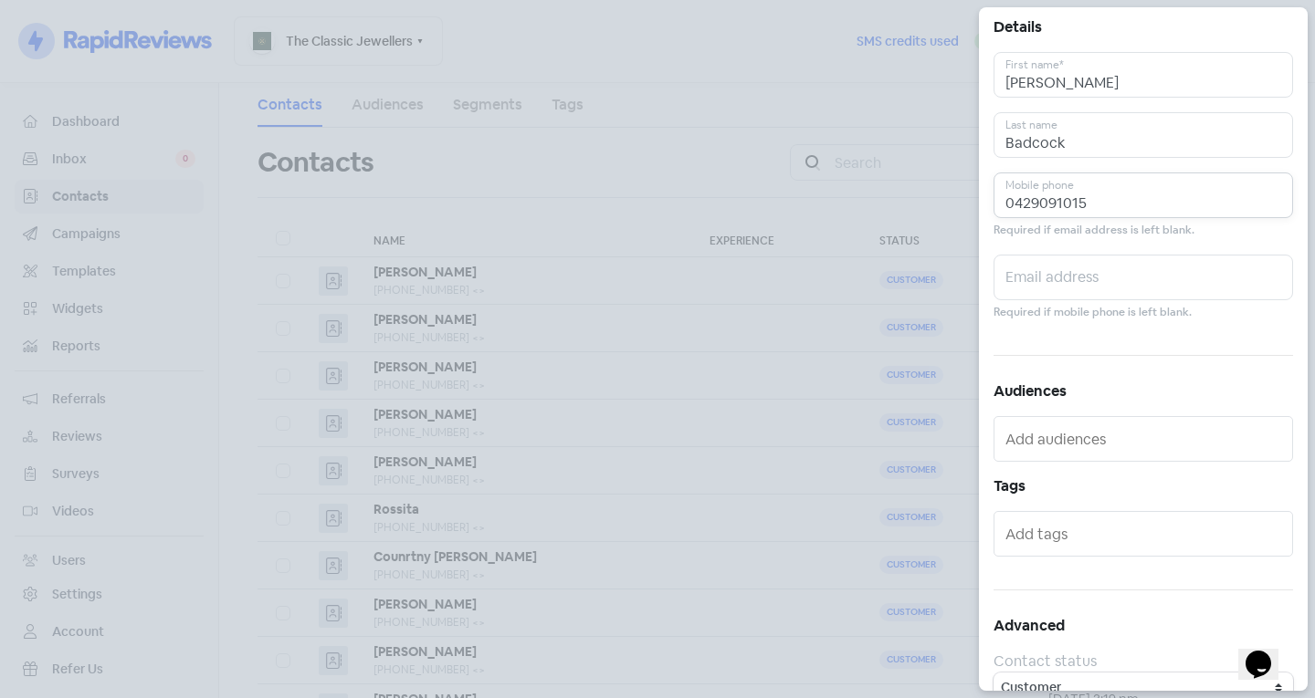
type input "0429091015"
click at [1056, 544] on input "text" at bounding box center [1144, 533] width 279 height 29
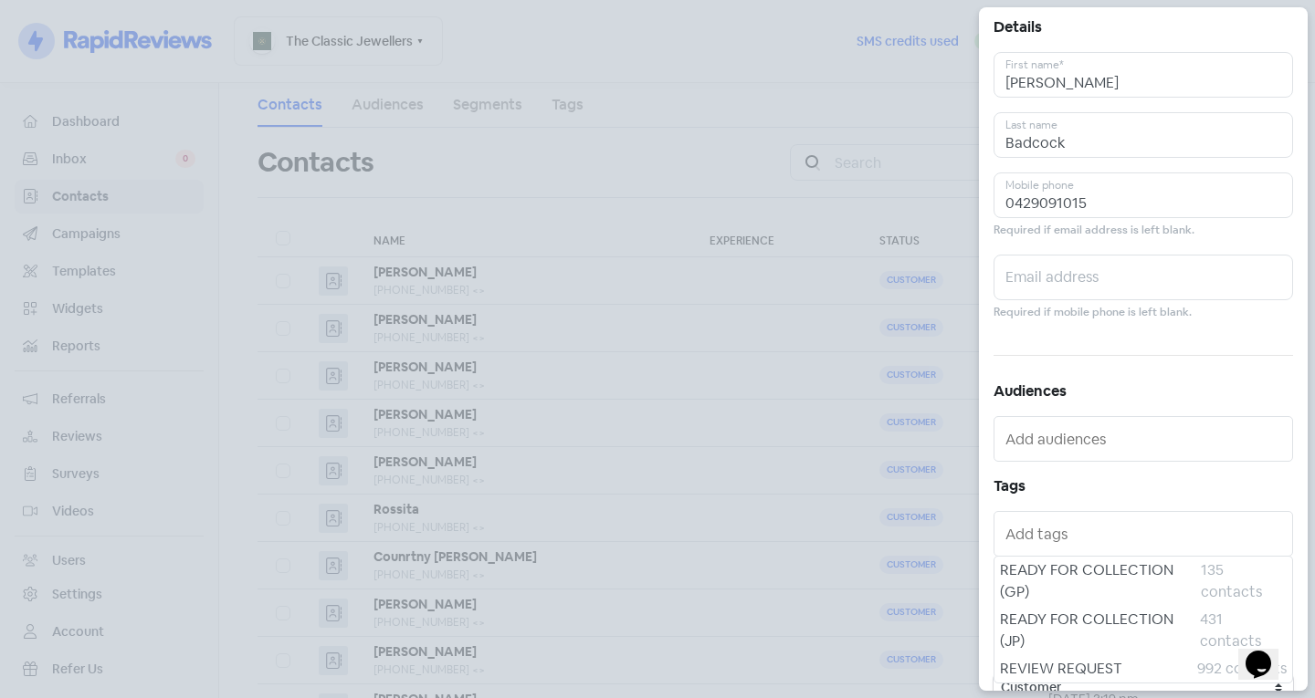
scroll to position [100, 0]
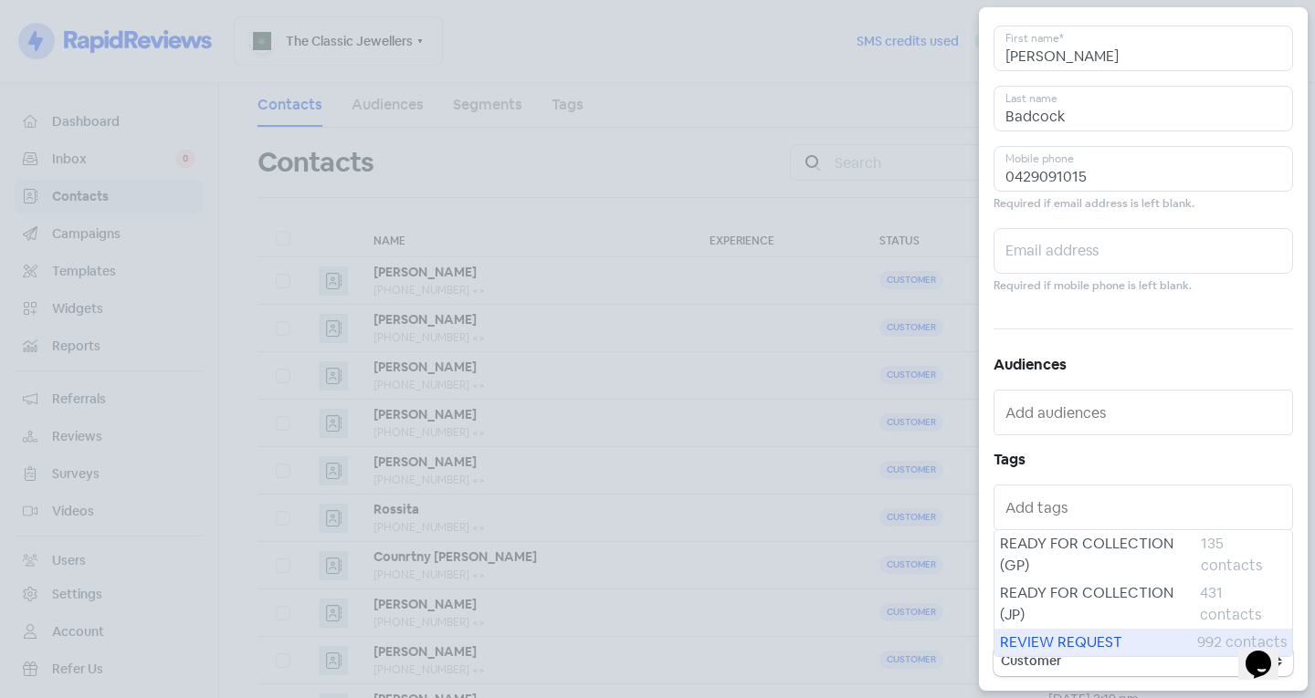
click at [1066, 634] on span "REVIEW REQUEST" at bounding box center [1098, 643] width 197 height 22
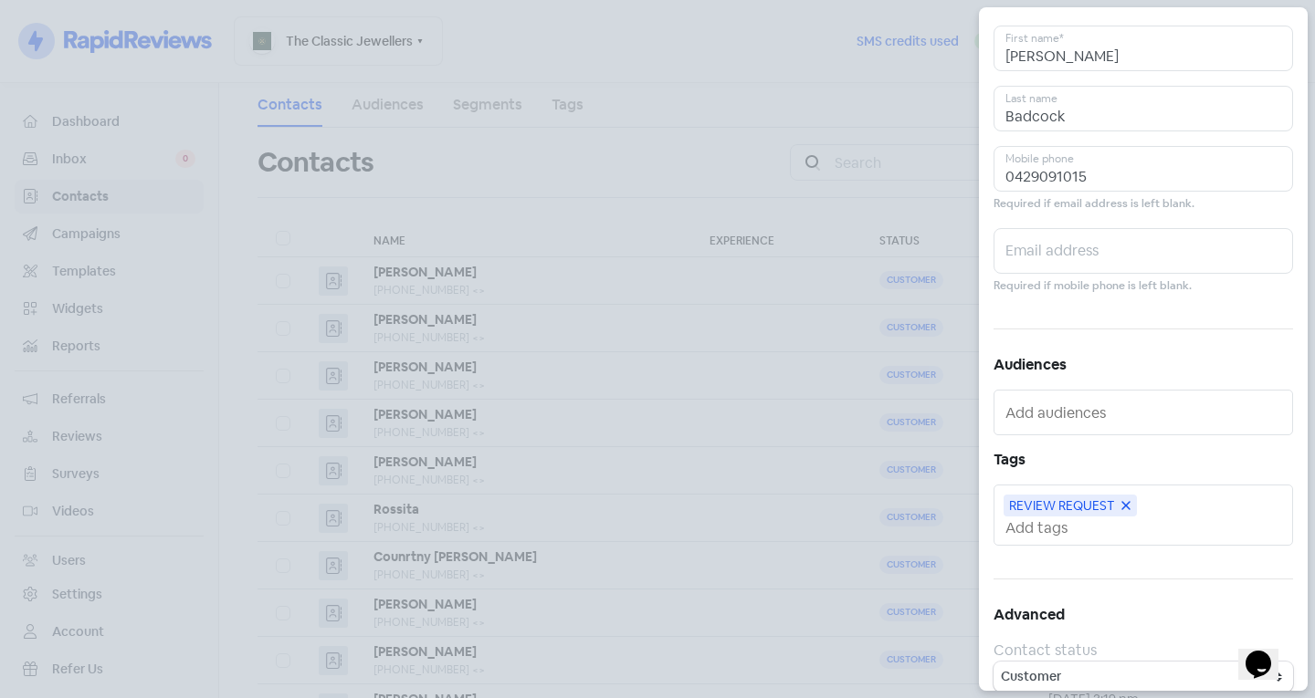
scroll to position [0, 0]
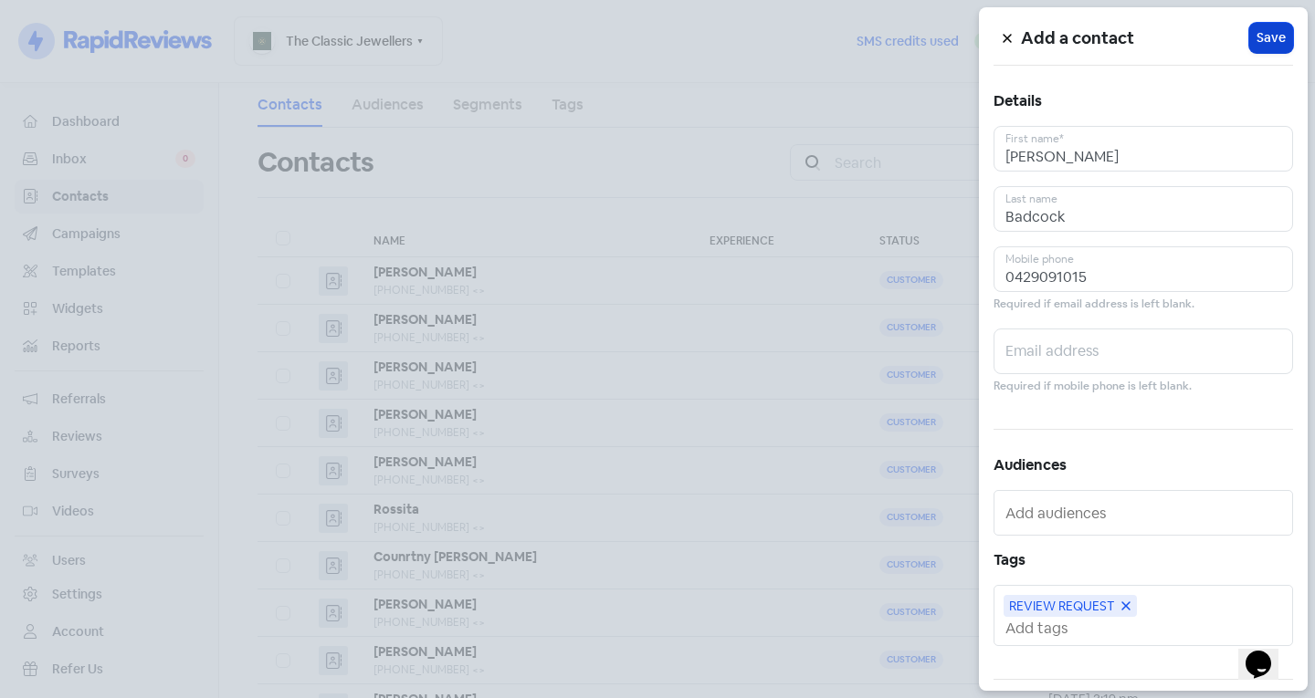
click at [1249, 35] on button "Icon For Loading Save" at bounding box center [1271, 38] width 44 height 30
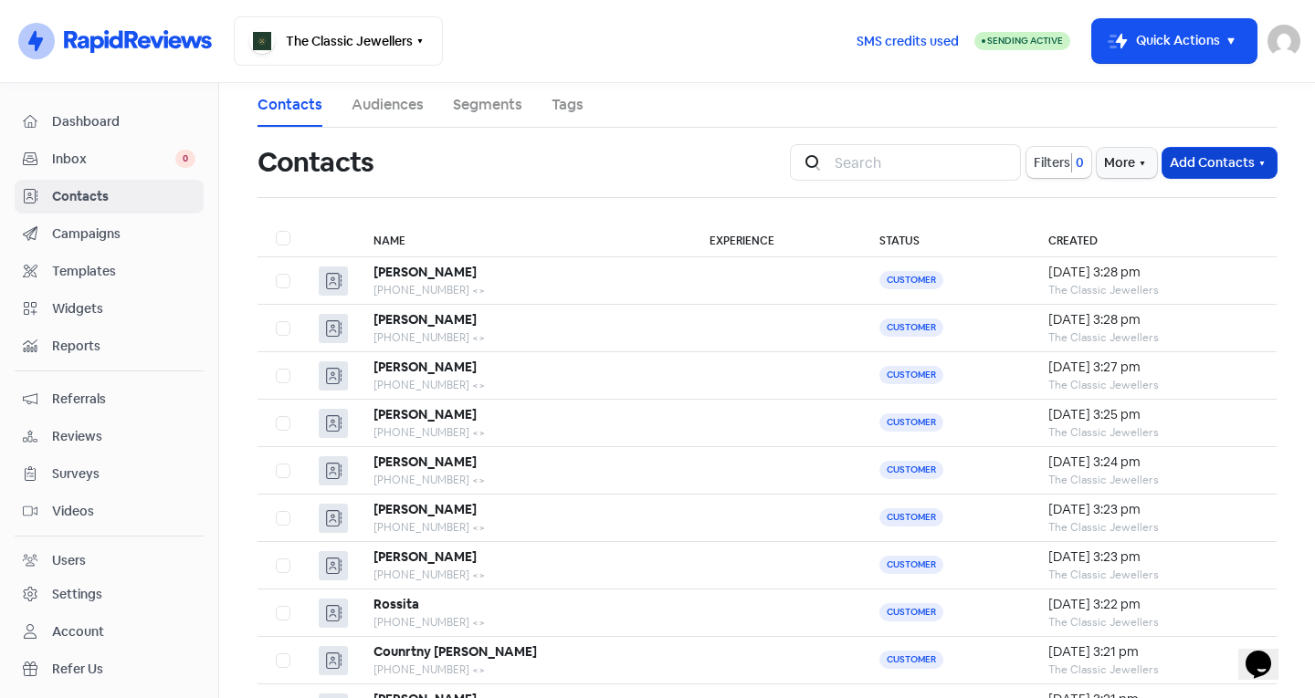
click at [1170, 163] on button "Add Contacts" at bounding box center [1219, 163] width 114 height 30
click at [1122, 212] on button "Add a contact" at bounding box center [1169, 202] width 213 height 37
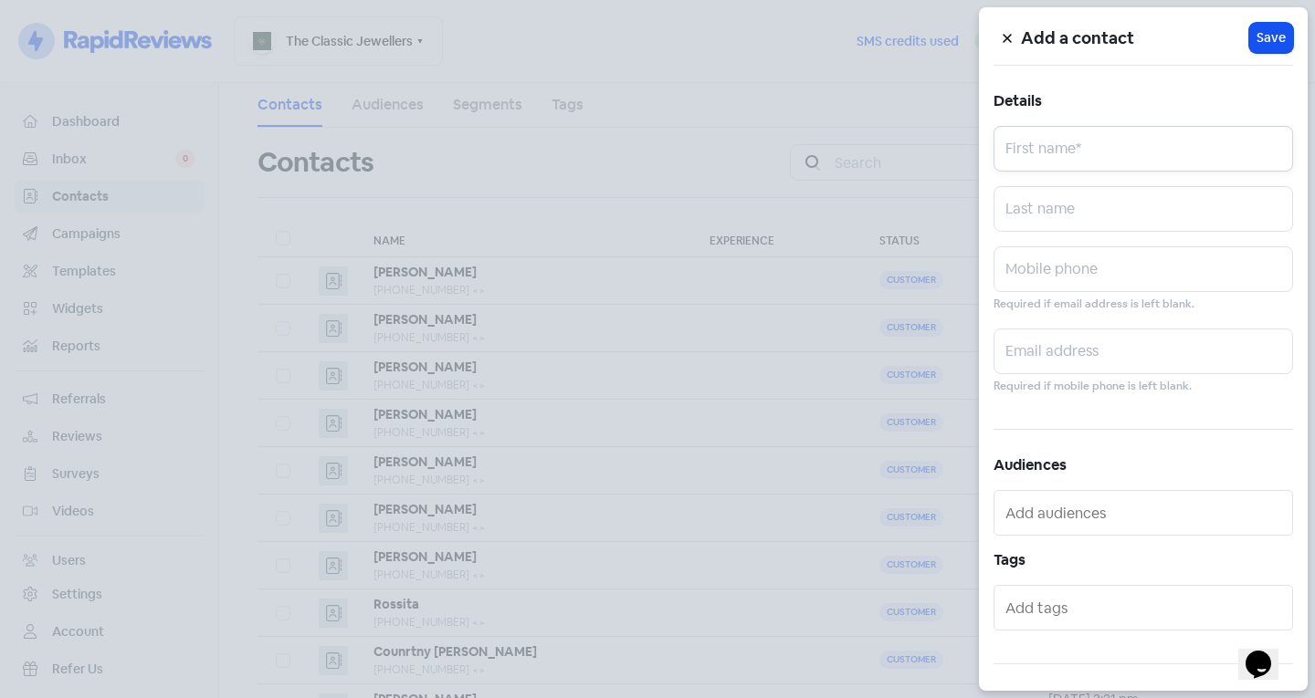
click at [1033, 157] on input "text" at bounding box center [1142, 149] width 299 height 46
type input "[PERSON_NAME]"
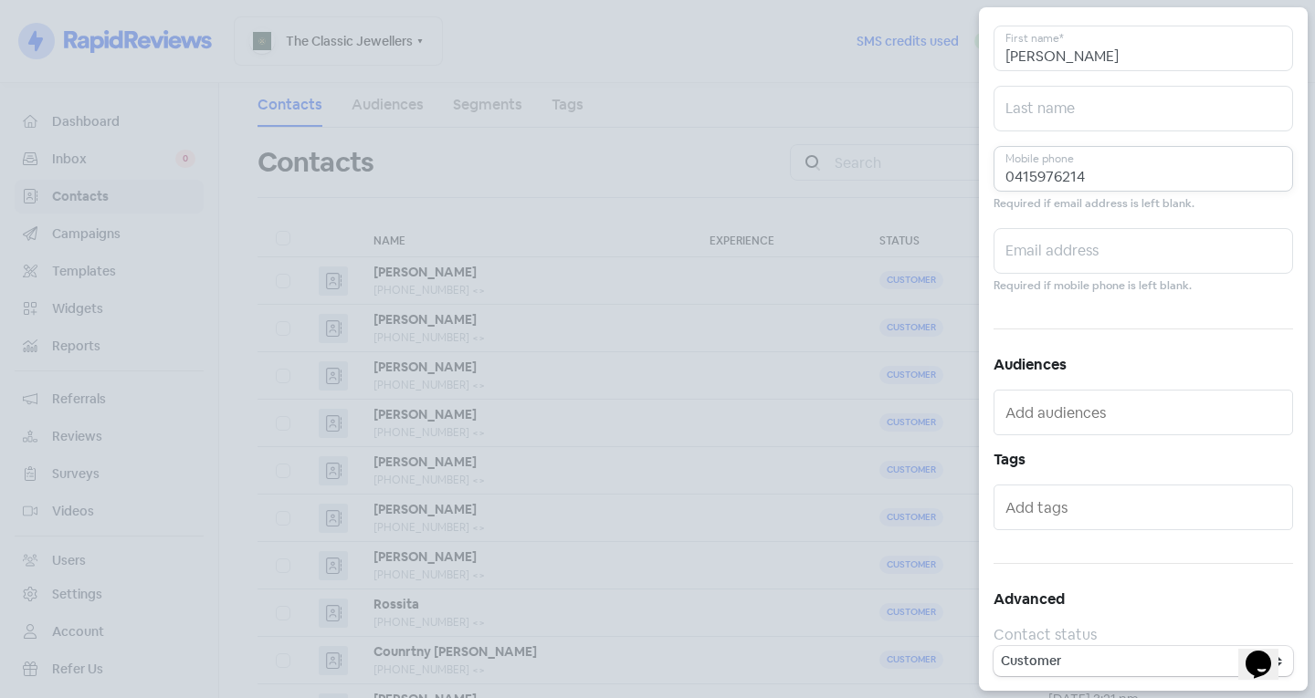
type input "0415976214"
click at [1083, 498] on input "text" at bounding box center [1144, 507] width 279 height 29
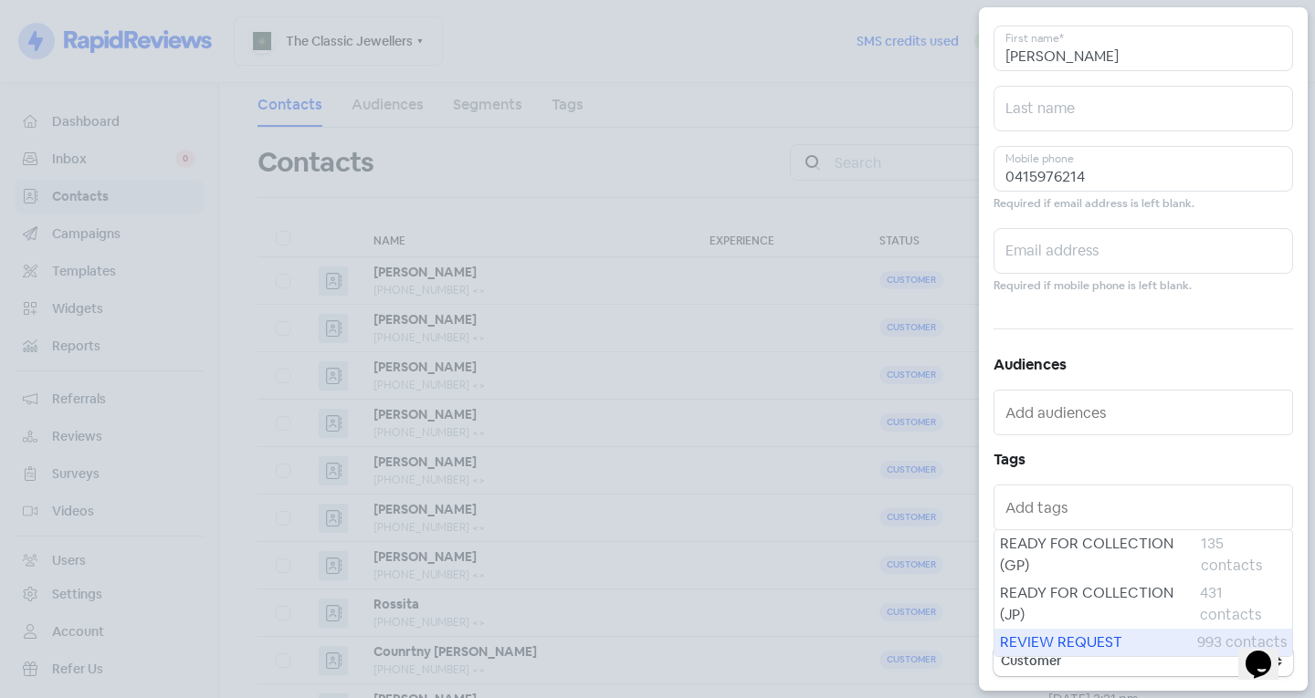
click at [1093, 637] on span "REVIEW REQUEST" at bounding box center [1098, 643] width 197 height 22
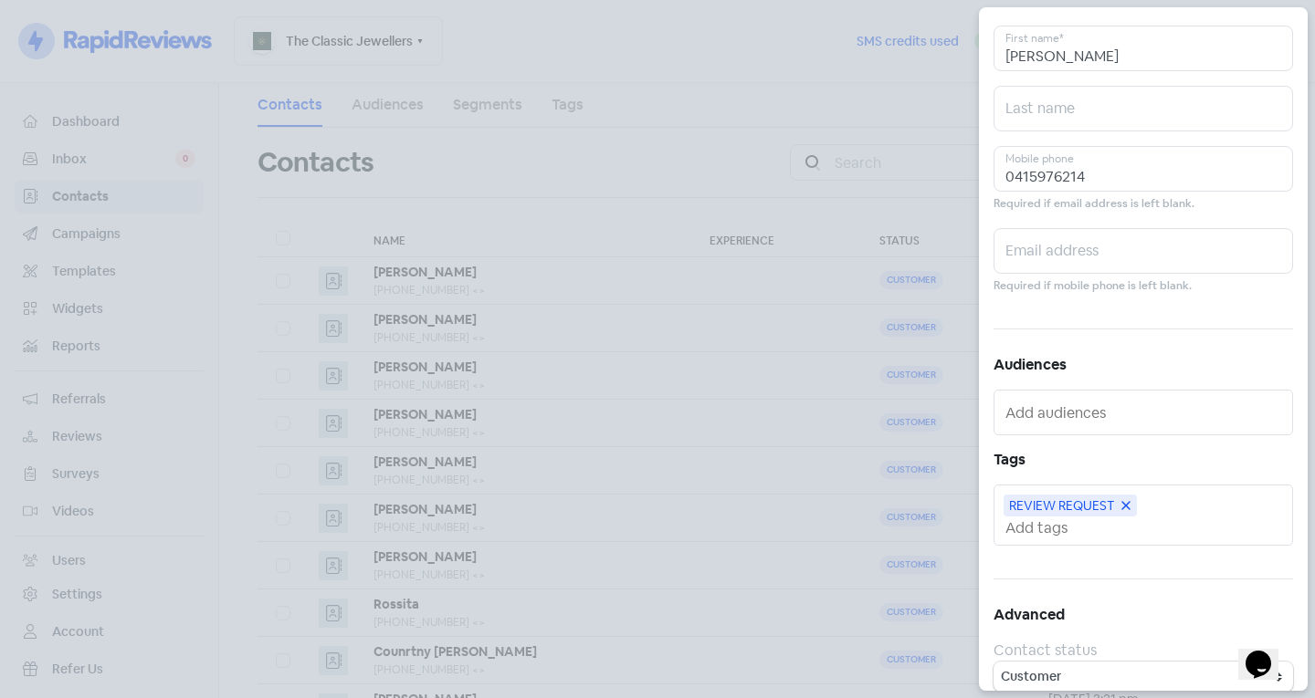
scroll to position [0, 0]
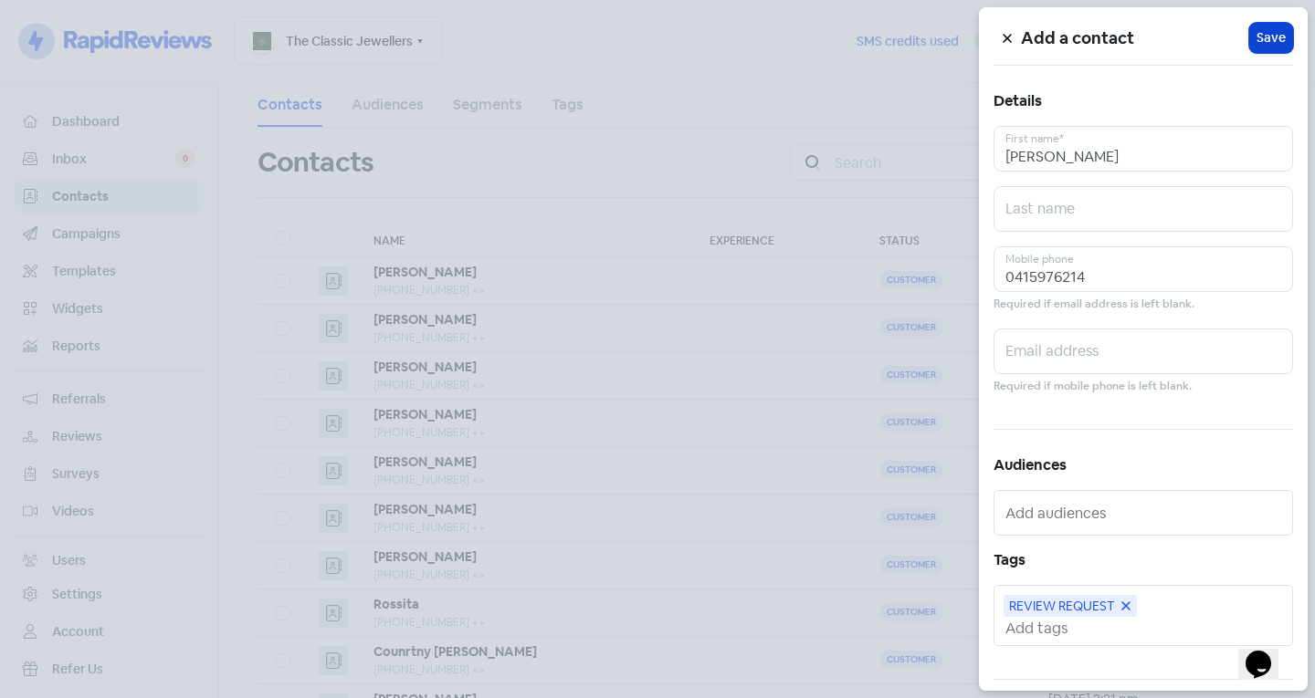
click at [1261, 42] on span "Save" at bounding box center [1270, 37] width 29 height 19
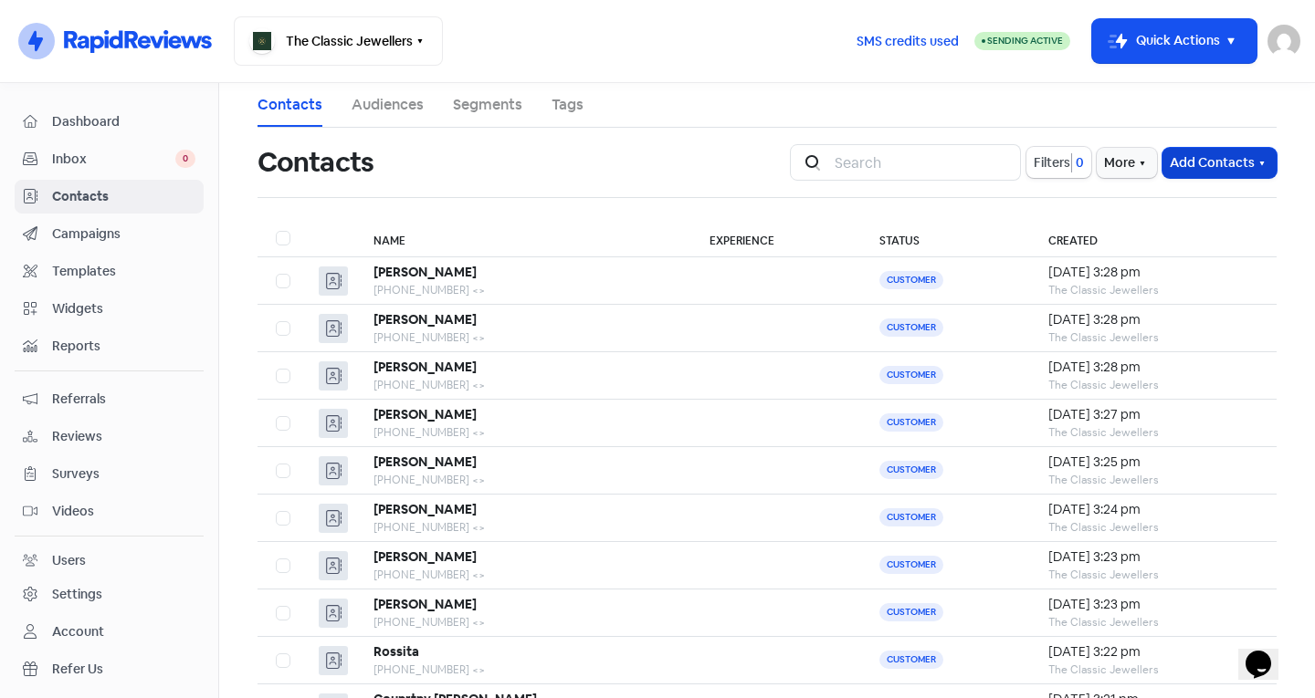
click at [1210, 148] on button "Add Contacts" at bounding box center [1219, 163] width 114 height 30
click at [1155, 205] on button "Add a contact" at bounding box center [1169, 202] width 213 height 37
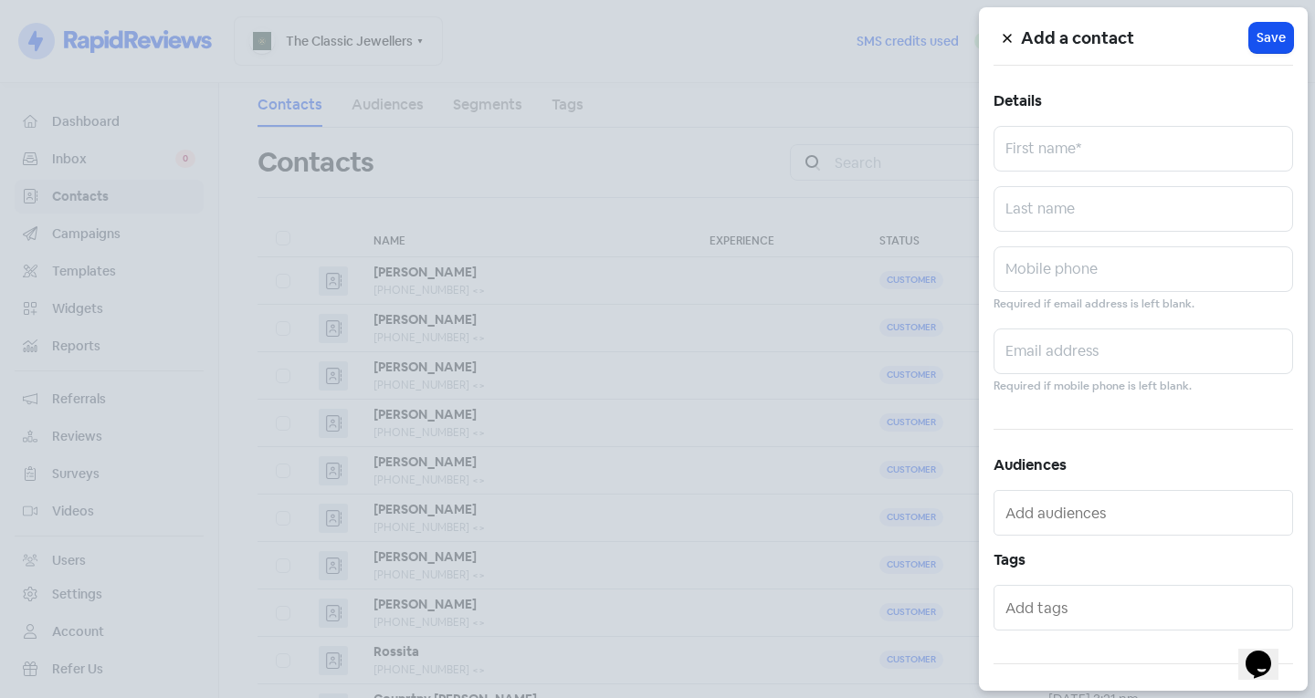
click at [1033, 173] on div "Add a contact Icon For Loading Save Details First name* Last name Mobile phone …" at bounding box center [1143, 349] width 329 height 684
click at [1038, 158] on input "text" at bounding box center [1142, 149] width 299 height 46
type input "Jurgen"
type input "0402892399"
click at [1048, 590] on div at bounding box center [1142, 608] width 299 height 46
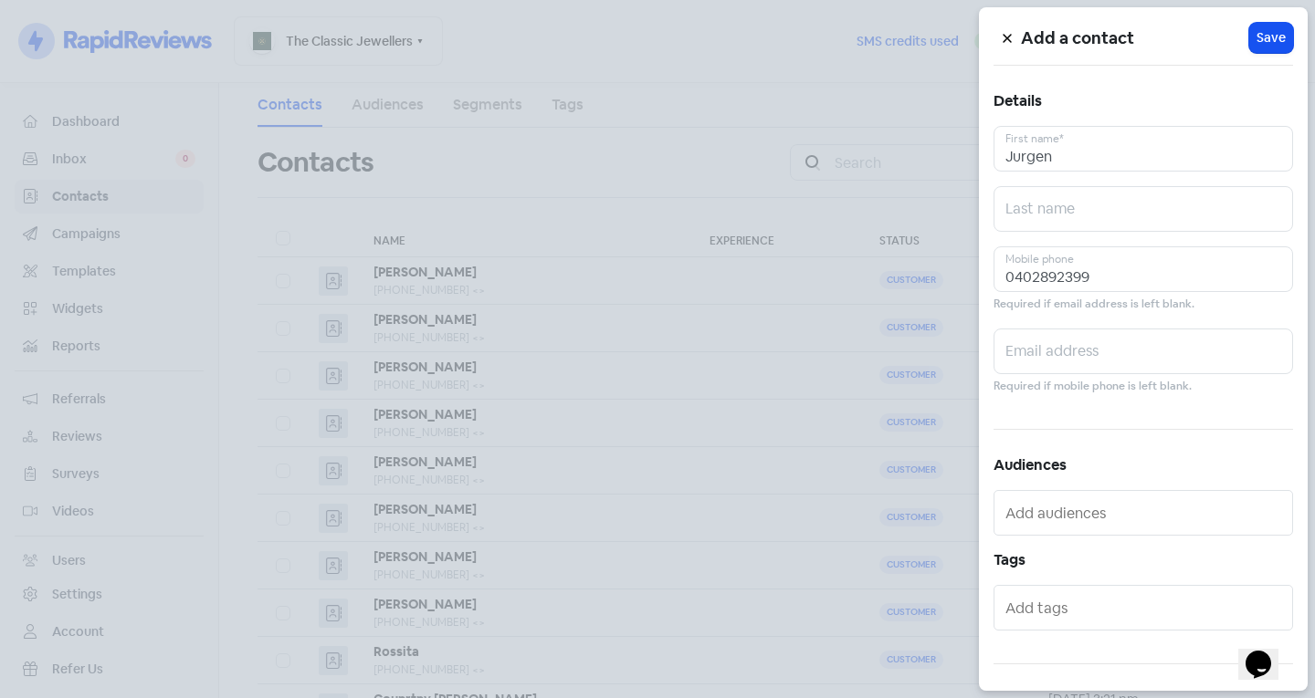
click at [1052, 595] on input "text" at bounding box center [1144, 607] width 279 height 29
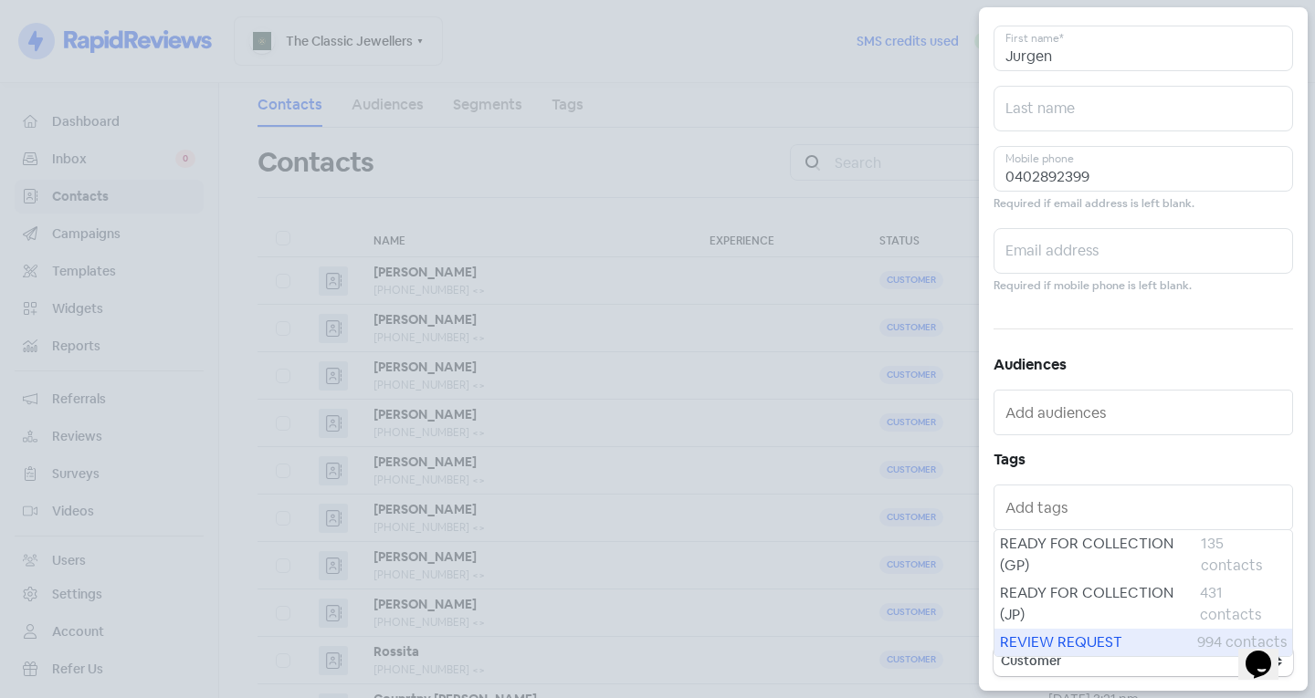
click at [1057, 645] on span "REVIEW REQUEST" at bounding box center [1098, 643] width 197 height 22
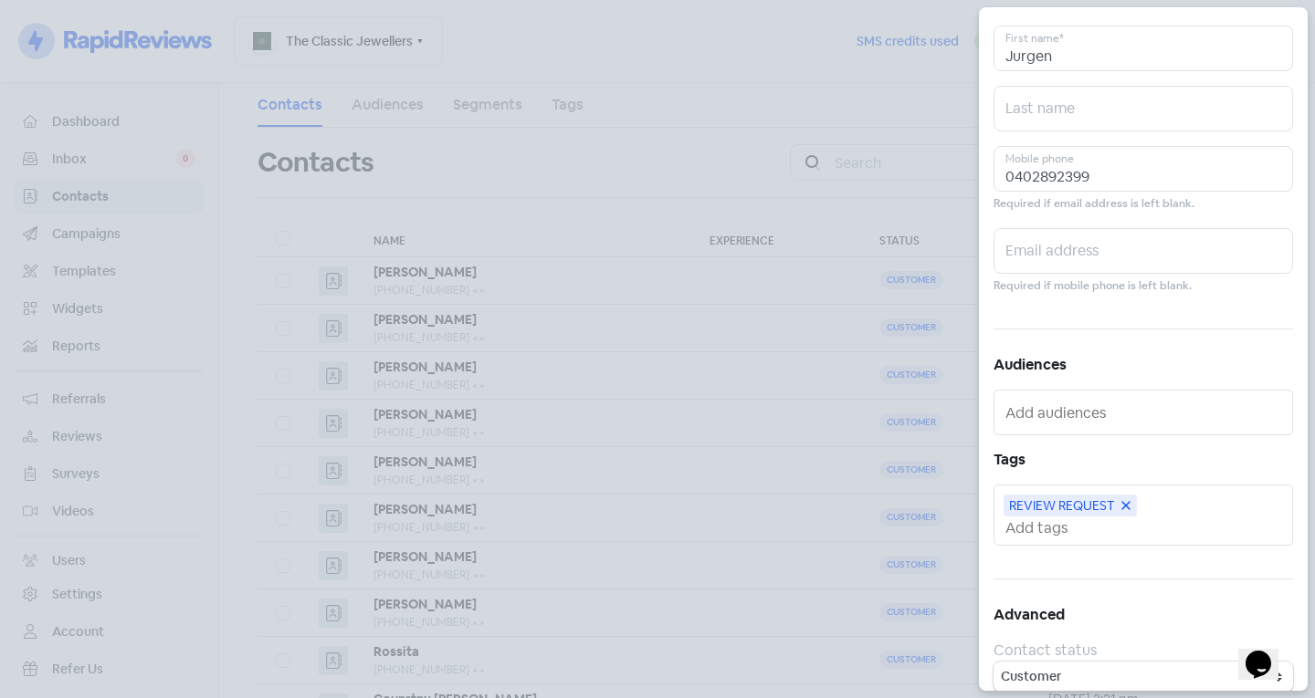
scroll to position [0, 0]
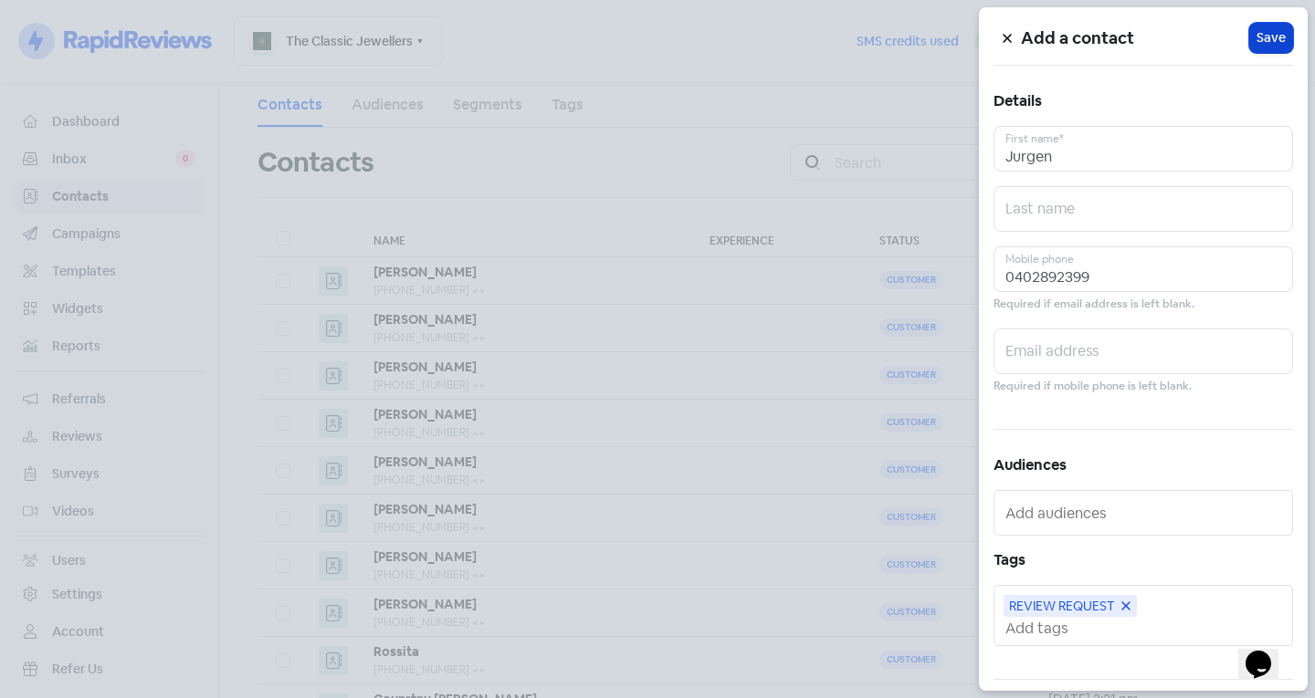
click at [1259, 42] on span "Save" at bounding box center [1270, 37] width 29 height 19
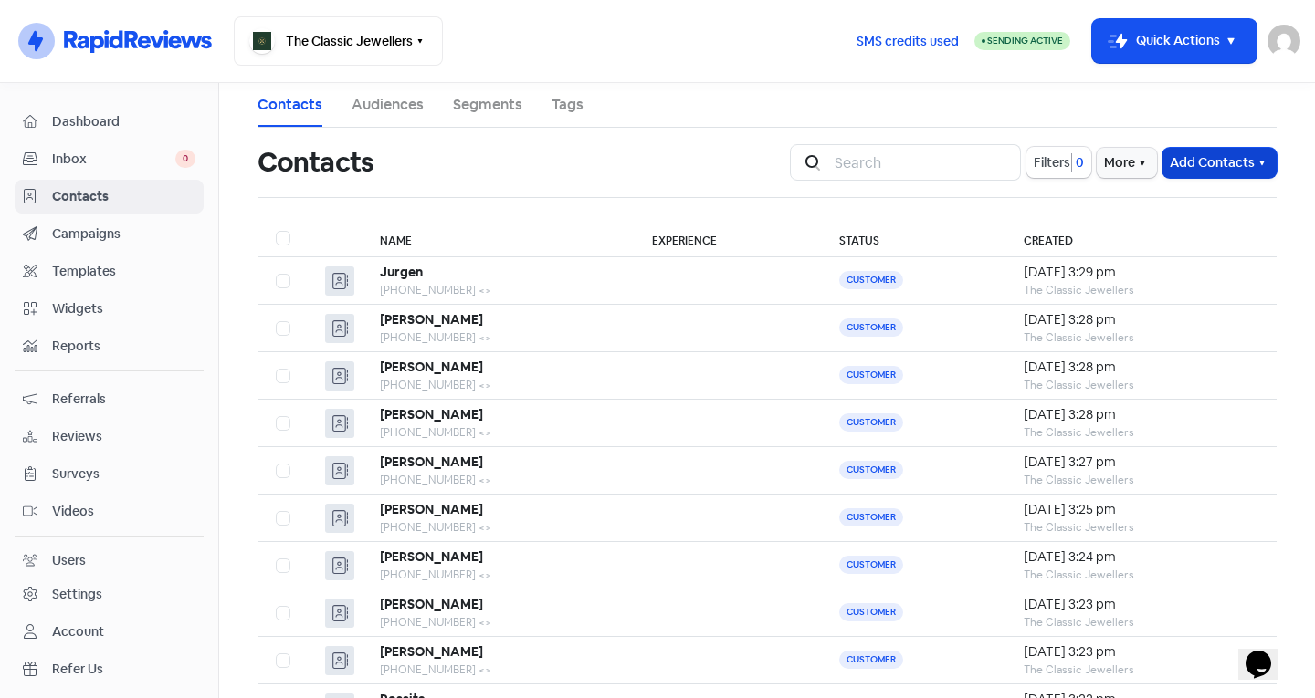
click at [1182, 151] on button "Add Contacts" at bounding box center [1219, 163] width 114 height 30
click at [1153, 207] on button "Add a contact" at bounding box center [1169, 202] width 213 height 37
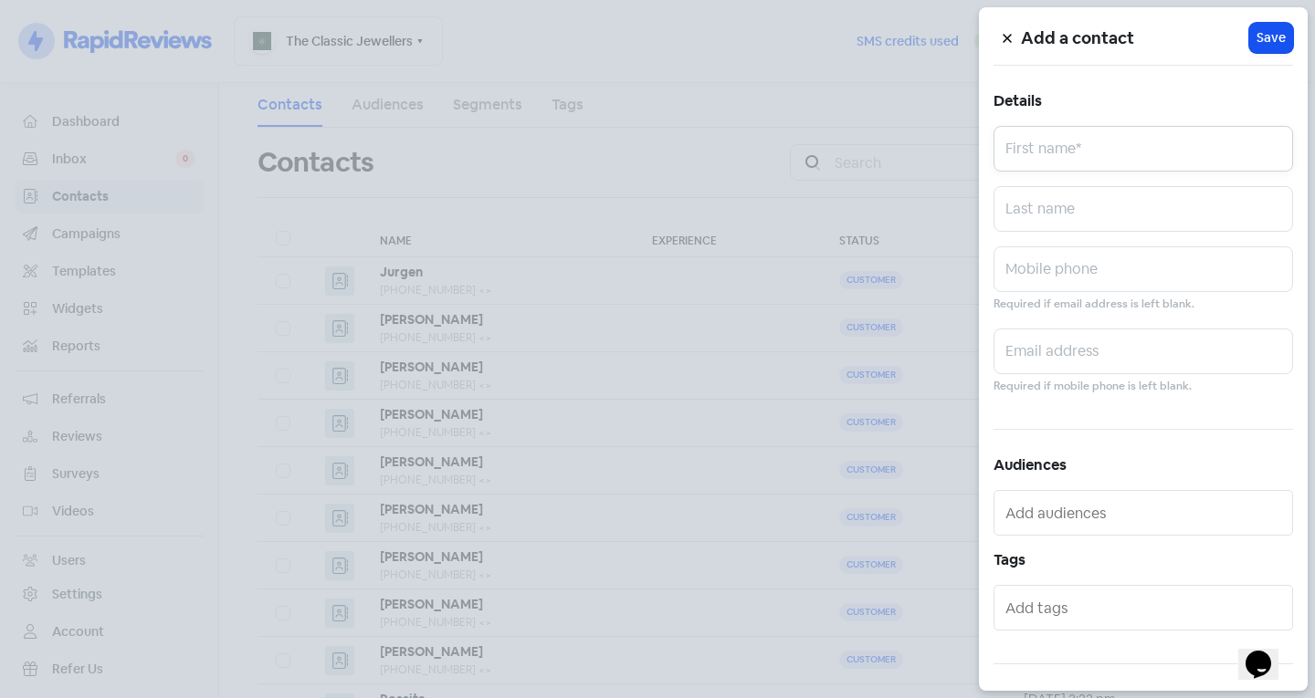
click at [1047, 152] on input "text" at bounding box center [1142, 149] width 299 height 46
type input "A"
type input "Alancrooks"
type input "0436285881"
click at [1090, 604] on input "text" at bounding box center [1144, 607] width 279 height 29
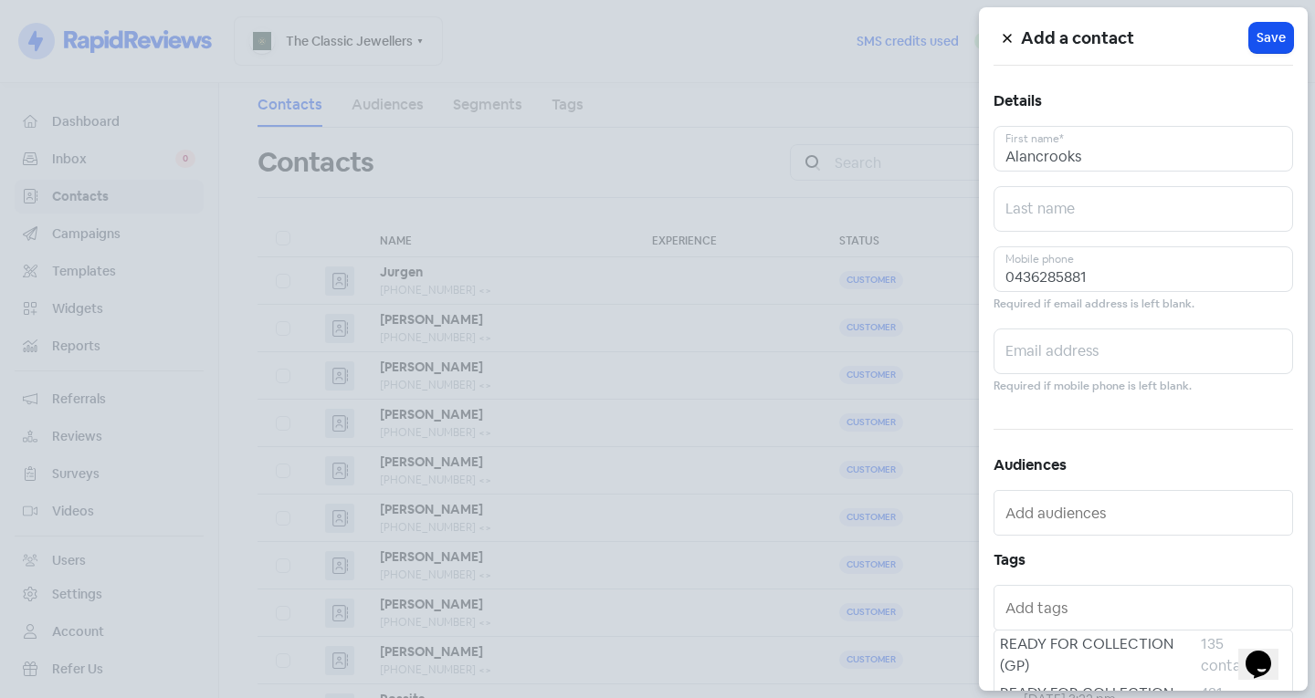
scroll to position [100, 0]
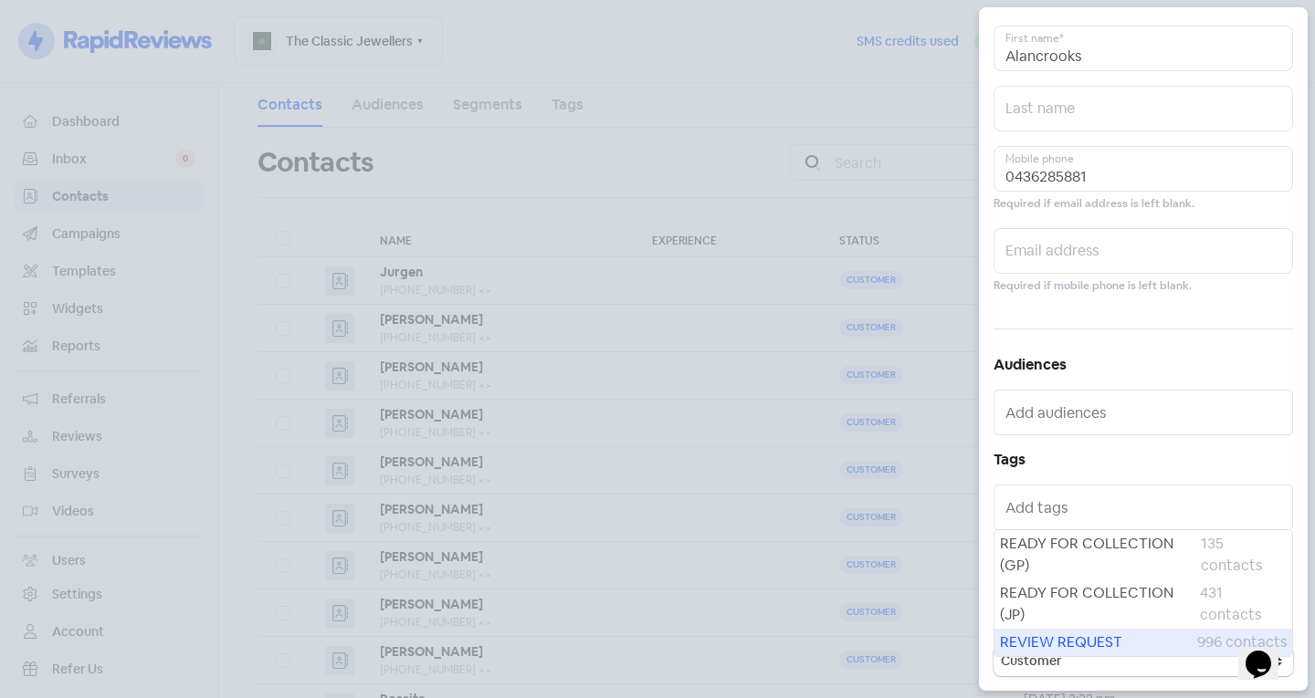
click at [1100, 634] on span "REVIEW REQUEST" at bounding box center [1098, 643] width 197 height 22
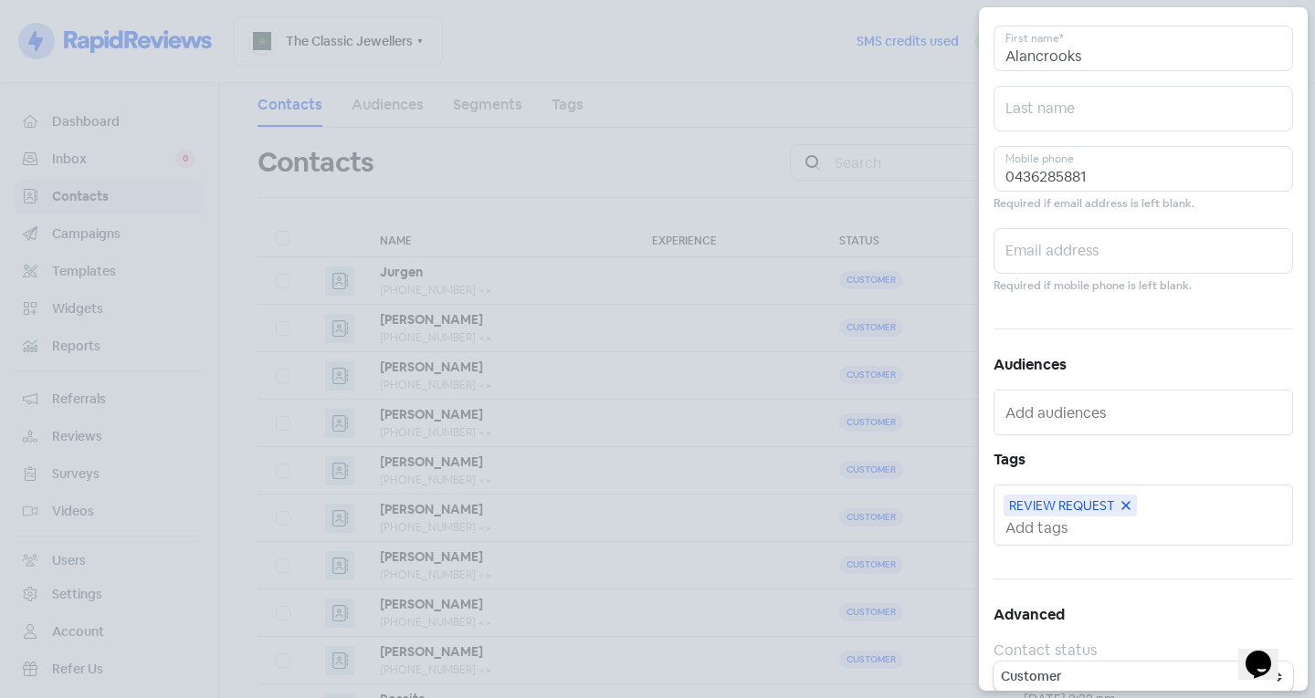
scroll to position [0, 0]
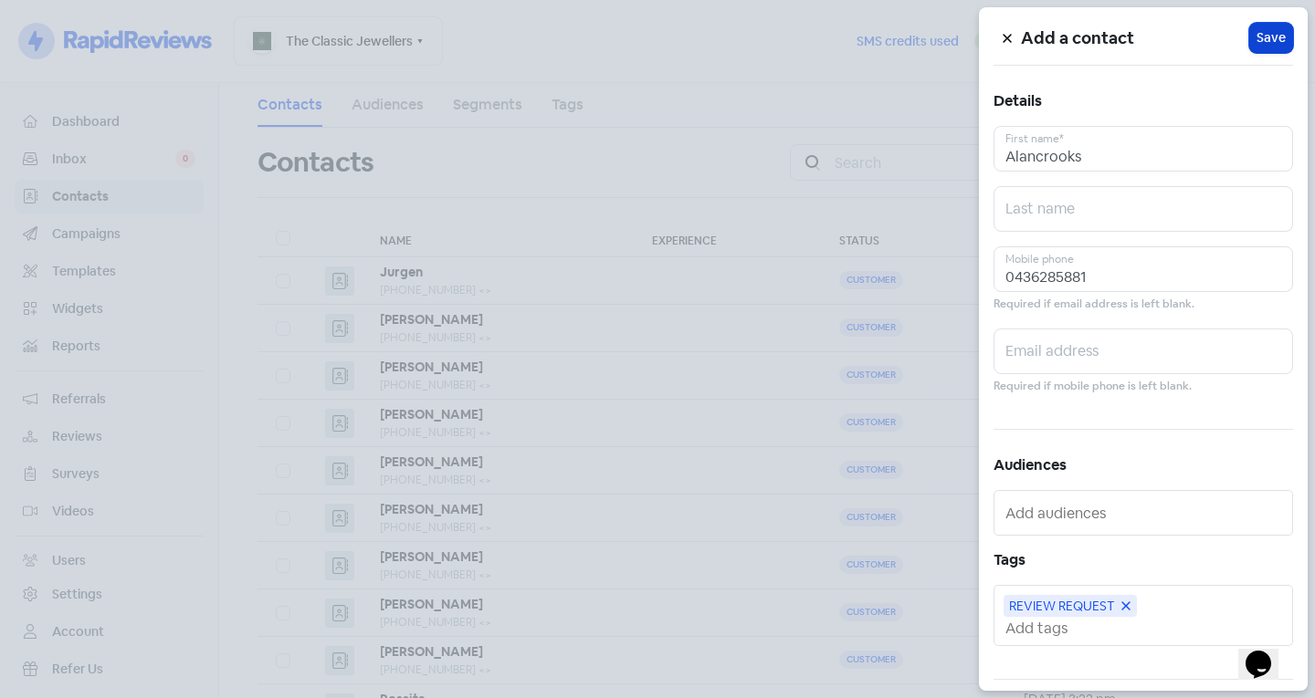
click at [1256, 37] on span "Save" at bounding box center [1270, 37] width 29 height 19
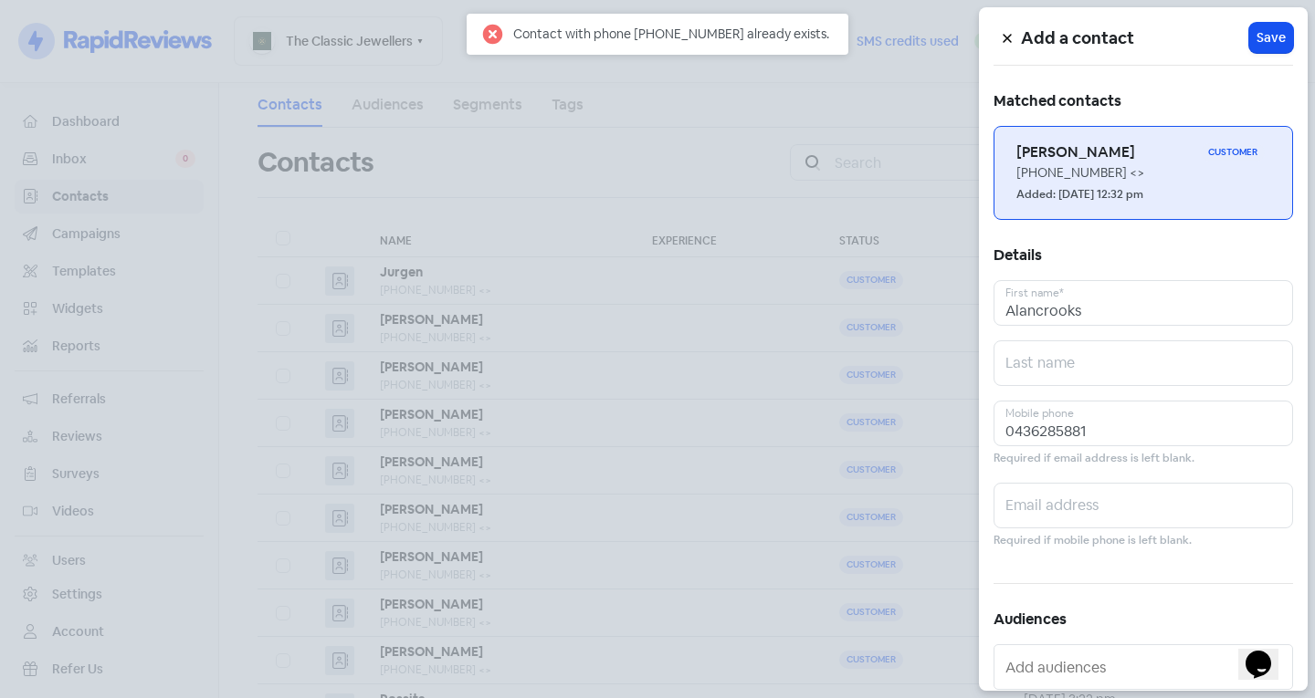
click at [1110, 190] on small "Added: [DATE] 12:32 pm" at bounding box center [1079, 194] width 127 height 17
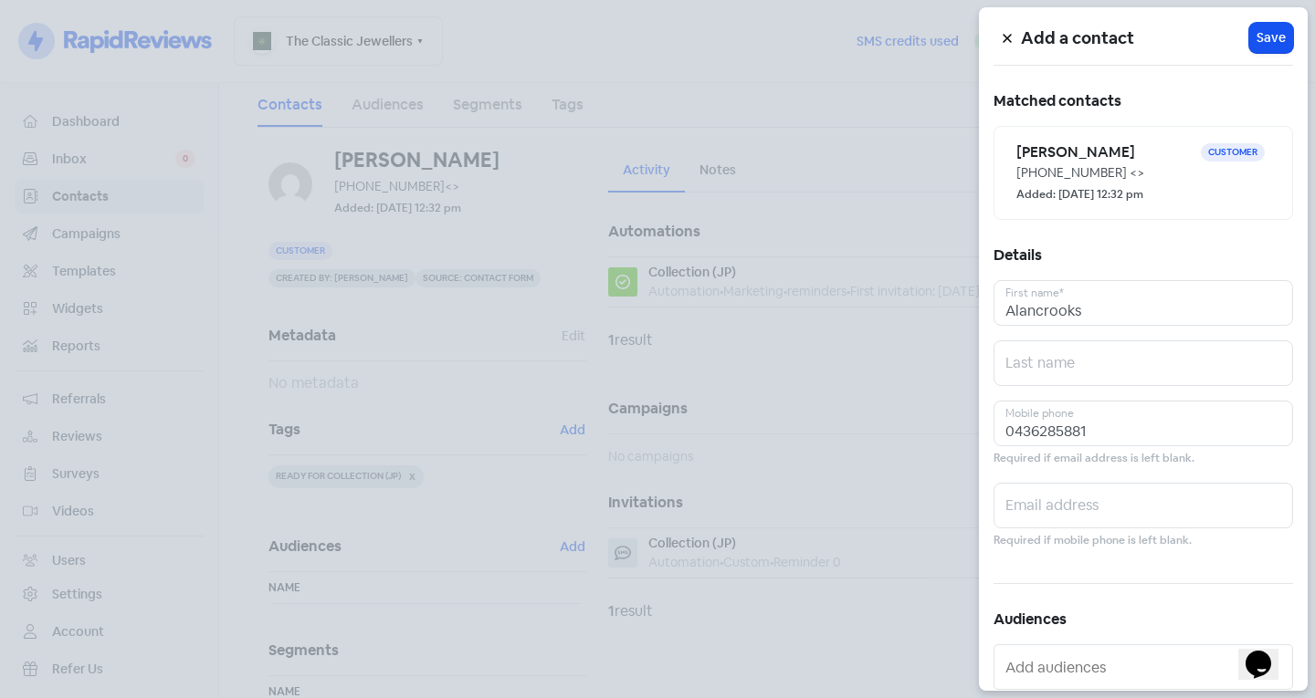
click at [839, 395] on div at bounding box center [657, 349] width 1315 height 698
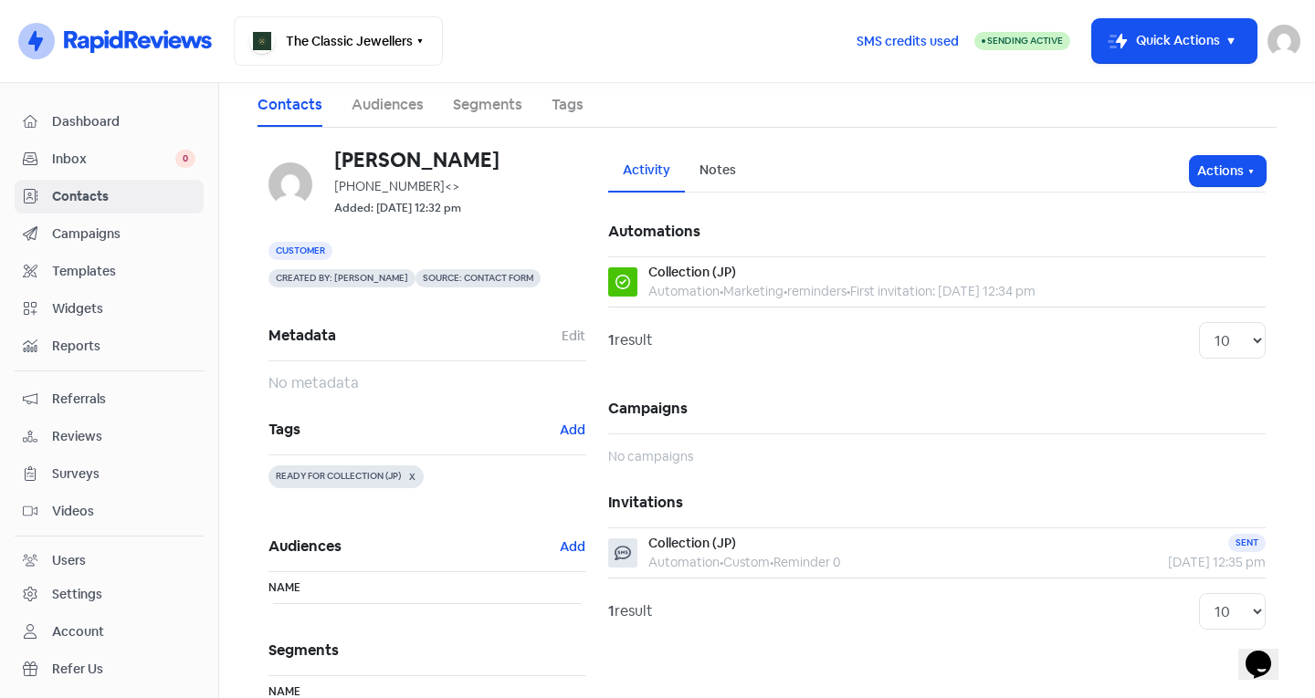
scroll to position [147, 0]
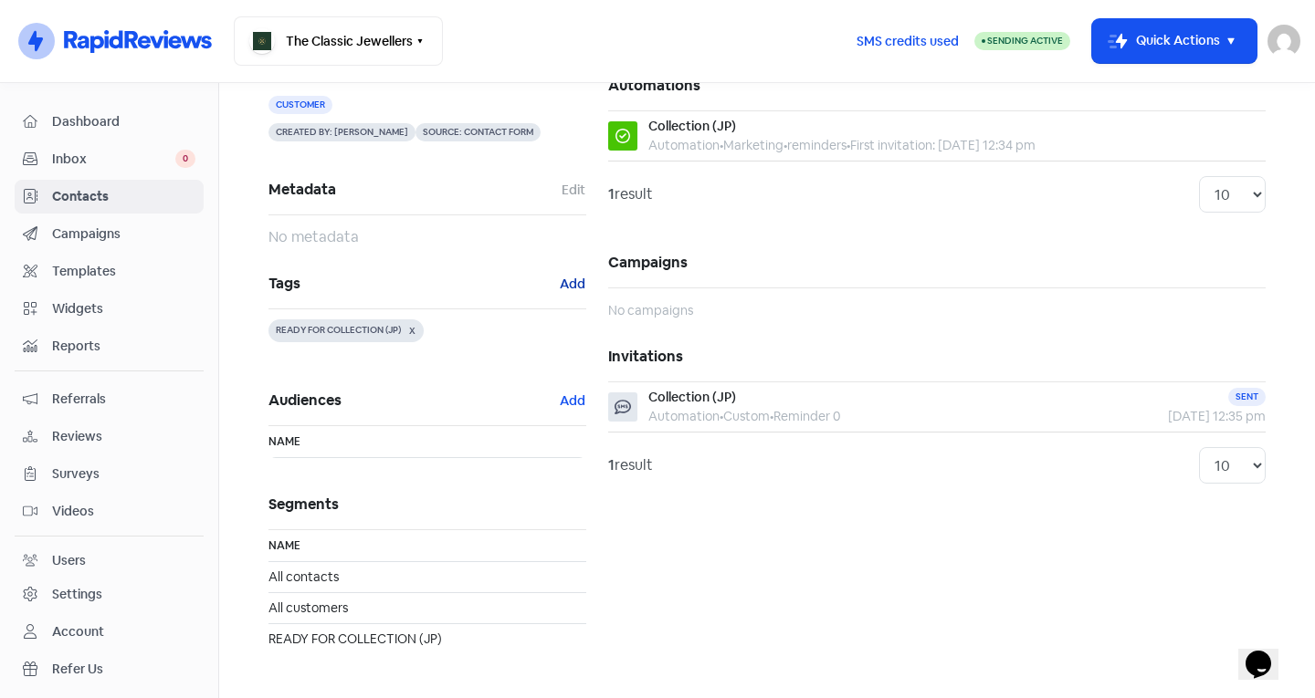
click at [571, 284] on button "Add" at bounding box center [572, 284] width 27 height 21
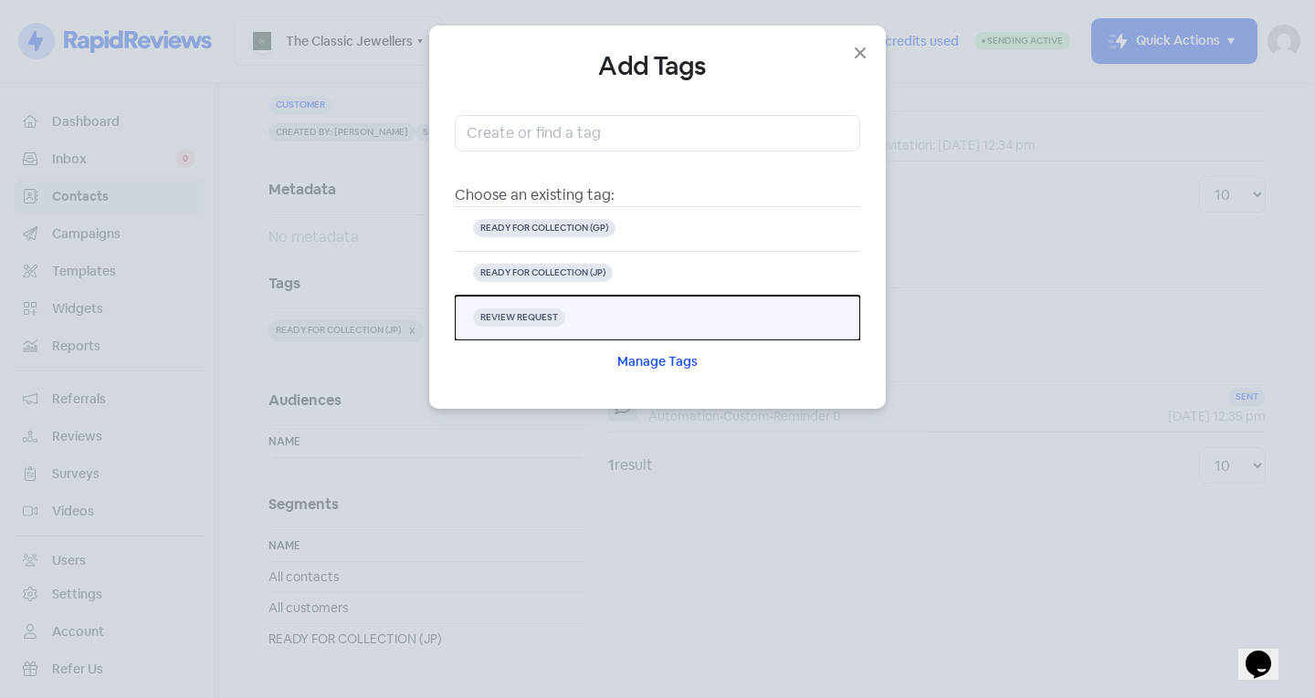
click at [566, 316] on button "REVIEW REQUEST" at bounding box center [657, 318] width 405 height 45
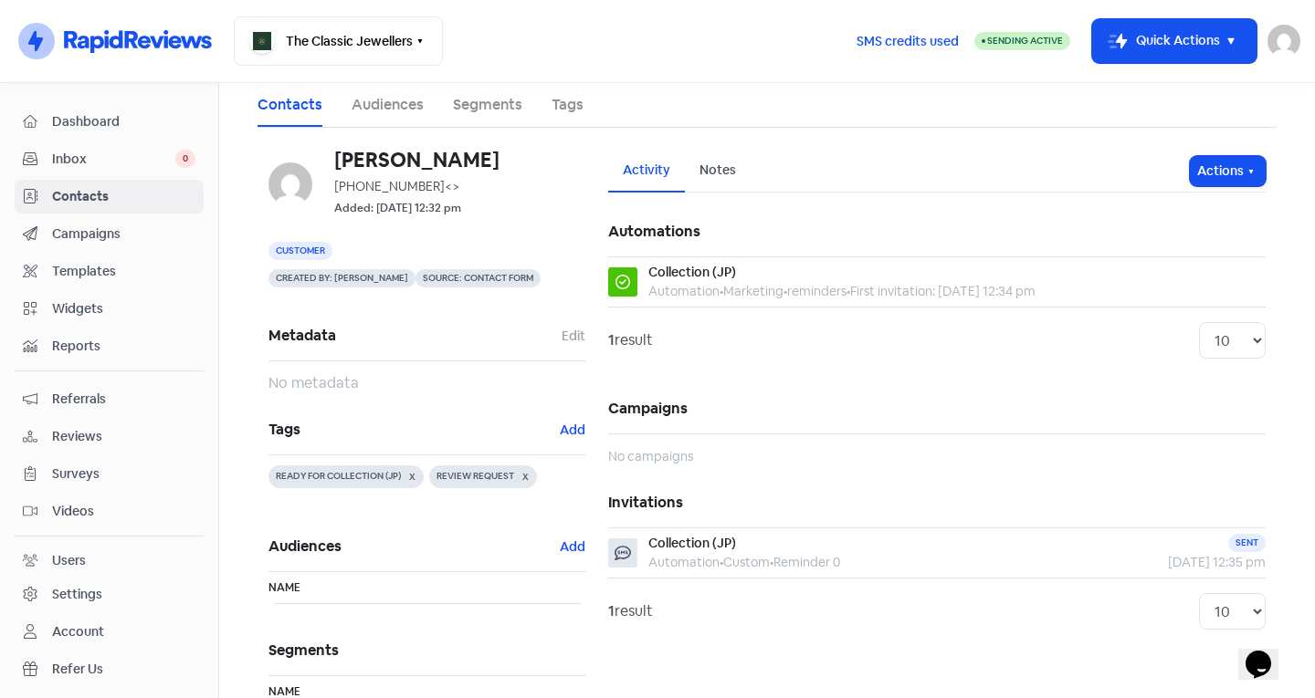
click at [163, 185] on link "Contacts" at bounding box center [109, 197] width 189 height 34
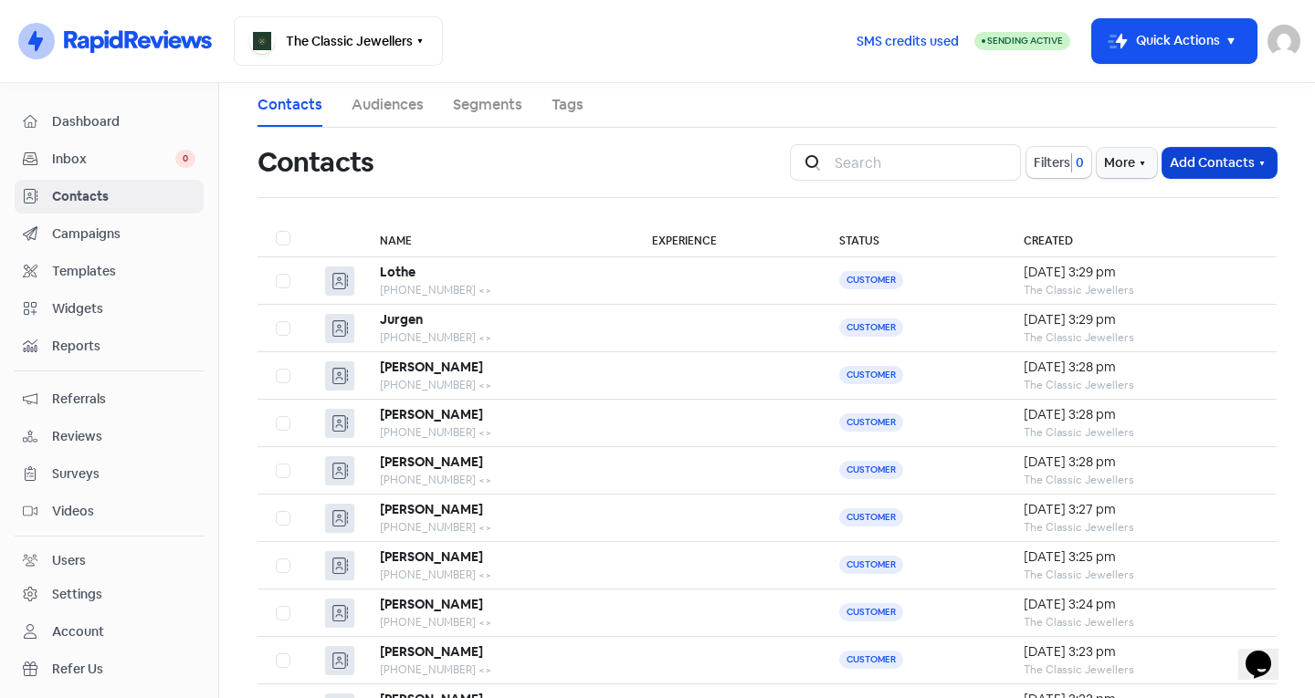
click at [1165, 158] on button "Add Contacts" at bounding box center [1219, 163] width 114 height 30
click at [1138, 215] on button "Add a contact" at bounding box center [1169, 202] width 213 height 37
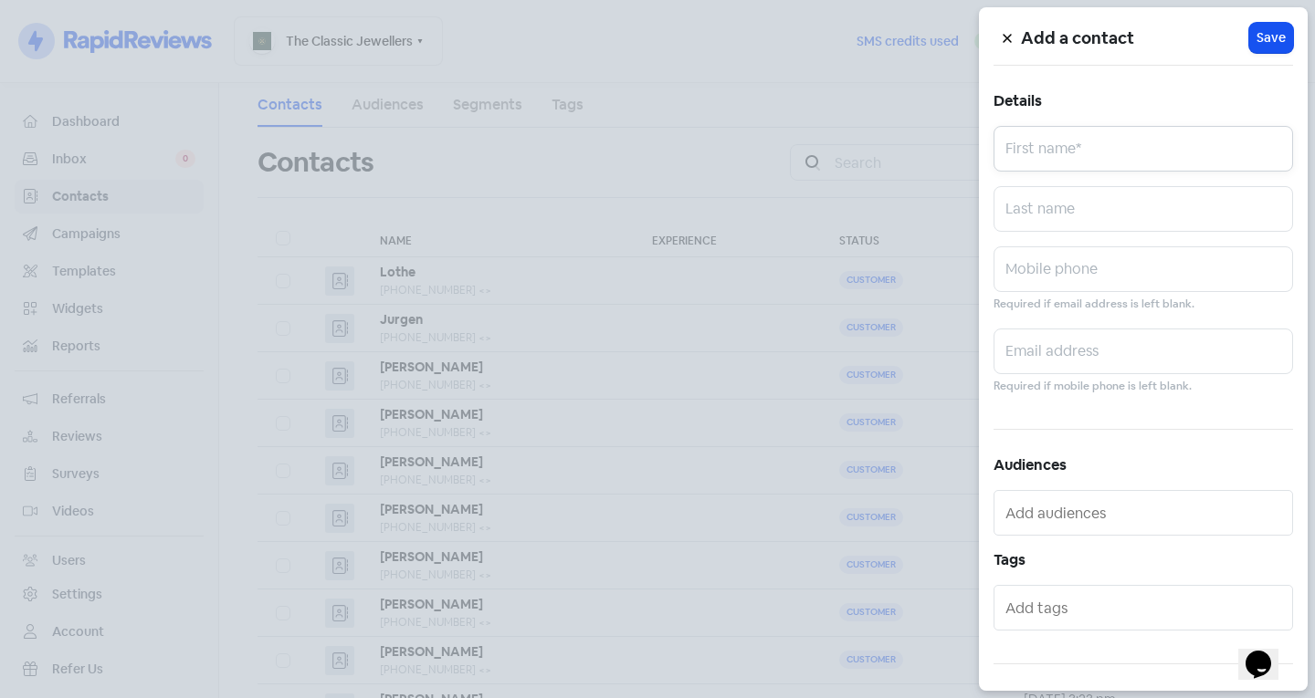
click at [1078, 157] on input "text" at bounding box center [1142, 149] width 299 height 46
type input "Jacky"
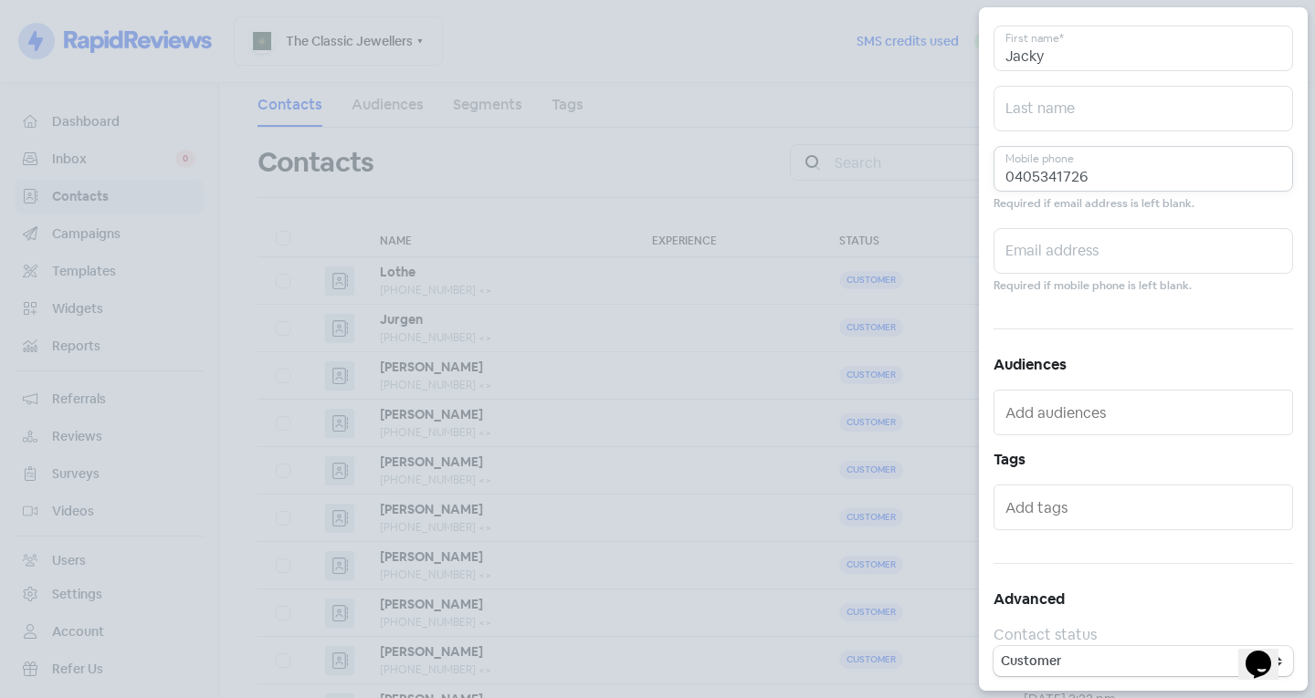
type input "0405341726"
click at [1100, 501] on input "text" at bounding box center [1144, 507] width 279 height 29
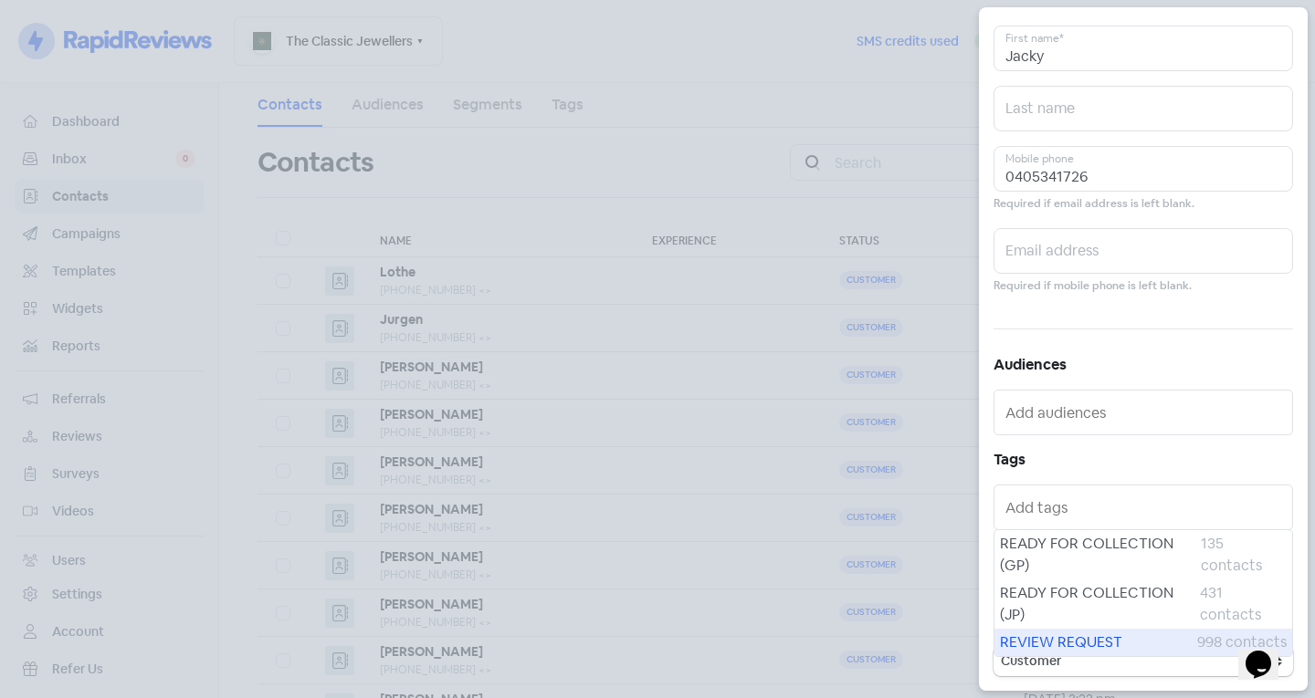
click at [1084, 637] on span "REVIEW REQUEST" at bounding box center [1098, 643] width 197 height 22
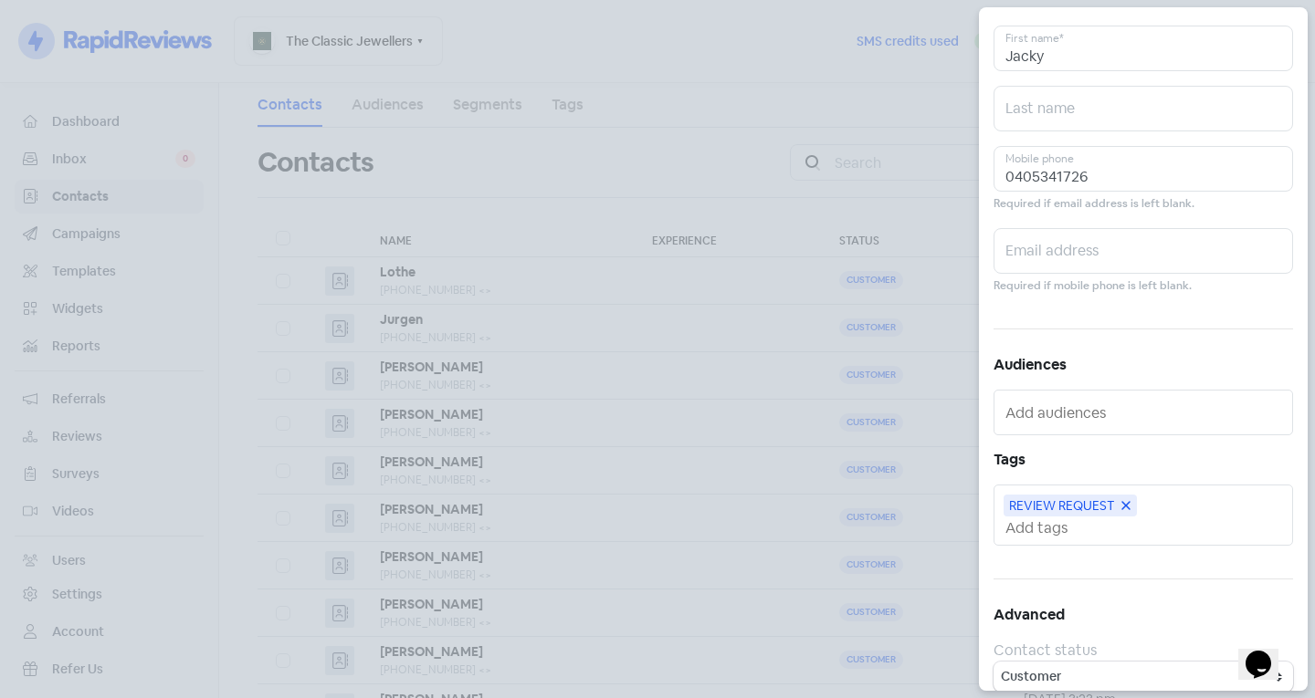
scroll to position [0, 0]
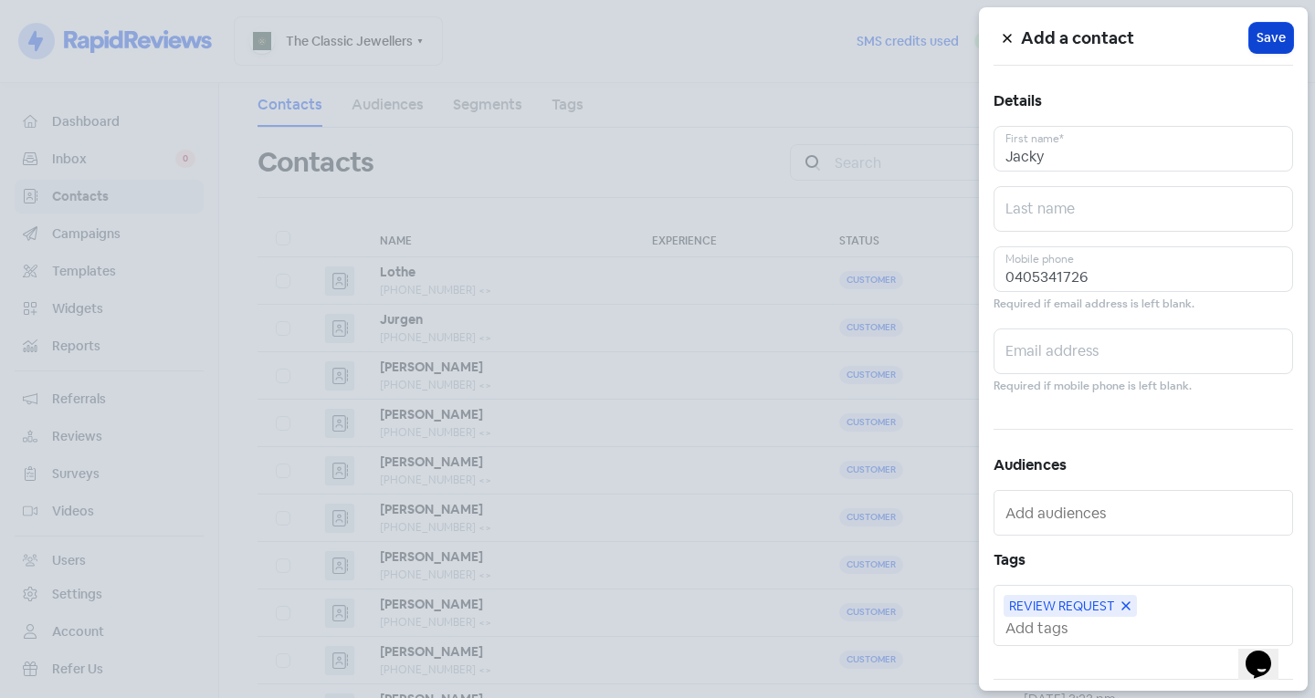
click at [1269, 40] on span "Save" at bounding box center [1270, 37] width 29 height 19
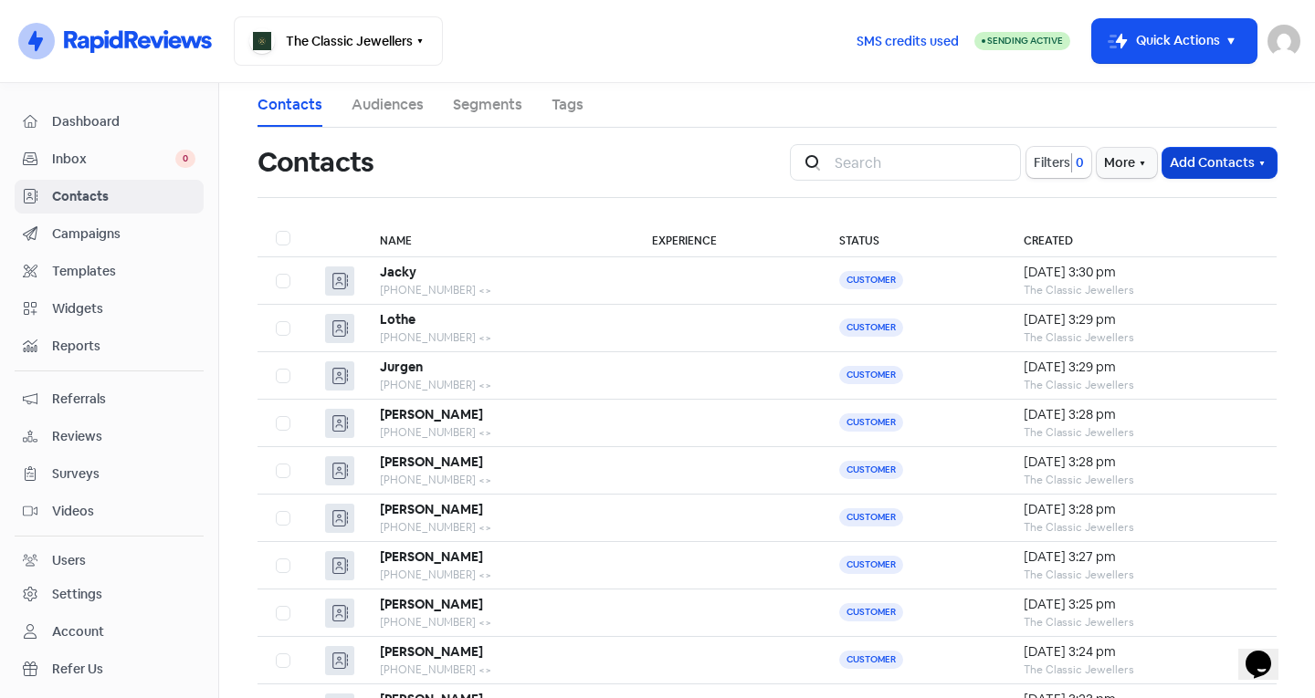
click at [1209, 161] on button "Add Contacts" at bounding box center [1219, 163] width 114 height 30
click at [1159, 212] on button "Add a contact" at bounding box center [1169, 202] width 213 height 37
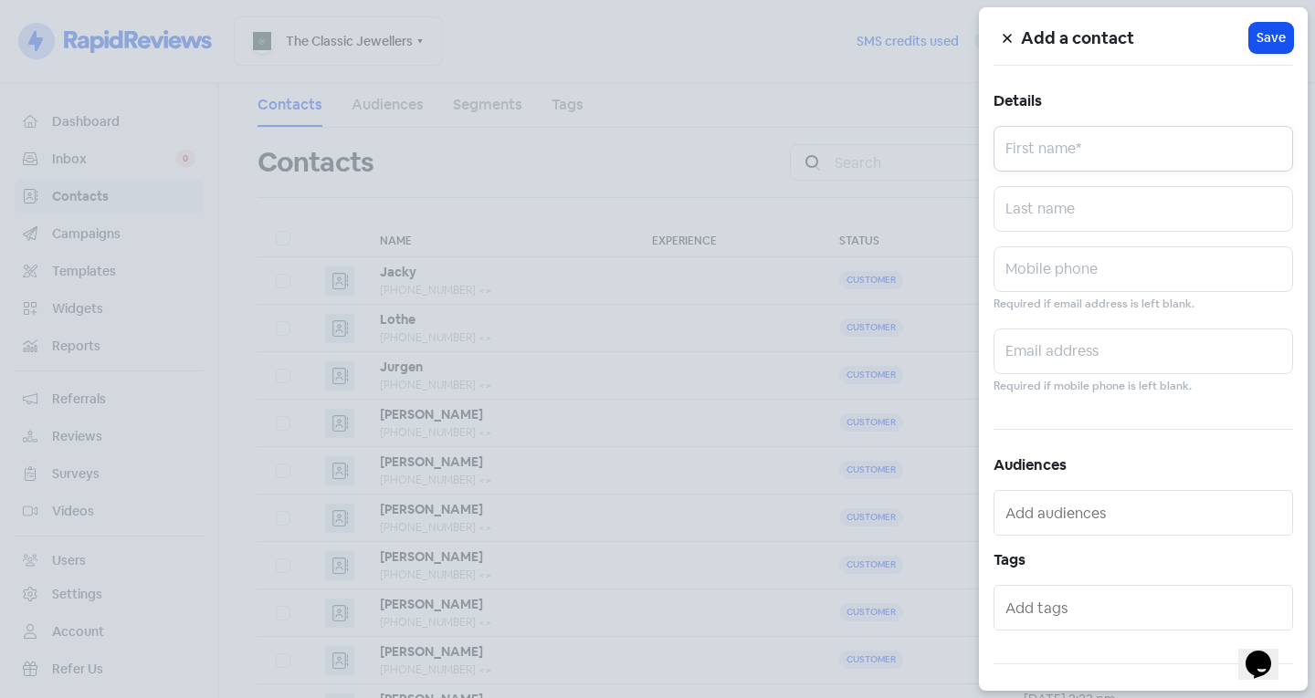
click at [1067, 160] on input "text" at bounding box center [1142, 149] width 299 height 46
type input "[PERSON_NAME]"
type input "Magias"
type input "0419986021"
click at [1033, 604] on input "text" at bounding box center [1144, 607] width 279 height 29
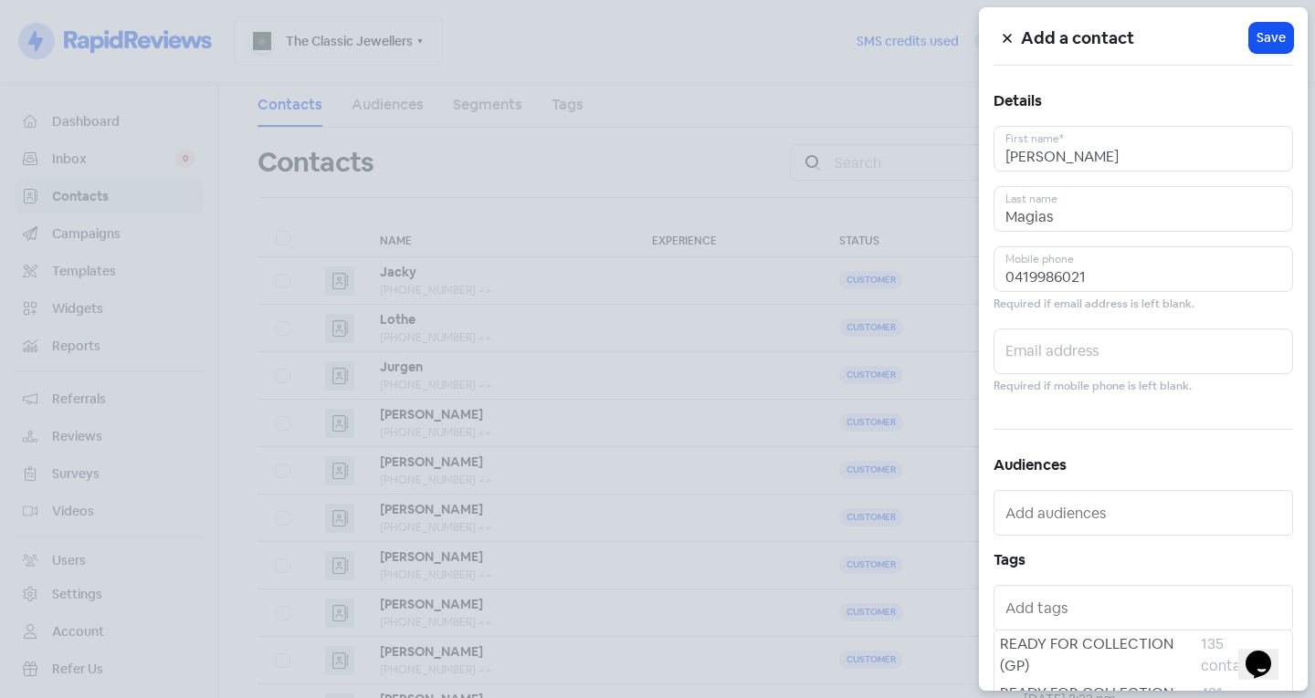
scroll to position [100, 0]
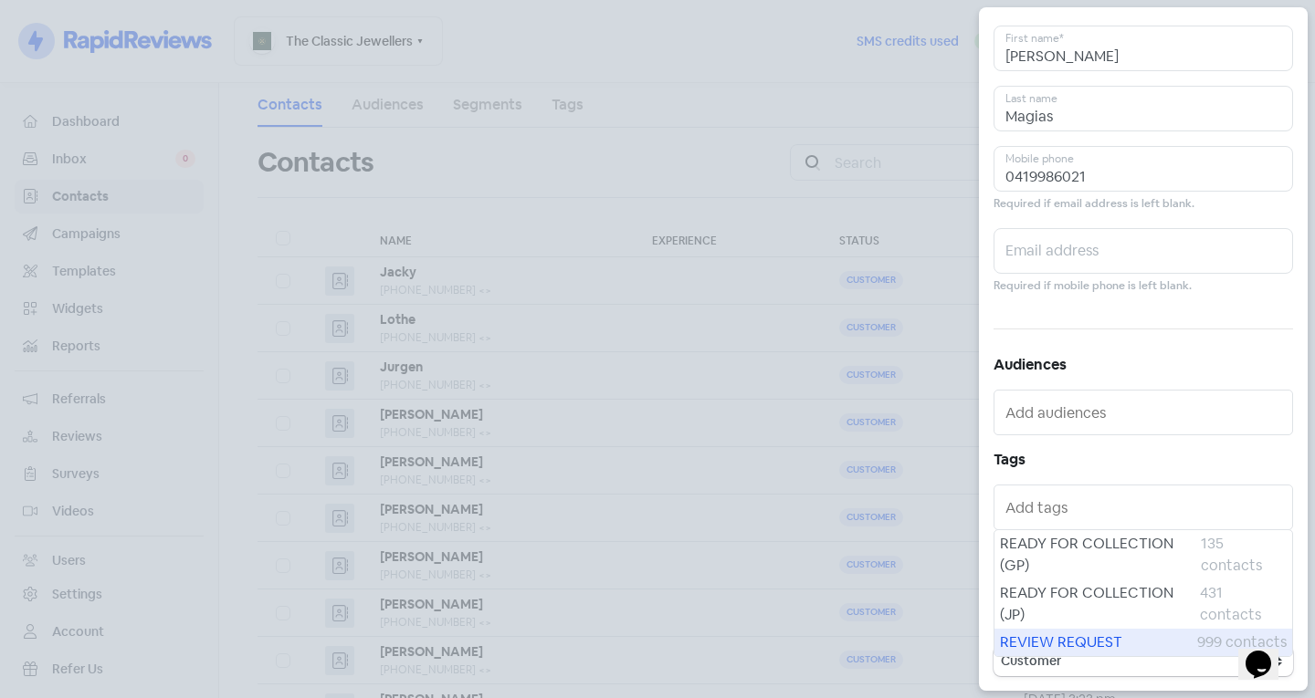
click at [1054, 644] on span "REVIEW REQUEST" at bounding box center [1098, 643] width 197 height 22
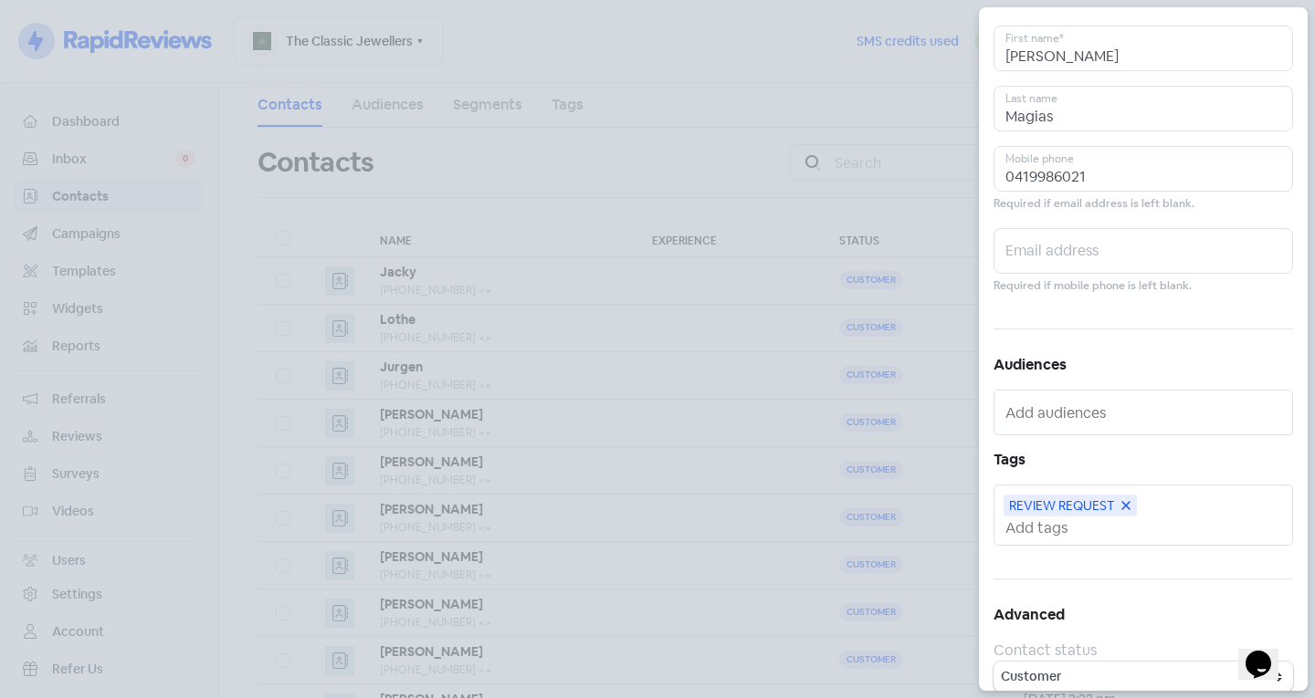
scroll to position [0, 0]
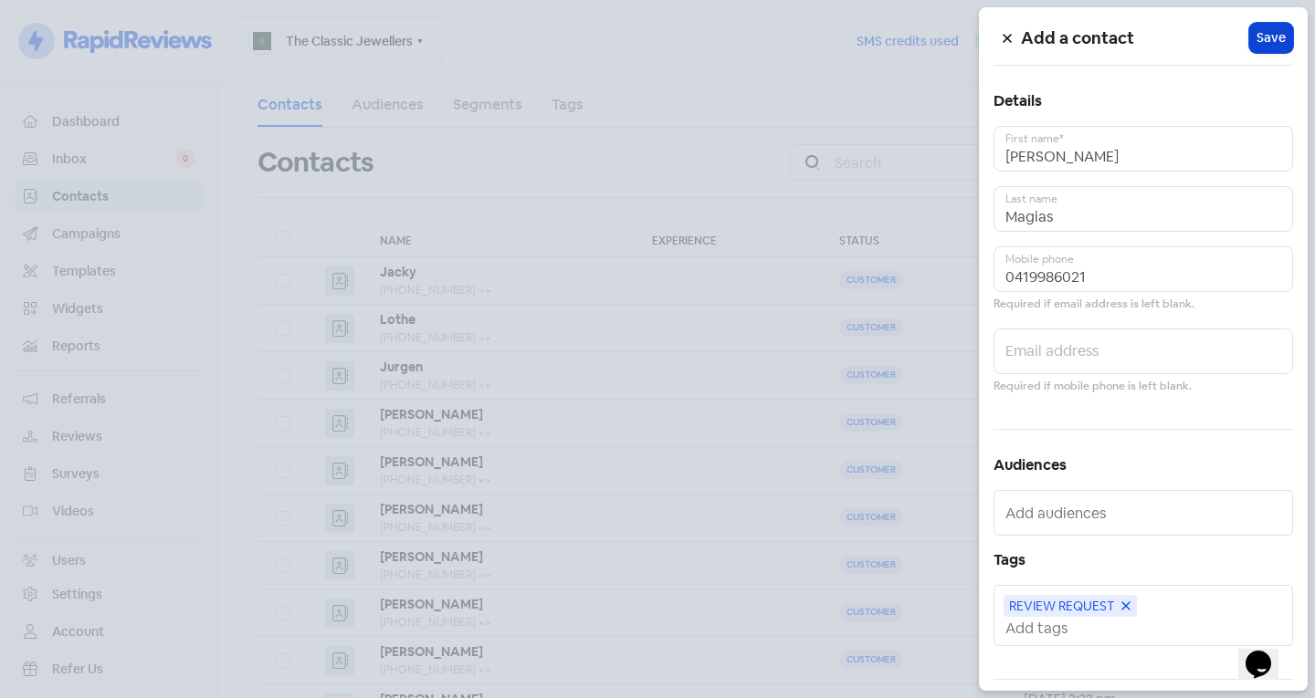
click at [1256, 41] on span "Save" at bounding box center [1270, 37] width 29 height 19
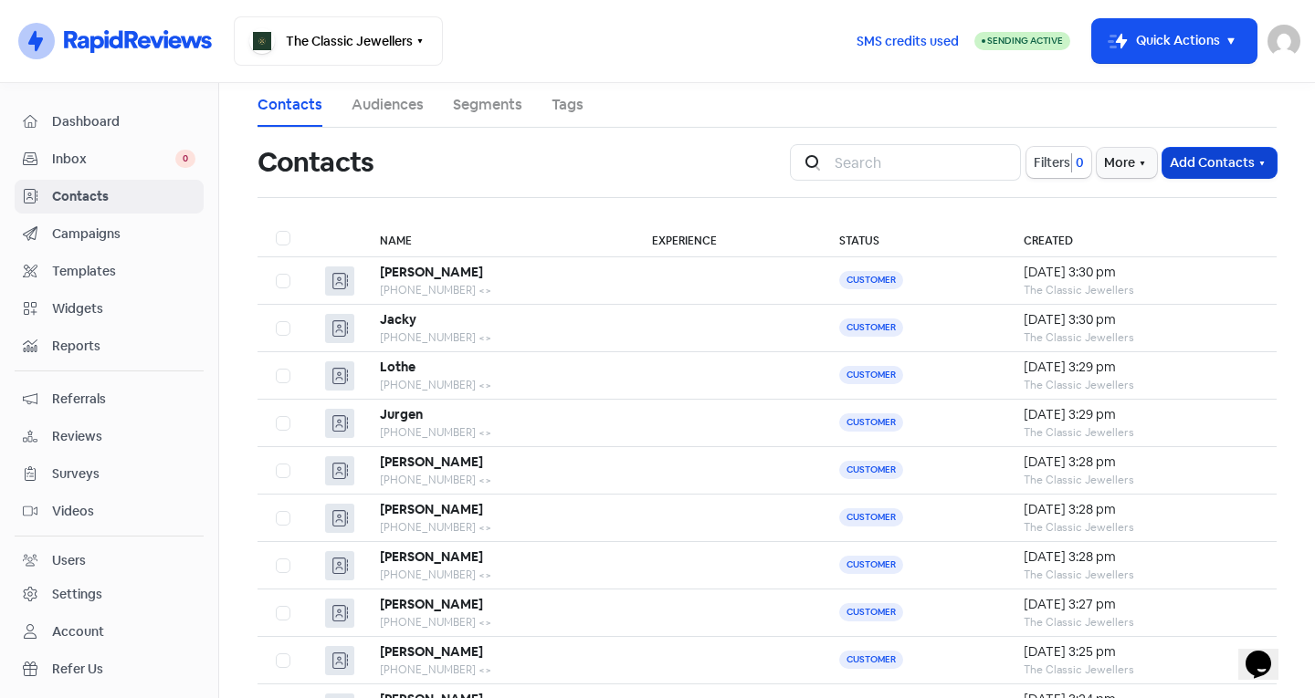
click at [1183, 156] on button "Add Contacts" at bounding box center [1219, 163] width 114 height 30
click at [1149, 201] on button "Add a contact" at bounding box center [1169, 202] width 213 height 37
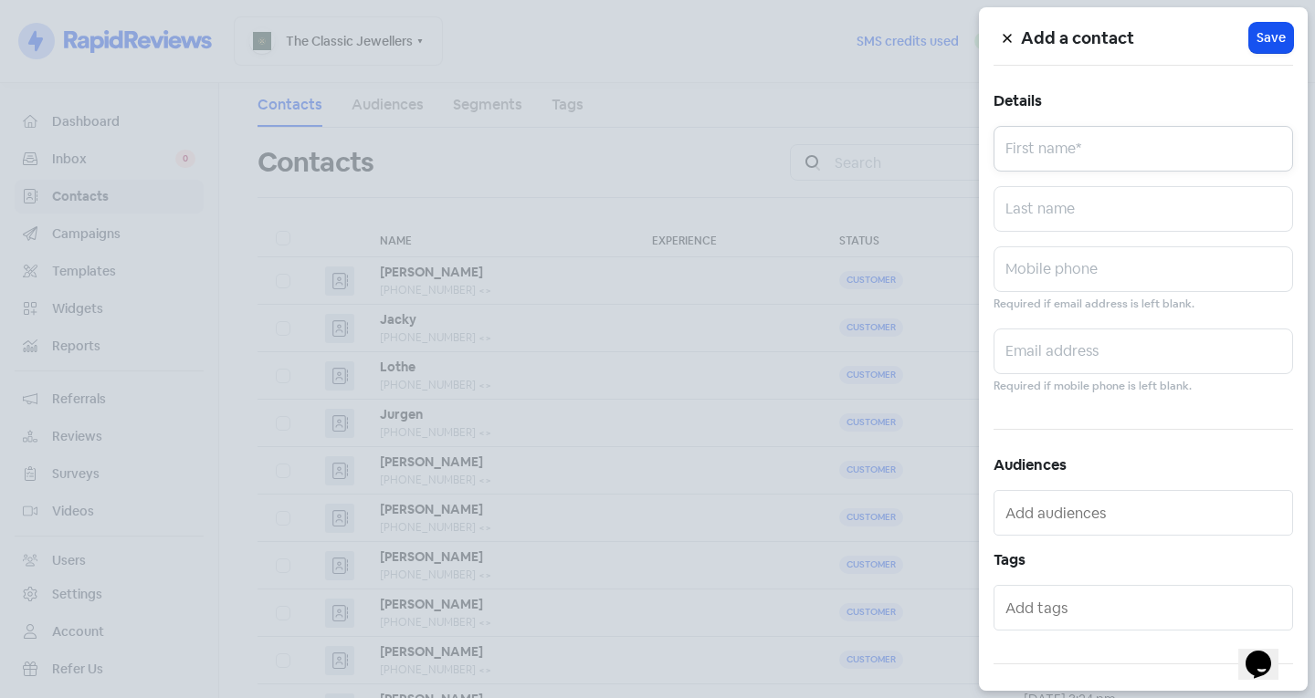
click at [1047, 153] on input "text" at bounding box center [1142, 149] width 299 height 46
type input "Chou"
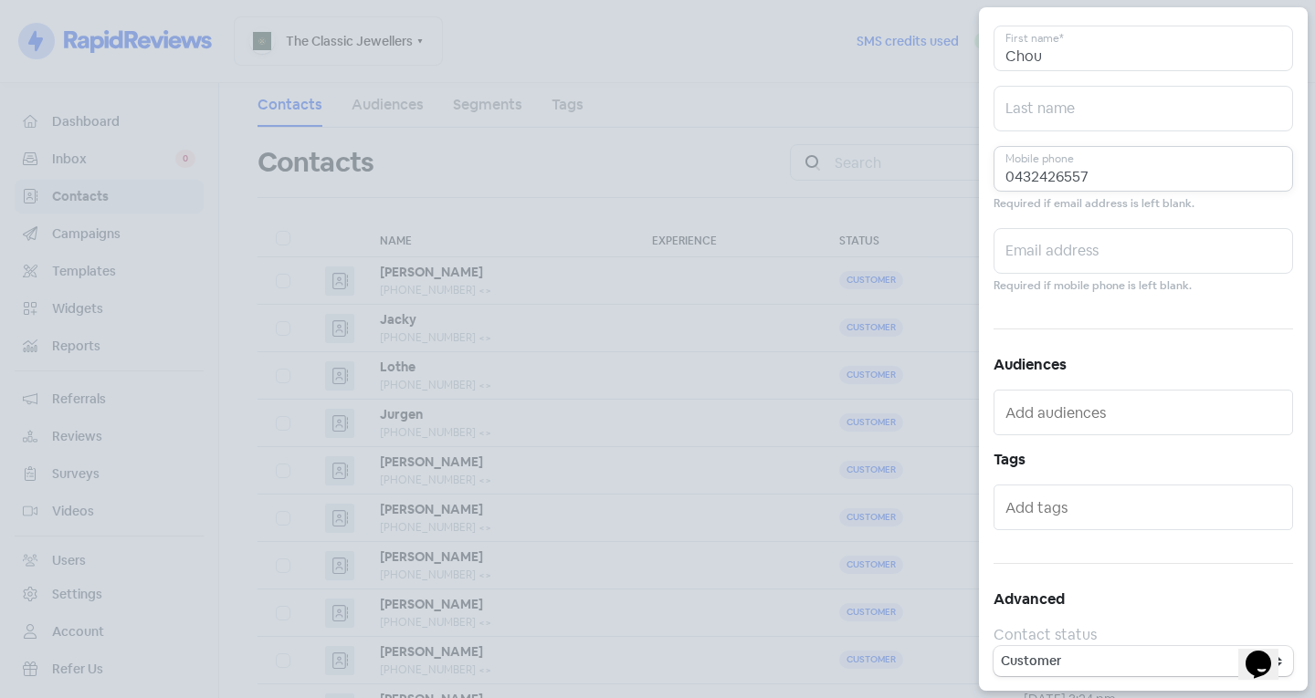
type input "0432426557"
click at [1091, 508] on input "text" at bounding box center [1144, 507] width 279 height 29
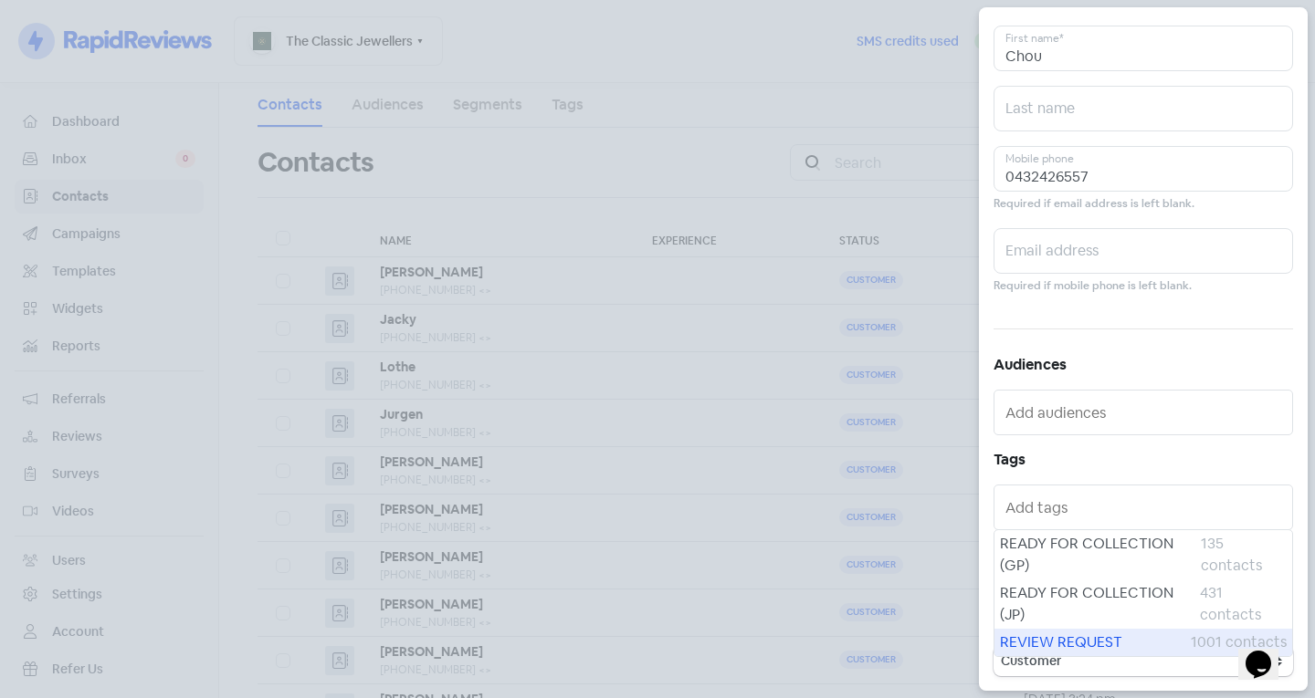
click at [1087, 629] on div "REVIEW REQUEST 1001 contacts" at bounding box center [1143, 642] width 298 height 27
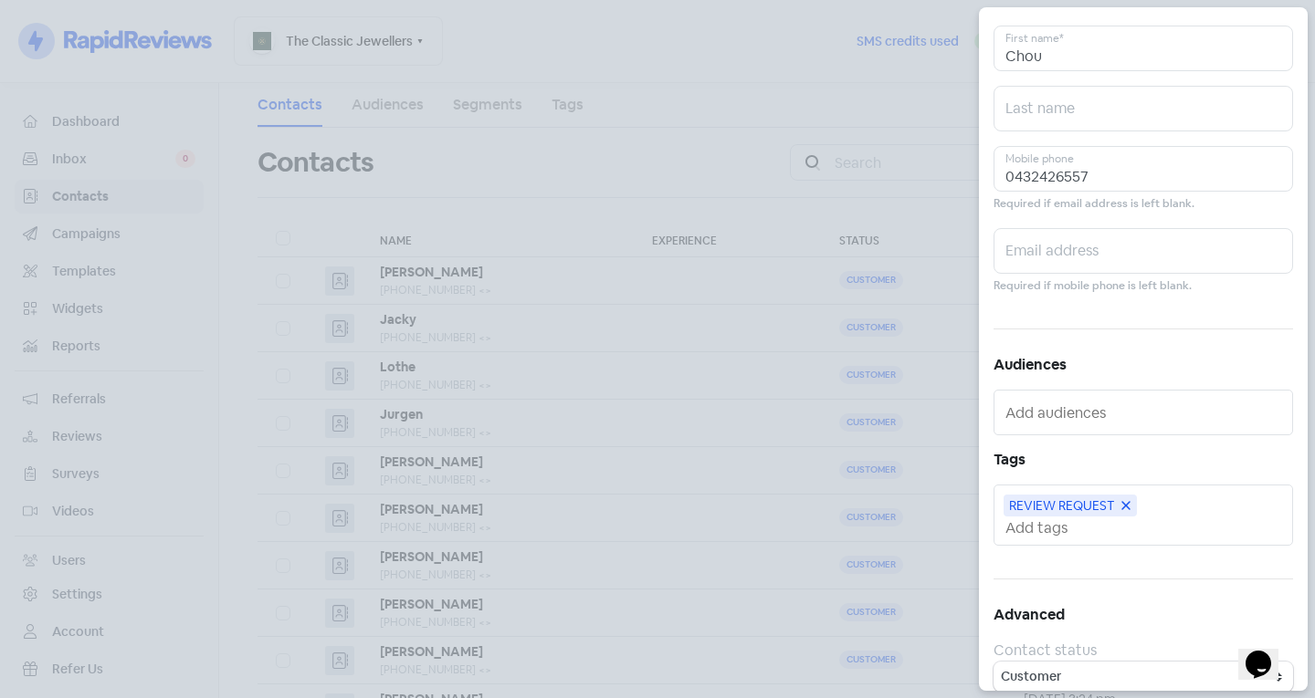
scroll to position [0, 0]
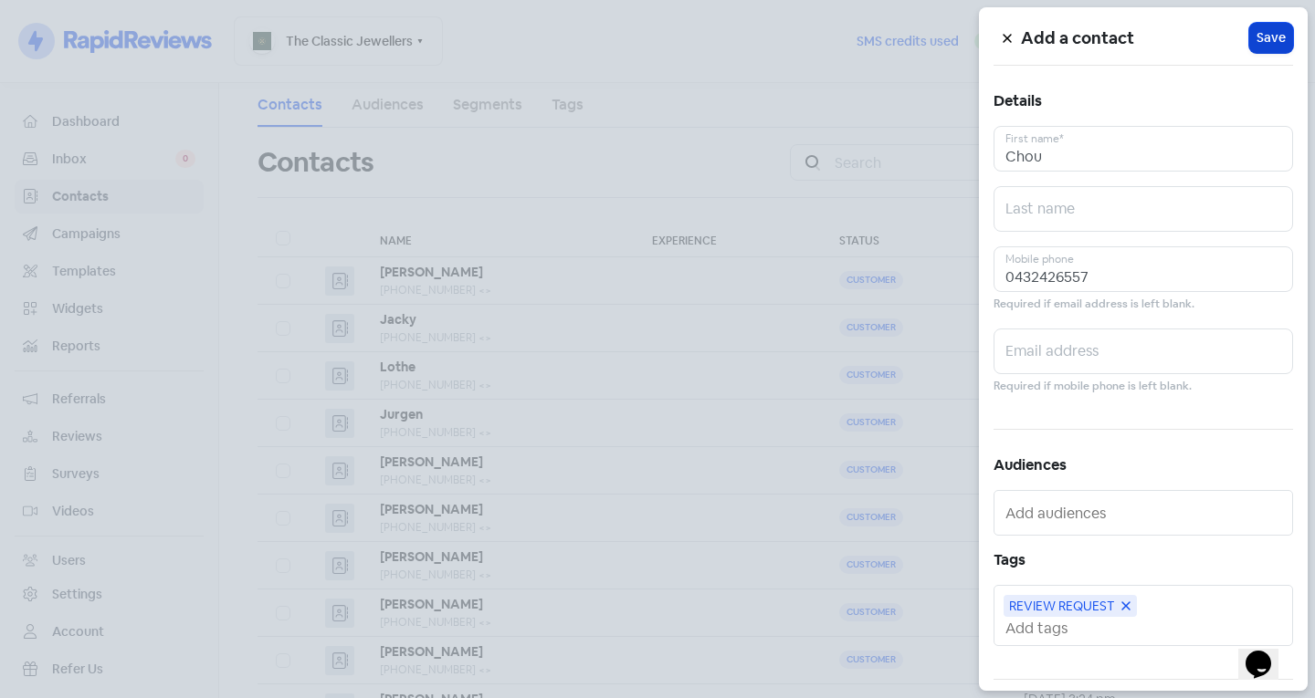
click at [1264, 40] on span "Save" at bounding box center [1270, 37] width 29 height 19
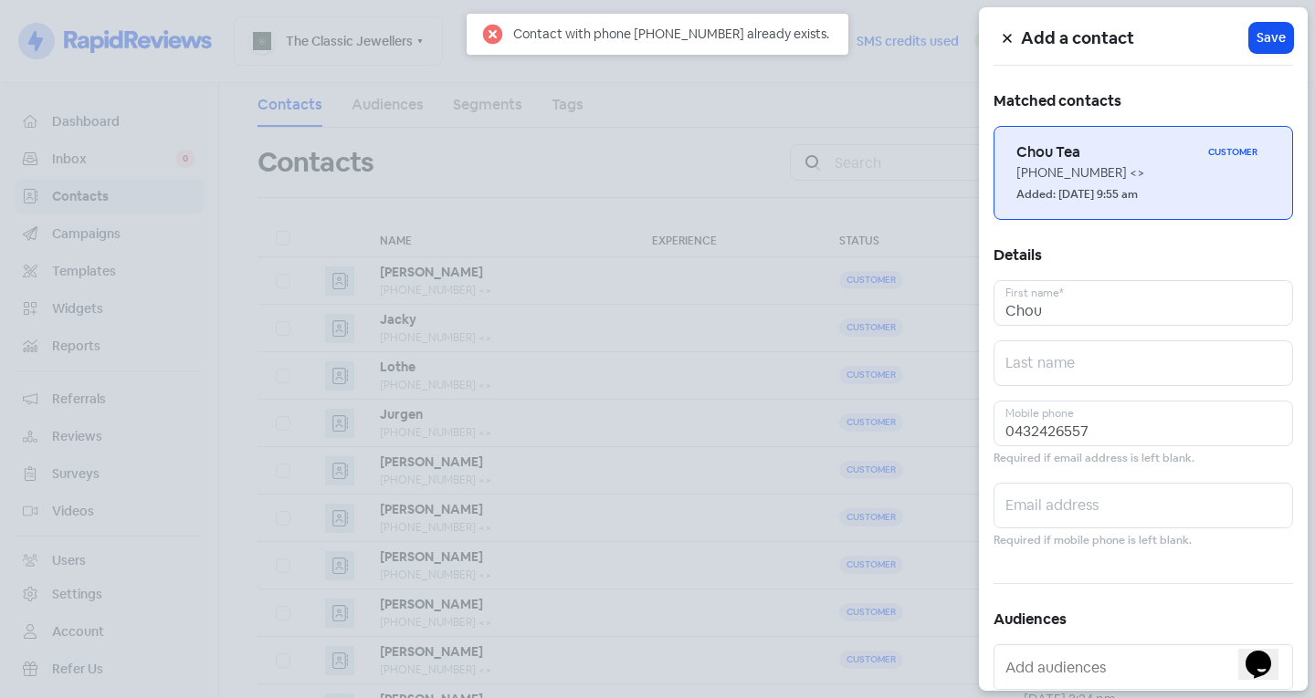
click at [1183, 167] on div "[PHONE_NUMBER] <>" at bounding box center [1143, 172] width 254 height 19
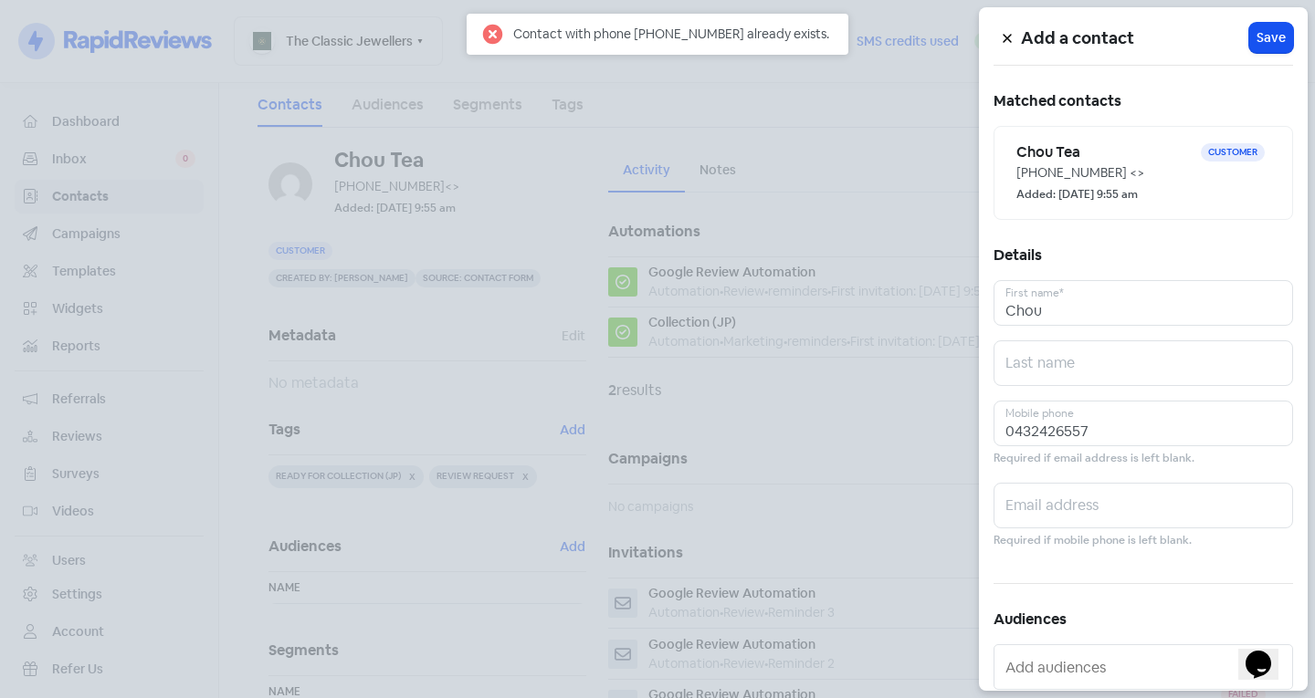
click at [859, 301] on div at bounding box center [657, 349] width 1315 height 698
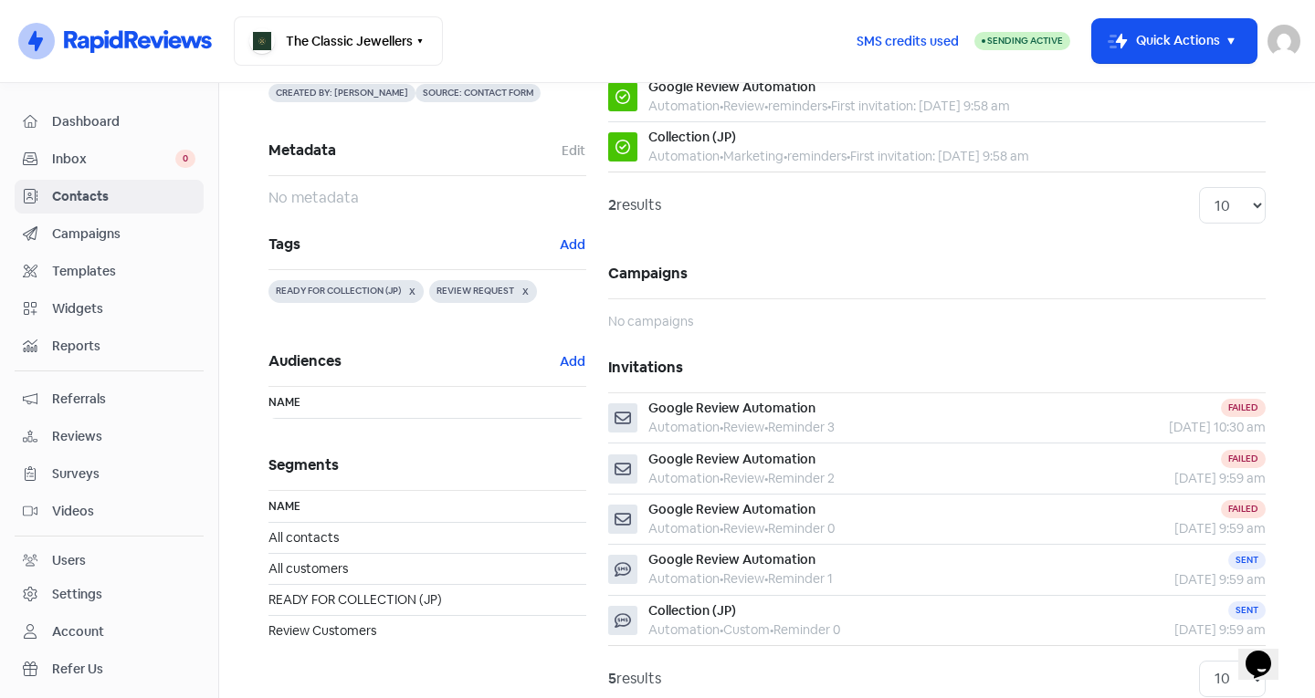
scroll to position [206, 0]
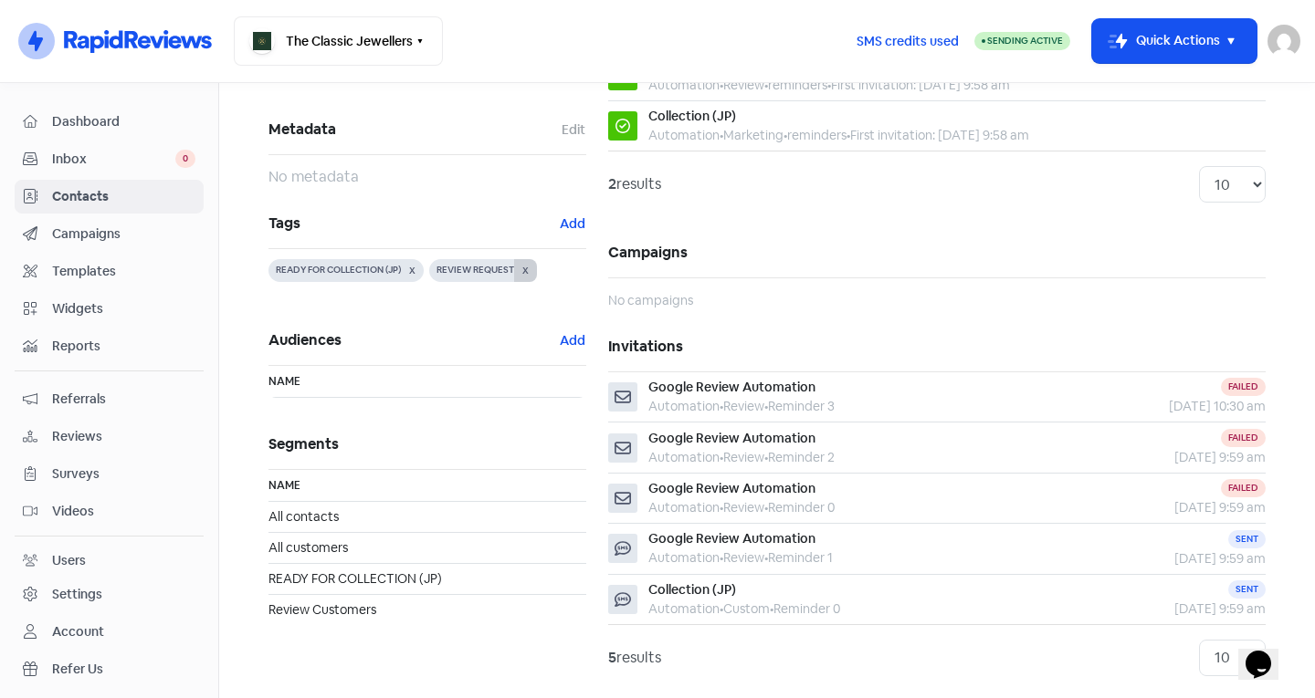
click at [517, 275] on button "X" at bounding box center [525, 270] width 23 height 23
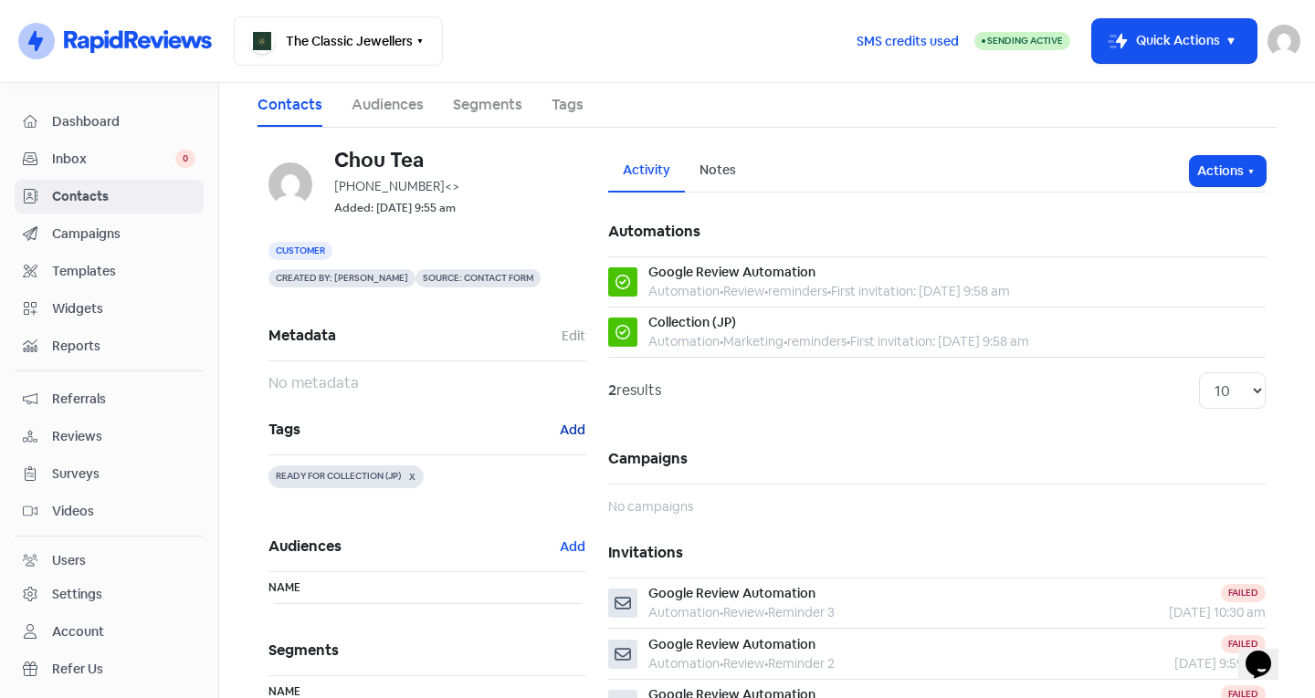
click at [565, 424] on button "Add" at bounding box center [572, 430] width 27 height 21
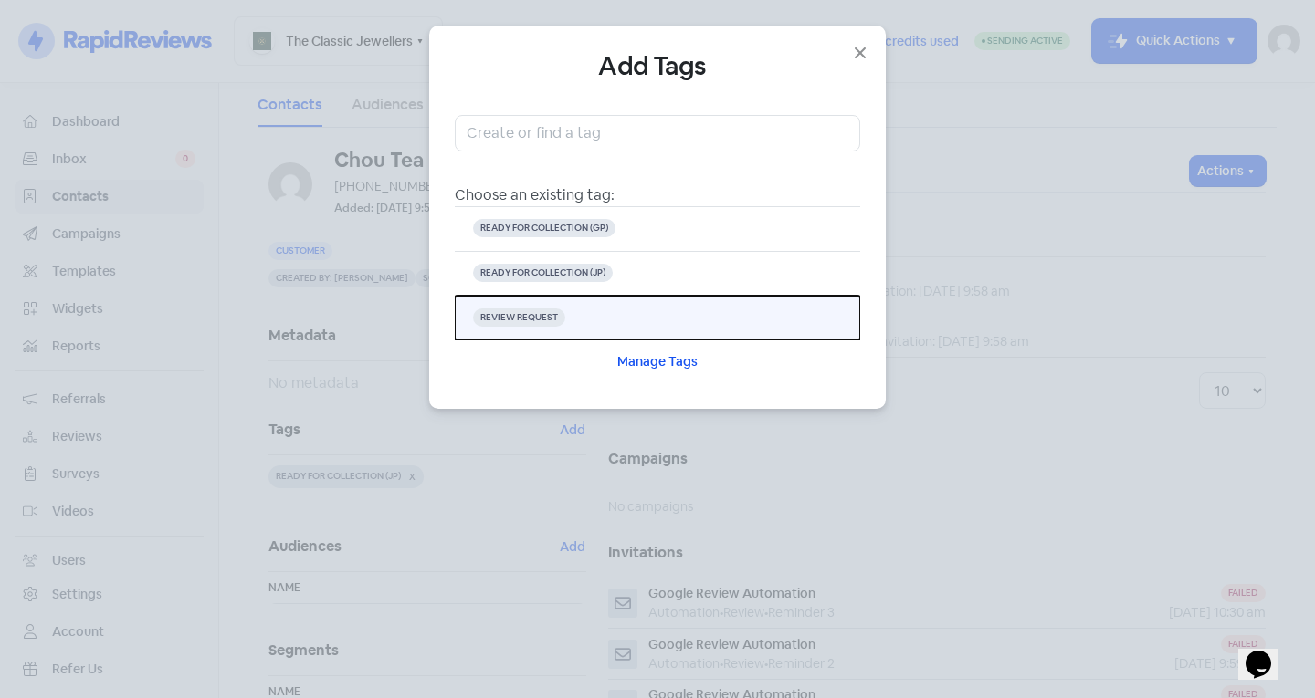
click at [543, 319] on span "REVIEW REQUEST" at bounding box center [519, 318] width 92 height 18
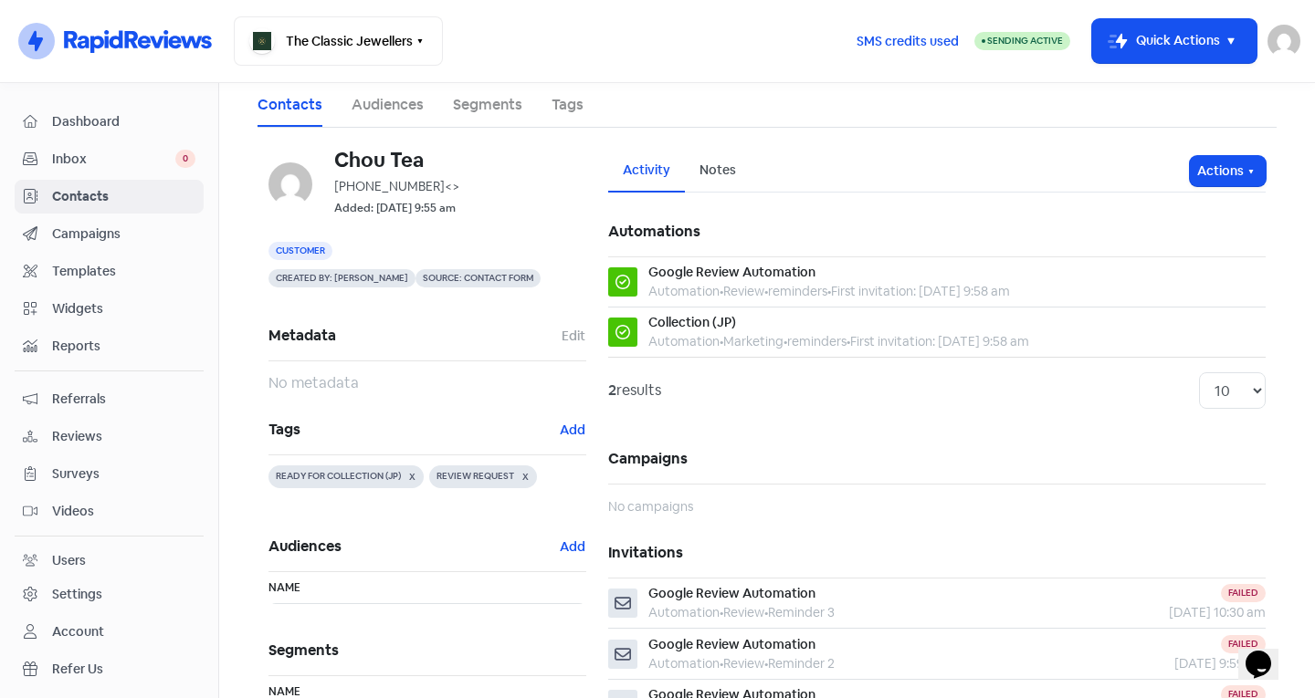
click at [143, 204] on span "Contacts" at bounding box center [123, 196] width 143 height 19
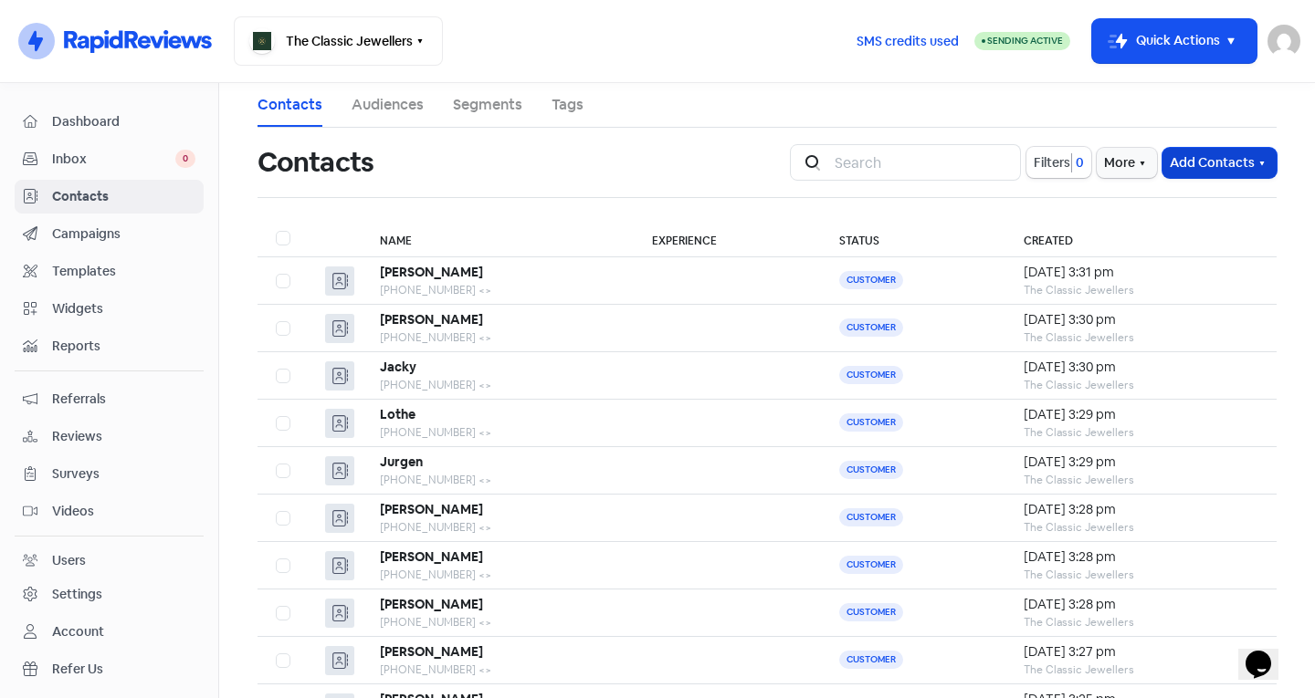
click at [1214, 168] on button "Add Contacts" at bounding box center [1219, 163] width 114 height 30
click at [1181, 204] on button "Add a contact" at bounding box center [1169, 202] width 213 height 37
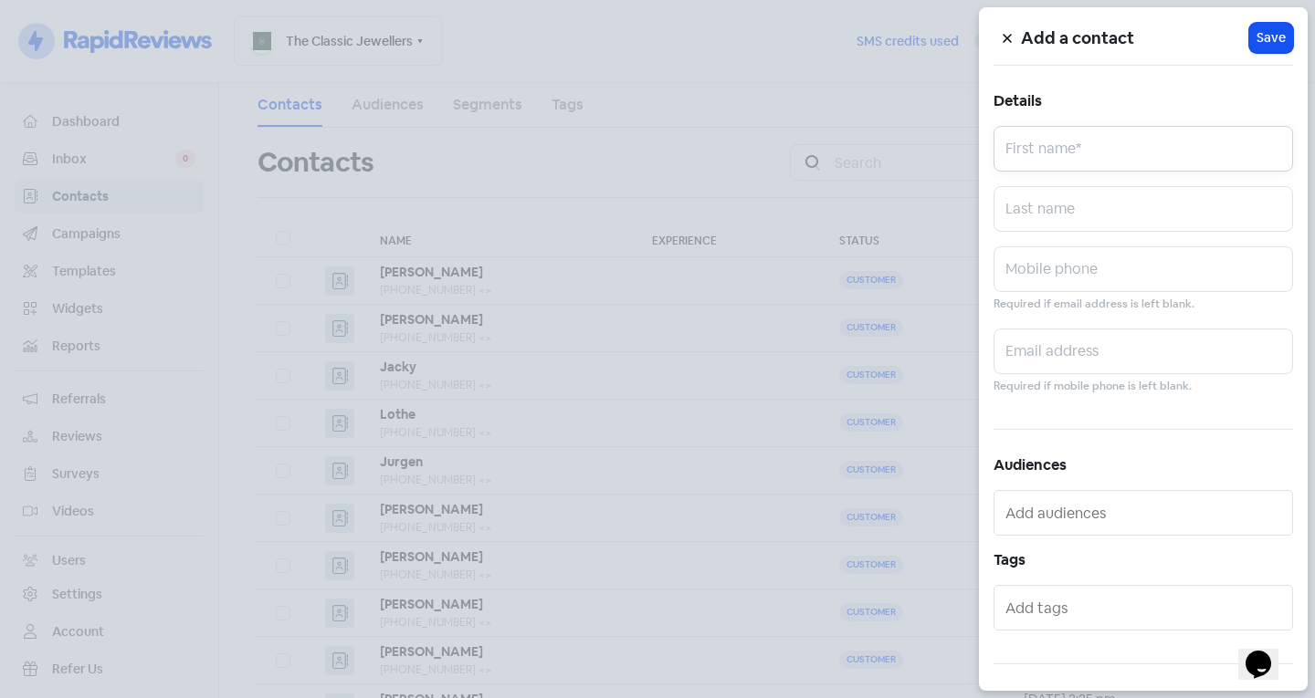
click at [1067, 145] on input "text" at bounding box center [1142, 149] width 299 height 46
type input "[PERSON_NAME]"
type input "0421930711"
click at [1069, 517] on input "text" at bounding box center [1144, 512] width 279 height 29
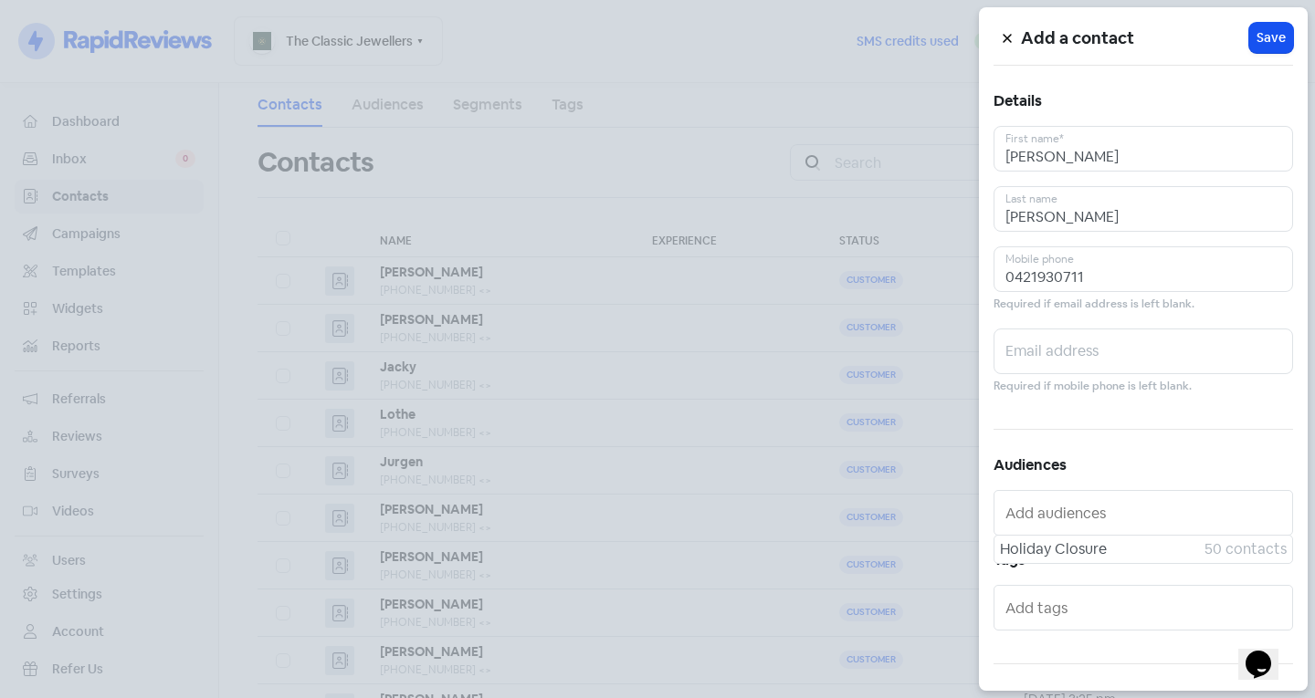
click at [1077, 613] on input "text" at bounding box center [1144, 607] width 279 height 29
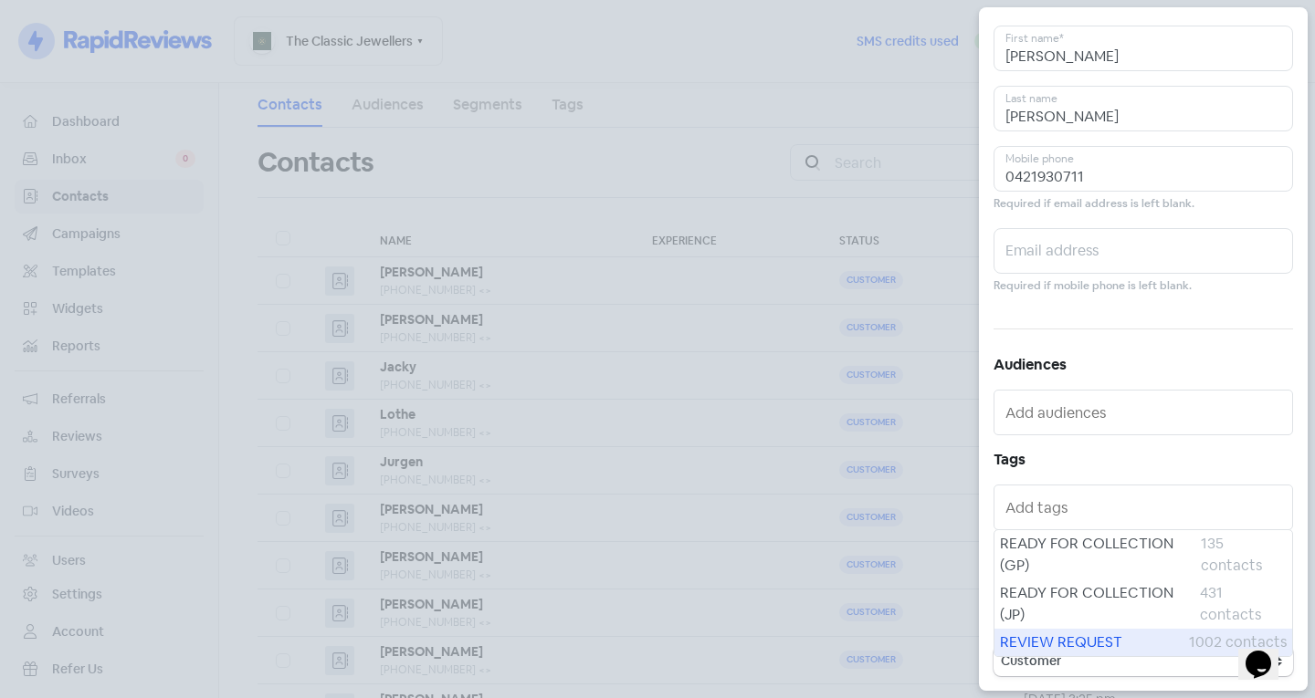
click at [1062, 637] on span "REVIEW REQUEST" at bounding box center [1094, 643] width 189 height 22
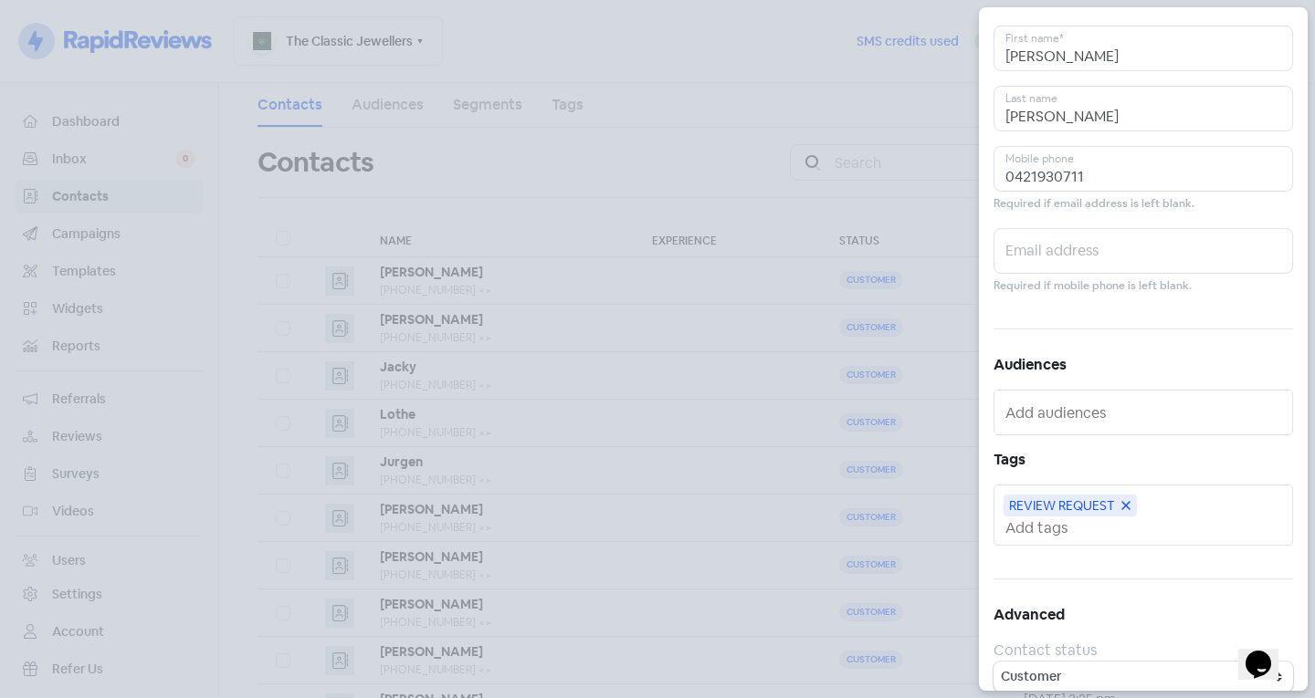
scroll to position [0, 0]
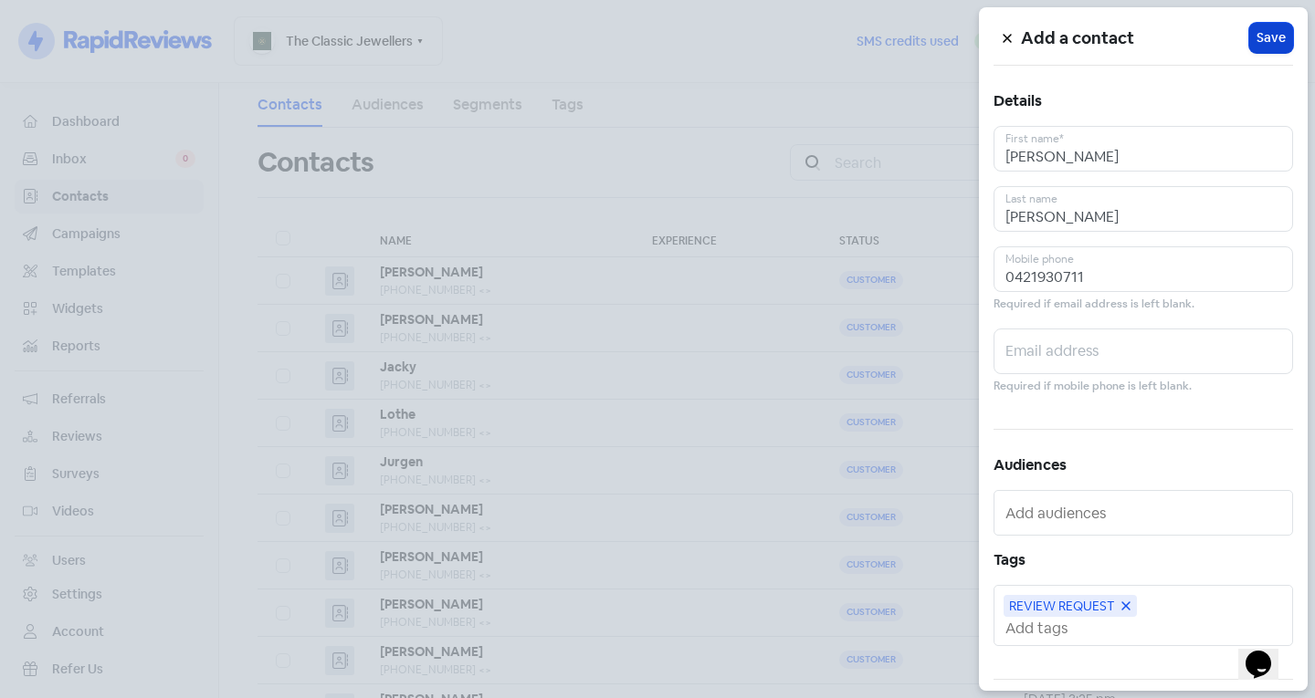
click at [1256, 41] on span "Save" at bounding box center [1270, 37] width 29 height 19
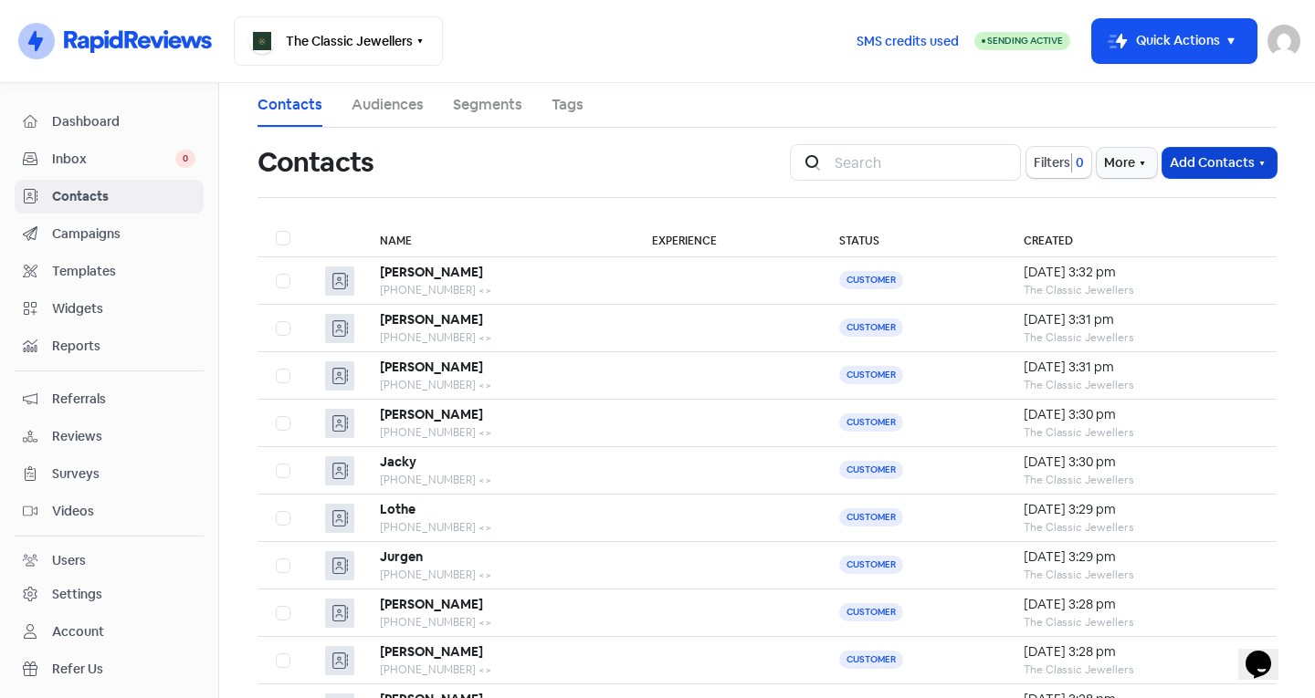
click at [1192, 177] on div "Icon For Search Filters 0 More Add Contacts" at bounding box center [1033, 162] width 487 height 37
click at [1199, 162] on button "Add Contacts" at bounding box center [1219, 163] width 114 height 30
click at [1169, 204] on button "Add a contact" at bounding box center [1169, 202] width 213 height 37
